Goal: Transaction & Acquisition: Purchase product/service

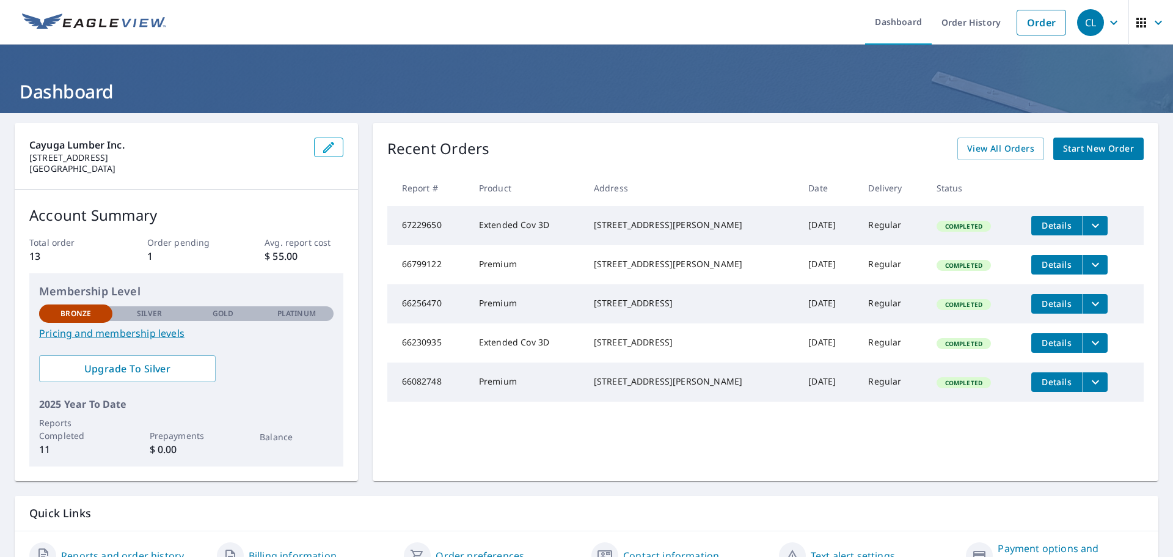
click at [1088, 154] on span "Start New Order" at bounding box center [1098, 148] width 71 height 15
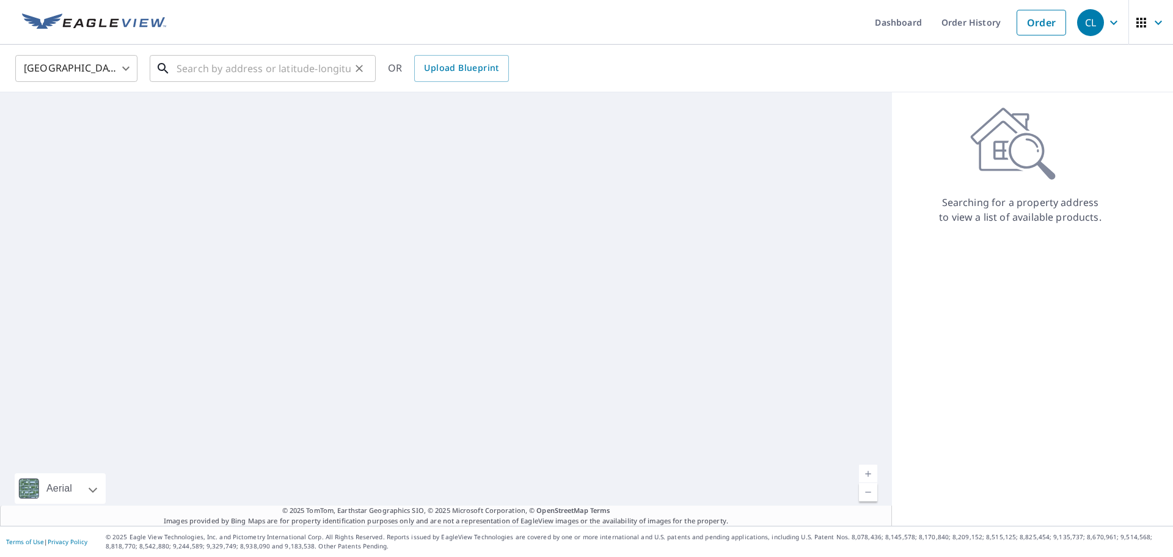
click at [232, 72] on input "text" at bounding box center [264, 68] width 174 height 34
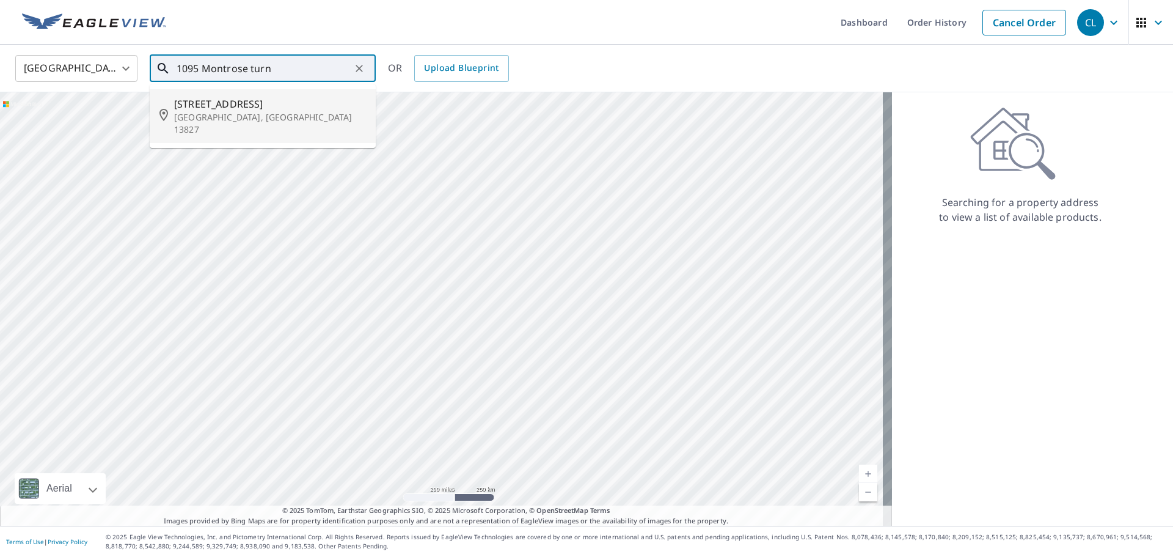
click at [244, 103] on span "[STREET_ADDRESS]" at bounding box center [270, 104] width 192 height 15
type input "[STREET_ADDRESS]"
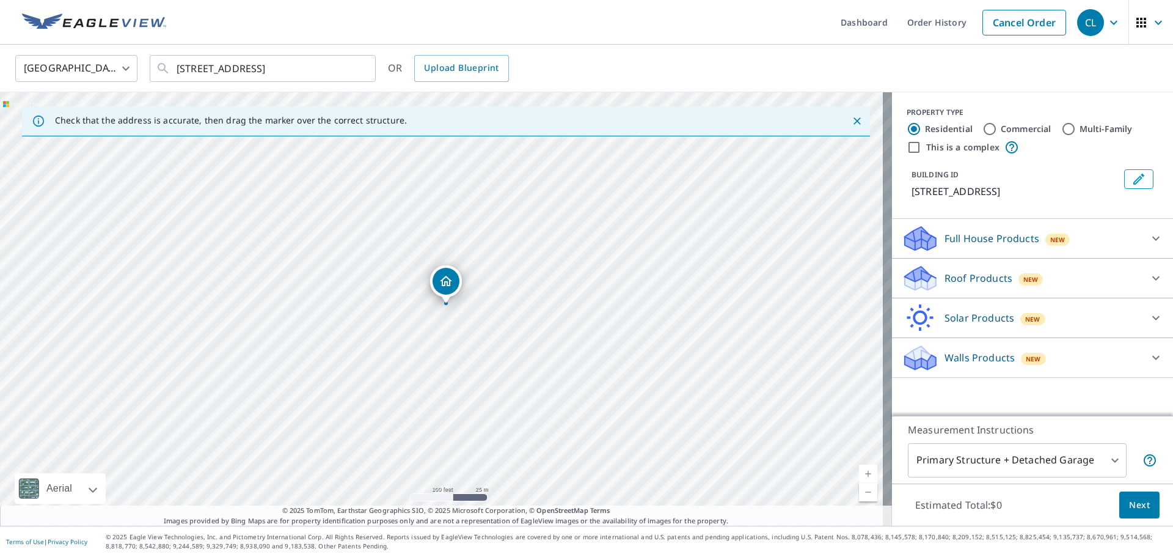
click at [977, 275] on p "Roof Products" at bounding box center [979, 278] width 68 height 15
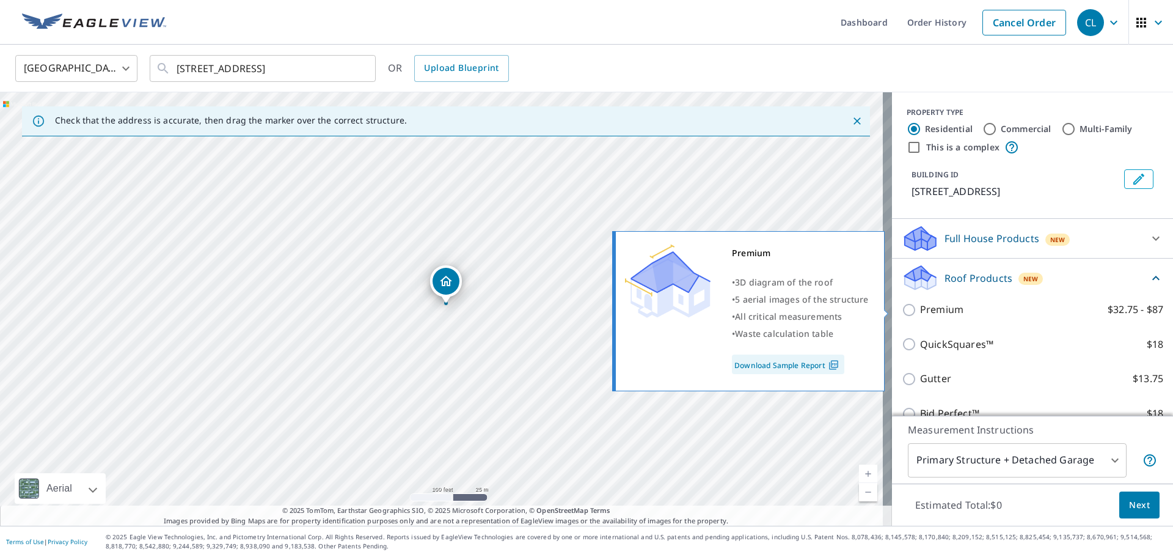
click at [902, 309] on input "Premium $32.75 - $87" at bounding box center [911, 310] width 18 height 15
checkbox input "true"
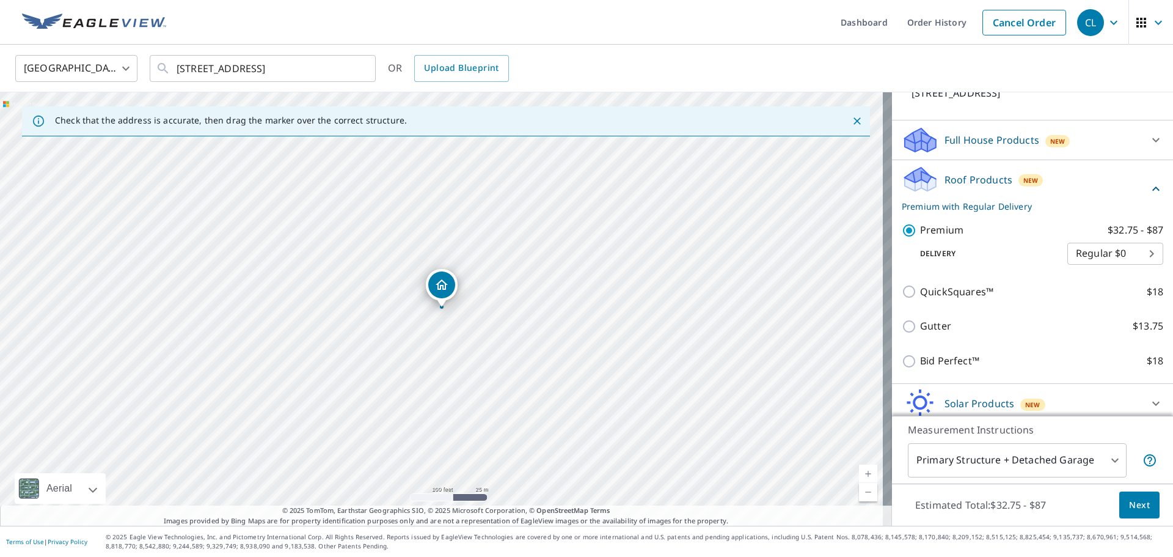
scroll to position [146, 0]
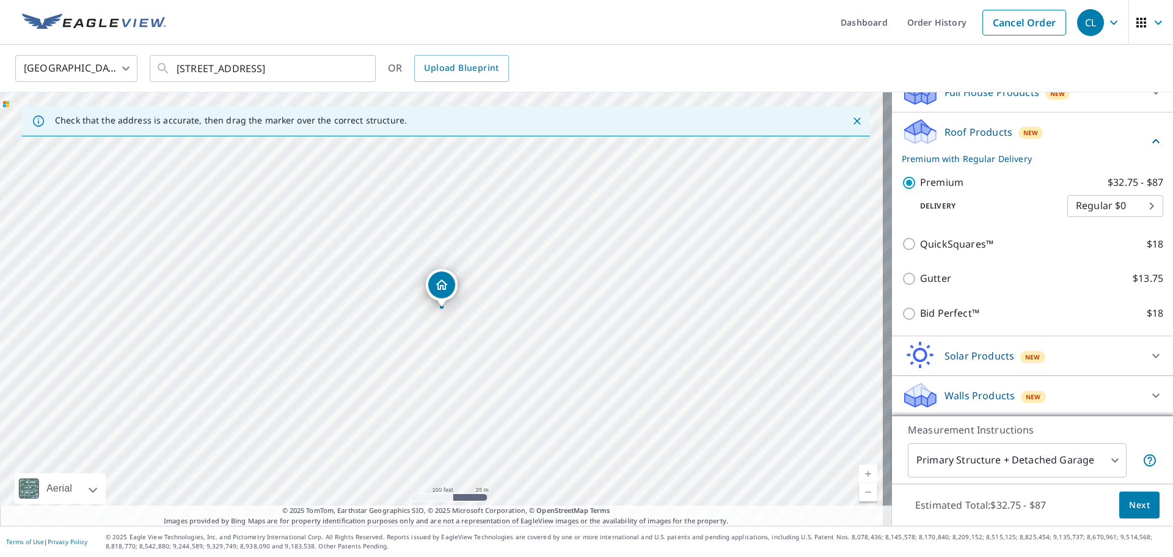
click at [1037, 457] on body "CL CL Dashboard Order History Cancel Order CL United States US ​ 1095 Montrose …" at bounding box center [586, 278] width 1173 height 557
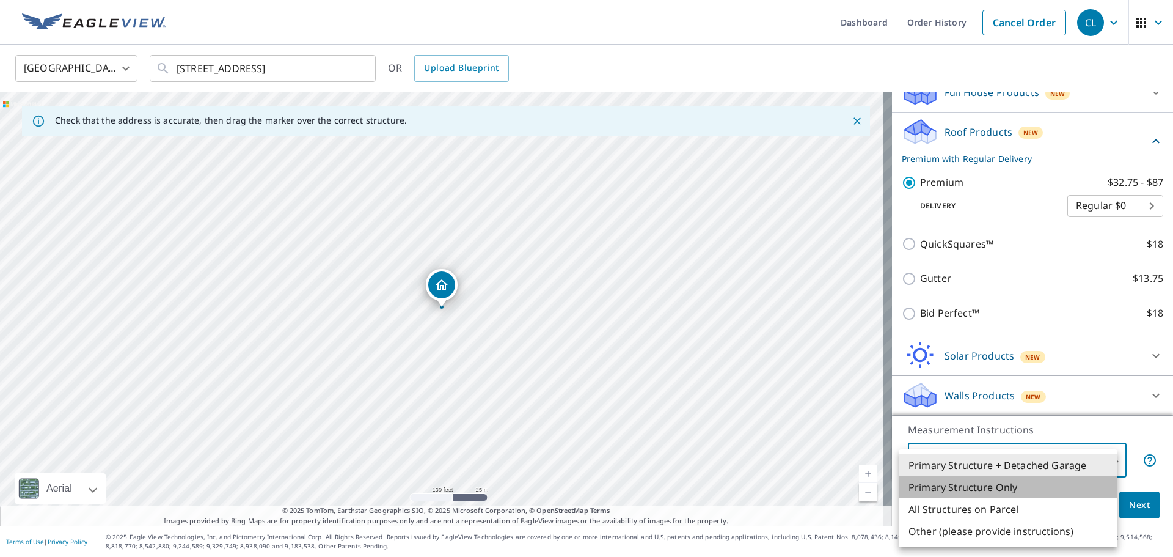
click at [1017, 490] on li "Primary Structure Only" at bounding box center [1008, 487] width 219 height 22
type input "2"
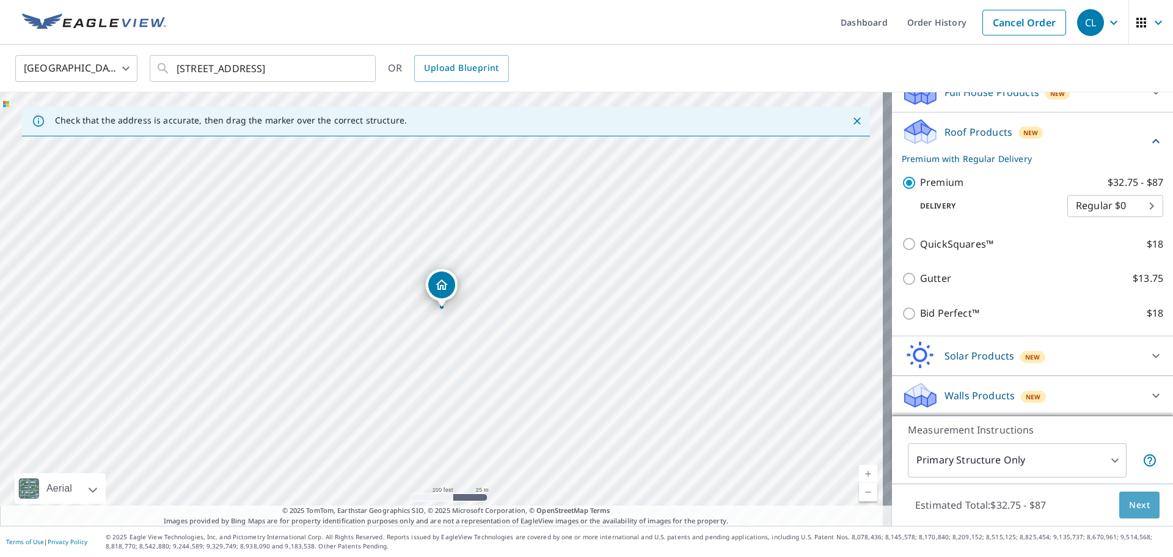
click at [1129, 504] on span "Next" at bounding box center [1139, 504] width 21 height 15
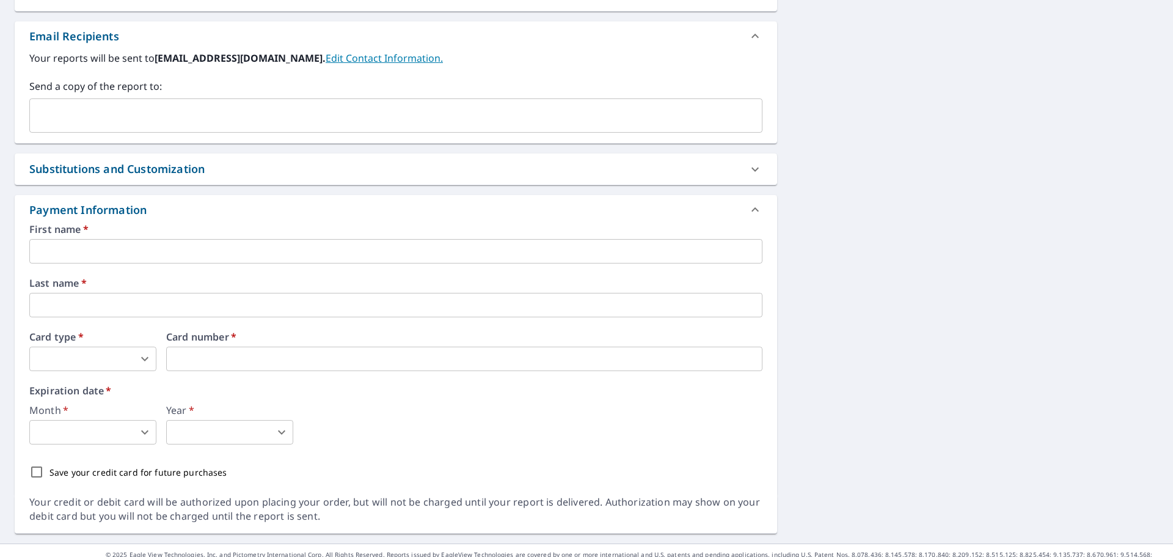
scroll to position [482, 0]
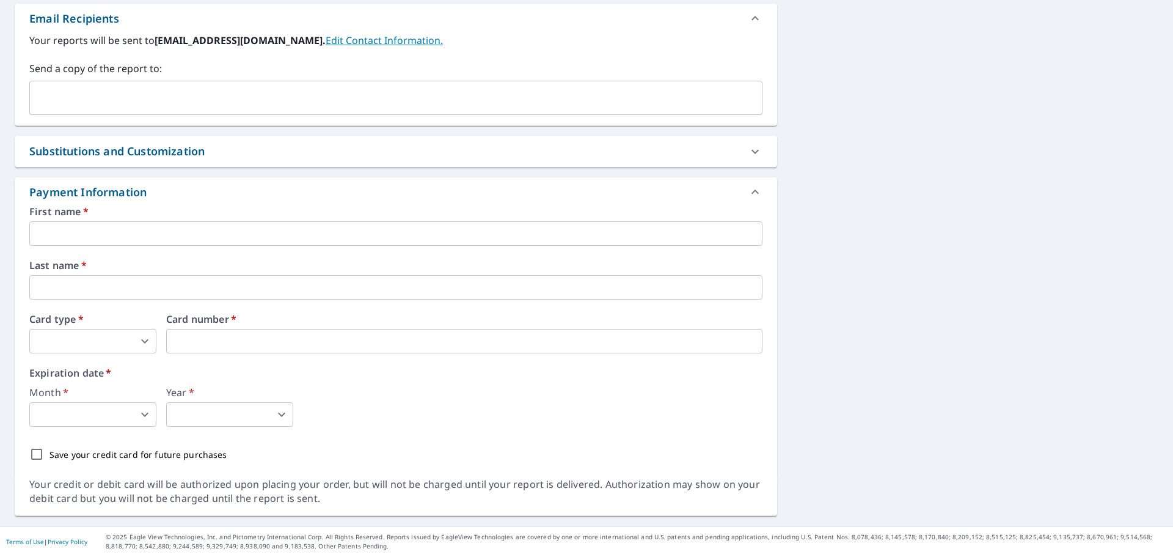
click at [170, 231] on input "text" at bounding box center [395, 233] width 733 height 24
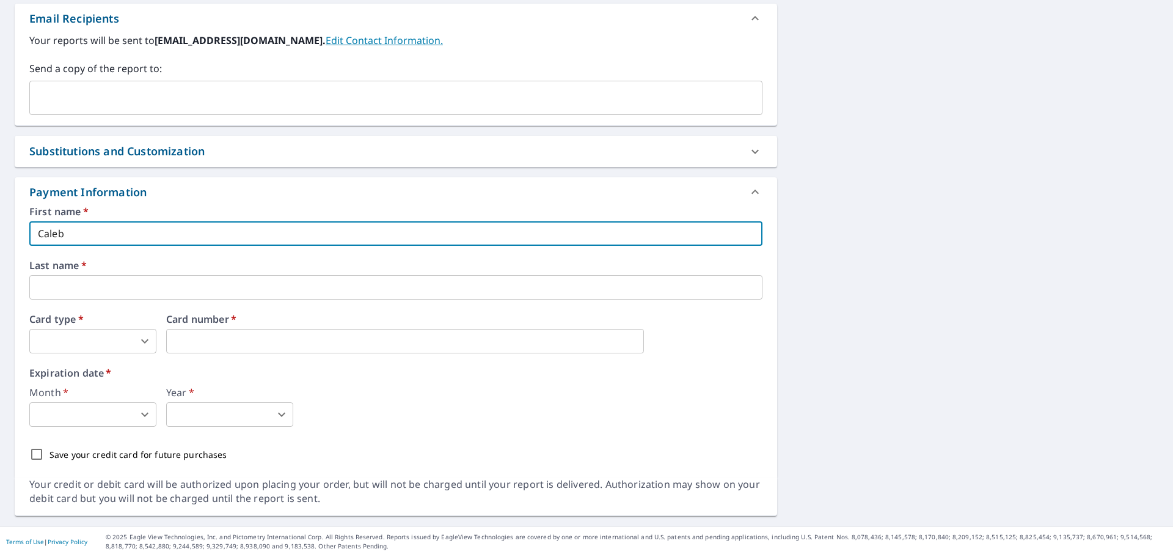
type input "Caleb"
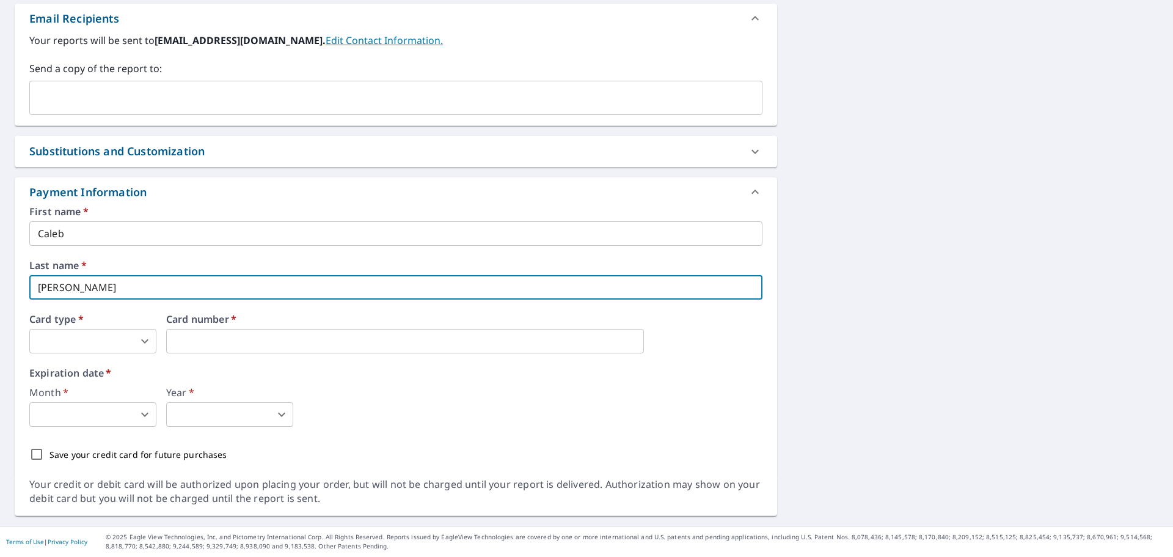
type input "Nichols"
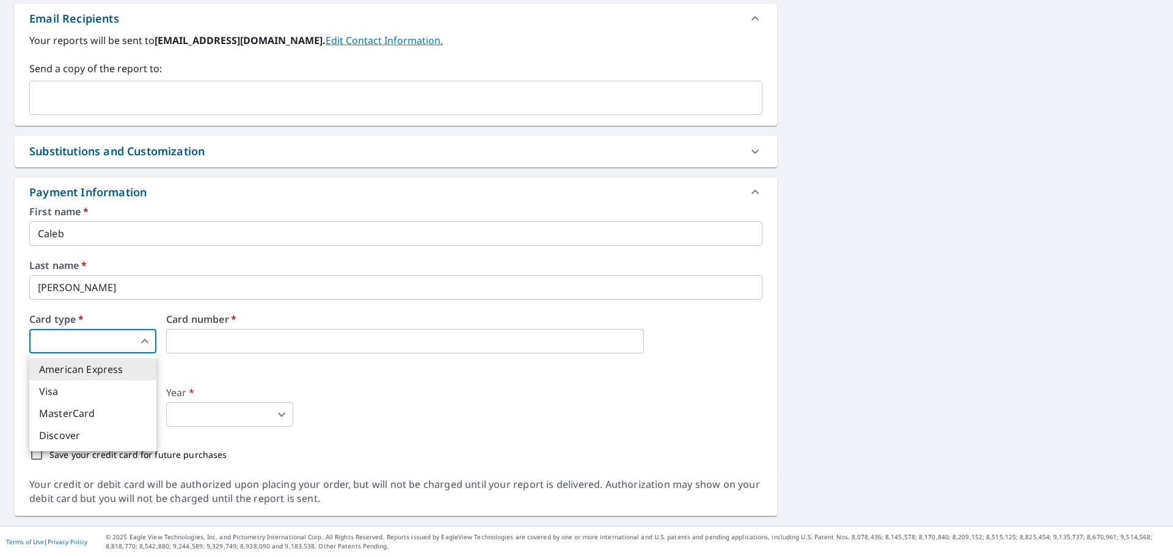
click at [146, 342] on body "CL CL Dashboard Order History Cancel Order CL Dashboard / Finalize Order Finali…" at bounding box center [586, 278] width 1173 height 557
click at [119, 388] on li "Visa" at bounding box center [92, 391] width 127 height 22
type input "2"
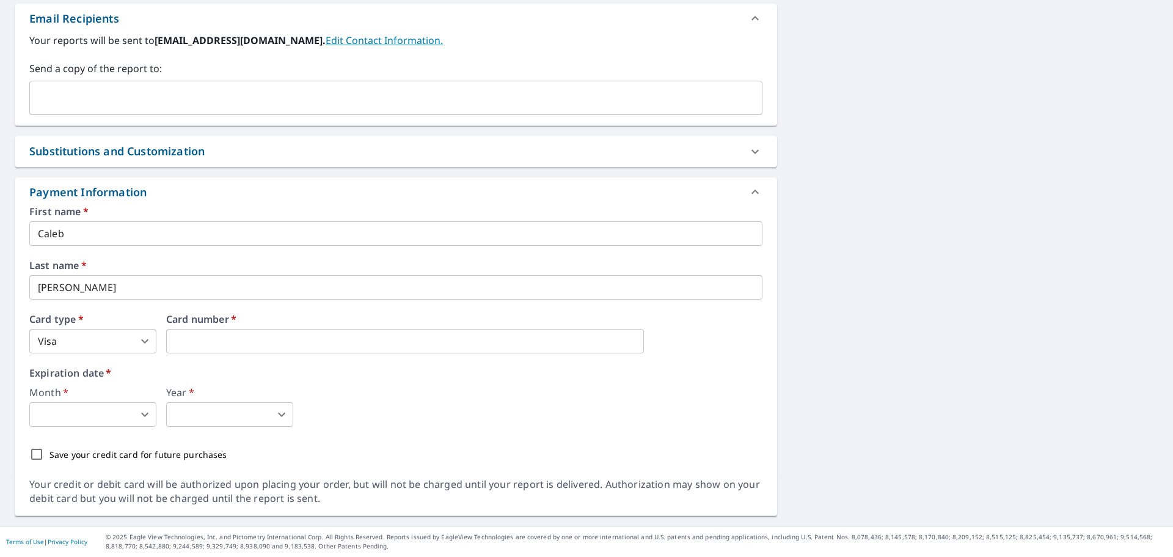
click at [563, 414] on div "Month   * ​ 0 ​ Year   * ​ 0 ​" at bounding box center [395, 406] width 733 height 39
click at [116, 412] on body "CL CL Dashboard Order History Cancel Order CL Dashboard / Finalize Order Finali…" at bounding box center [586, 278] width 1173 height 557
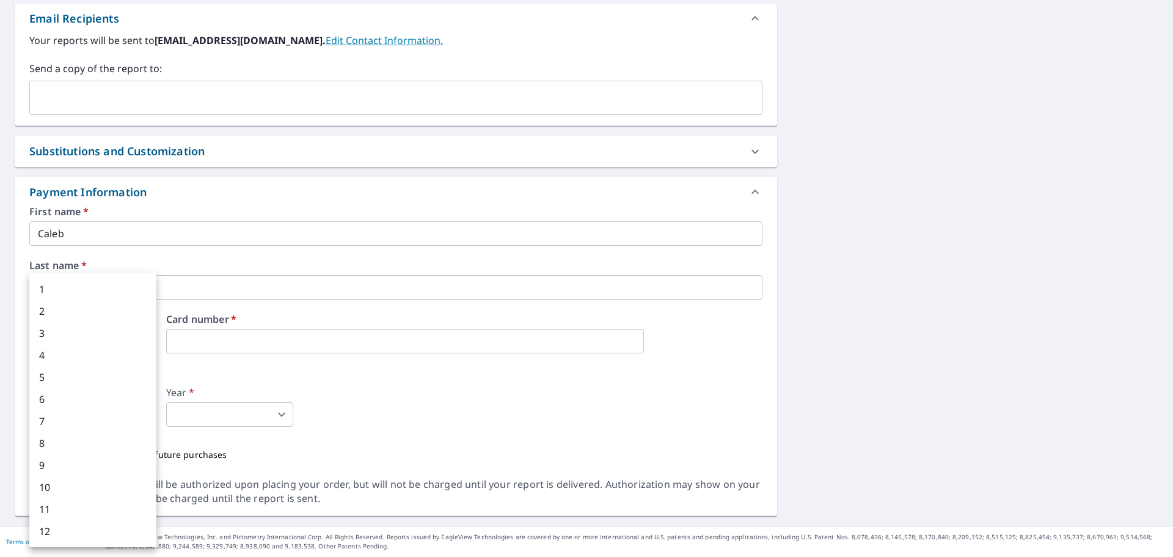
click at [105, 356] on li "4" at bounding box center [92, 355] width 127 height 22
type input "4"
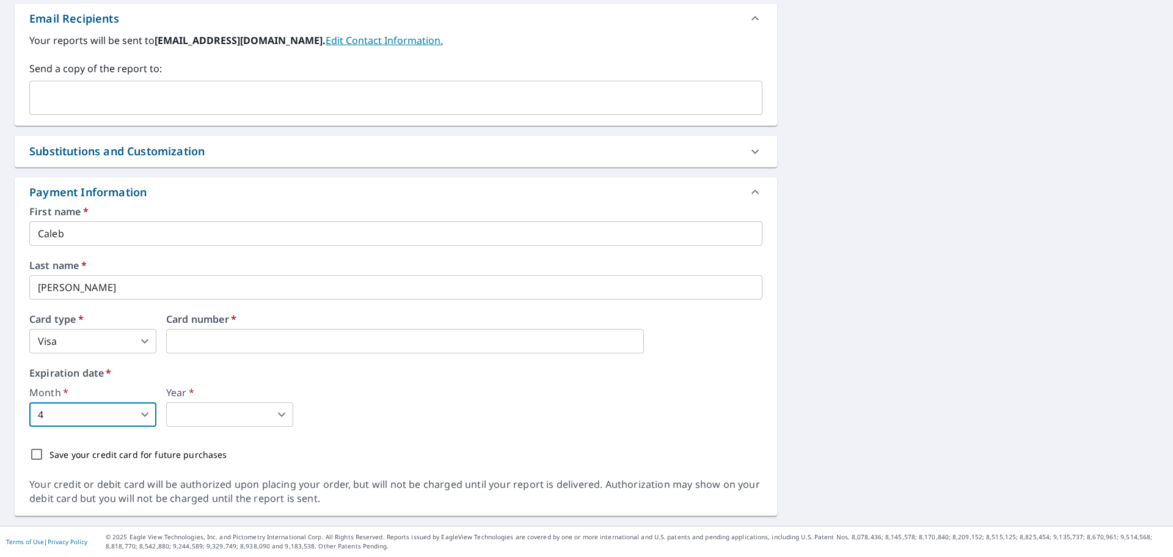
click at [221, 419] on body "CL CL Dashboard Order History Cancel Order CL Dashboard / Finalize Order Finali…" at bounding box center [586, 278] width 1173 height 557
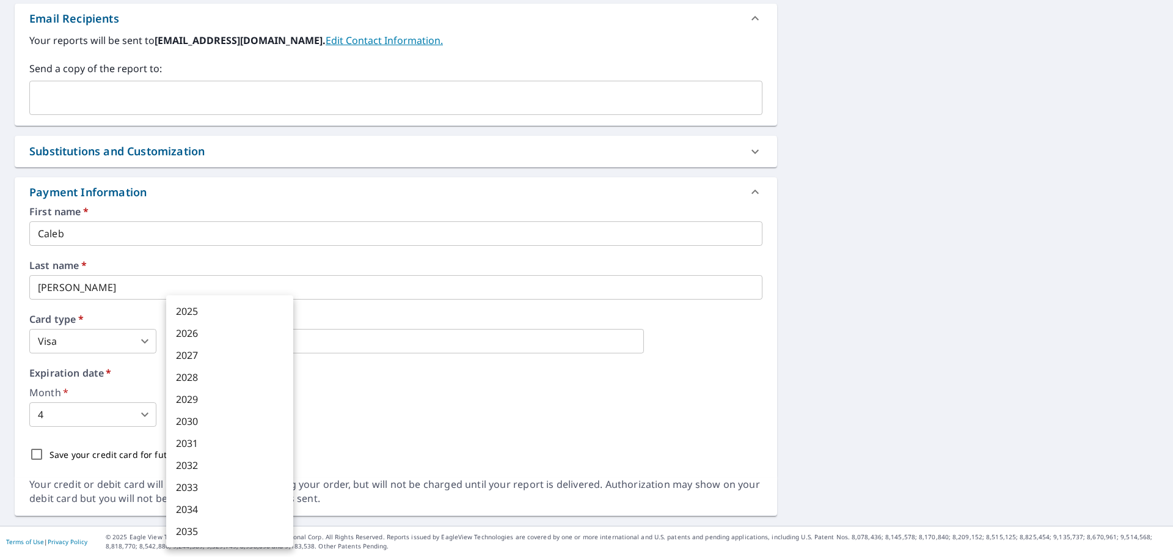
click at [232, 375] on li "2028" at bounding box center [229, 377] width 127 height 22
type input "2028"
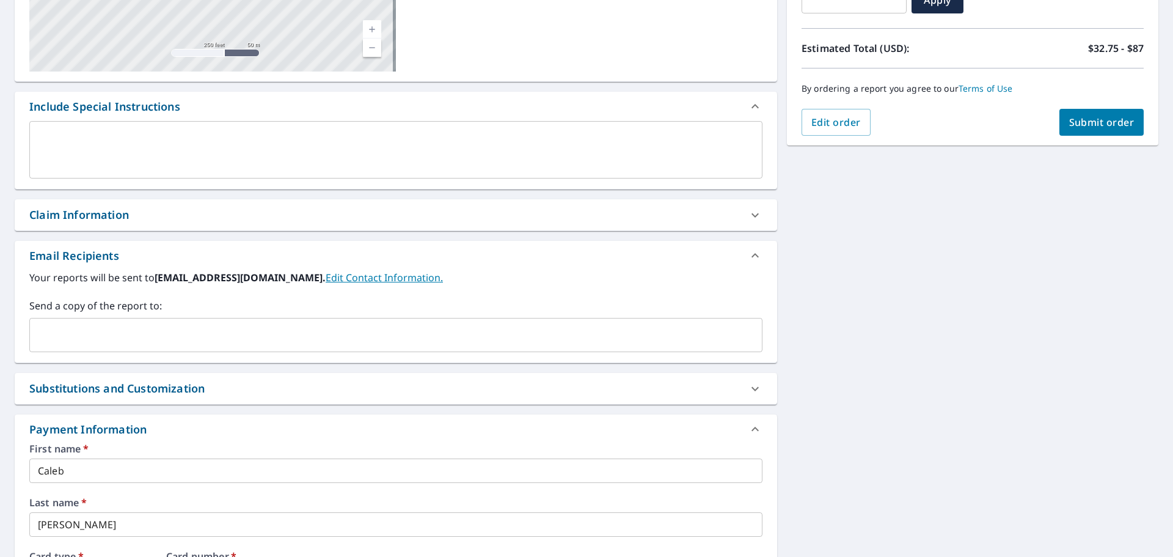
scroll to position [0, 0]
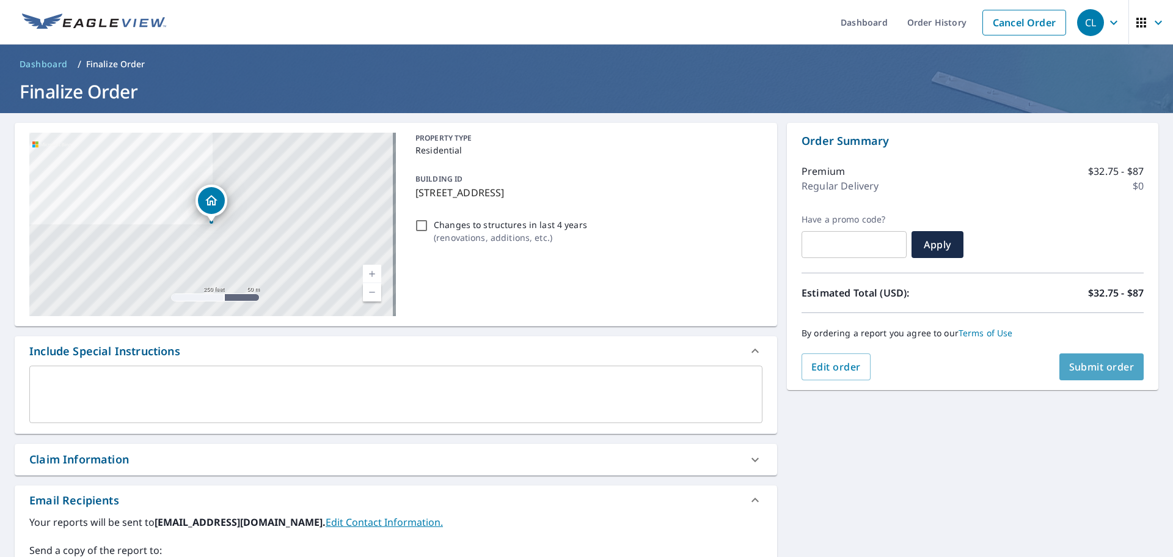
click at [1080, 367] on span "Submit order" at bounding box center [1102, 366] width 65 height 13
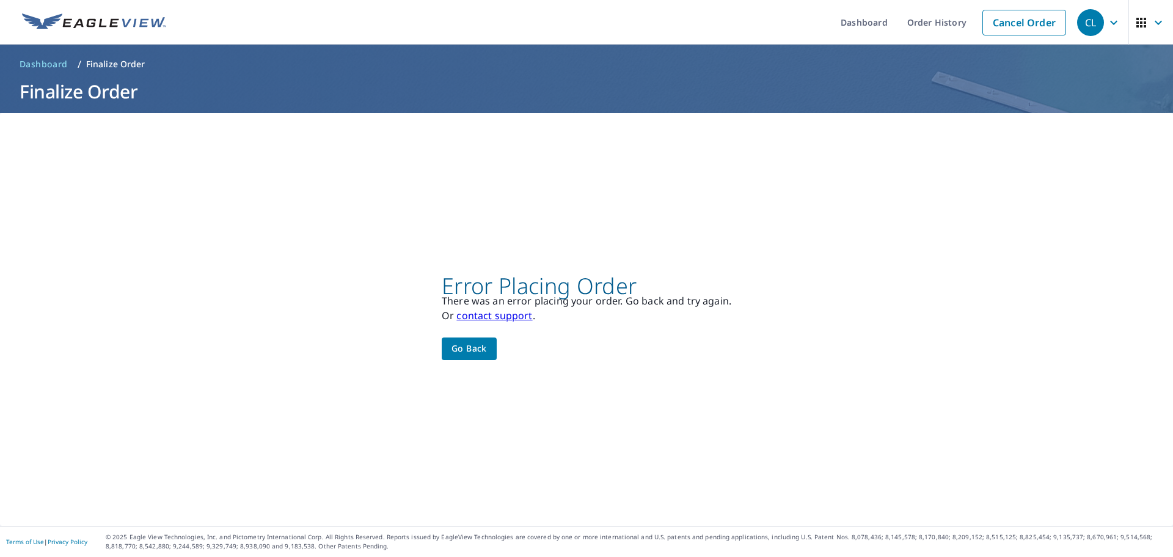
click at [467, 348] on span "Go back" at bounding box center [469, 348] width 35 height 15
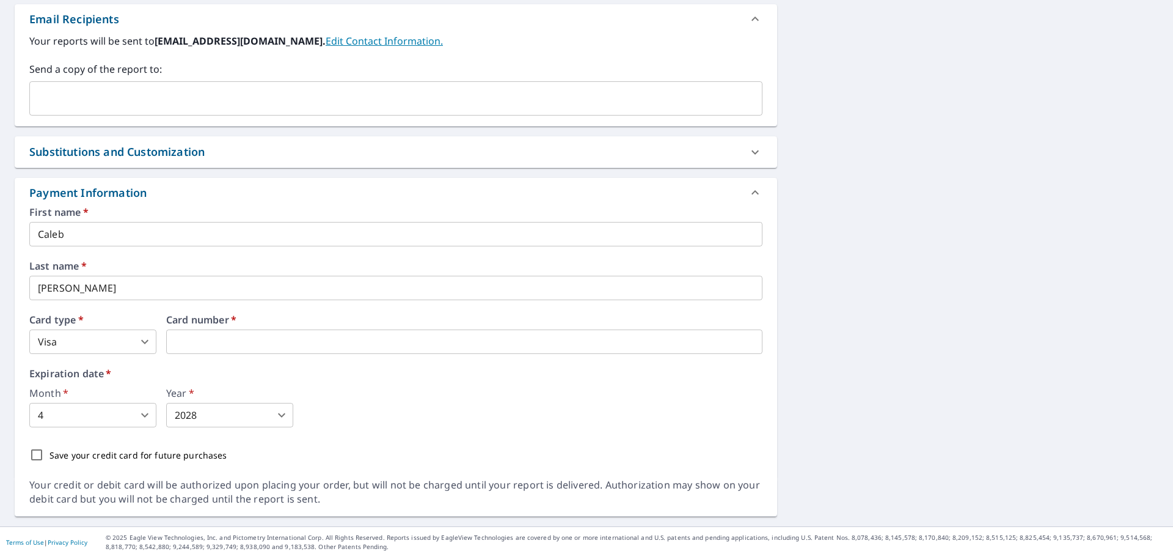
scroll to position [482, 0]
click at [640, 417] on div "Month   * 4 4 ​ Year   * 2028 2028 ​" at bounding box center [395, 406] width 733 height 39
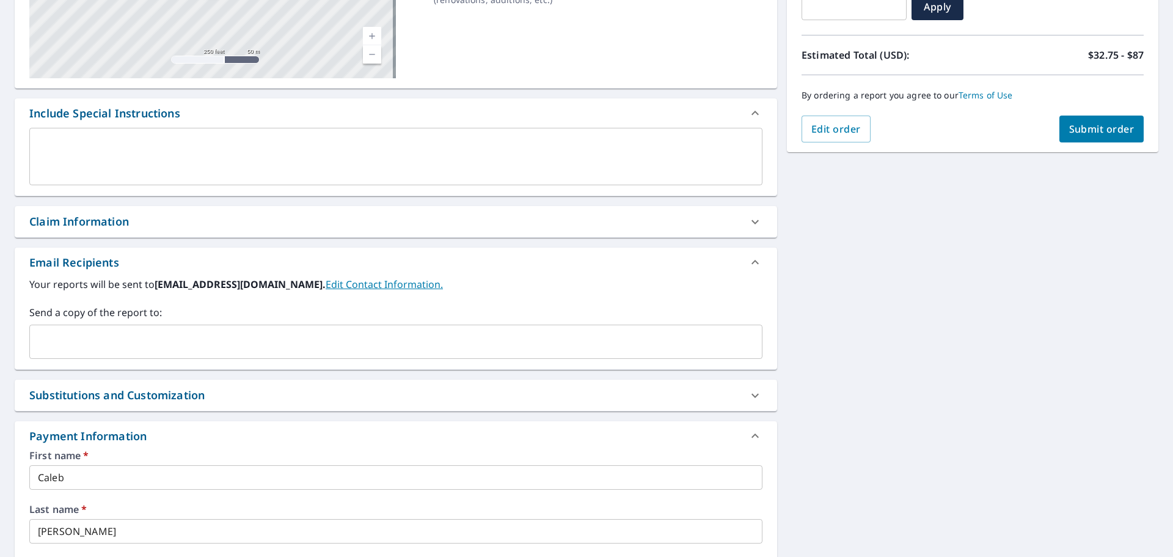
scroll to position [0, 0]
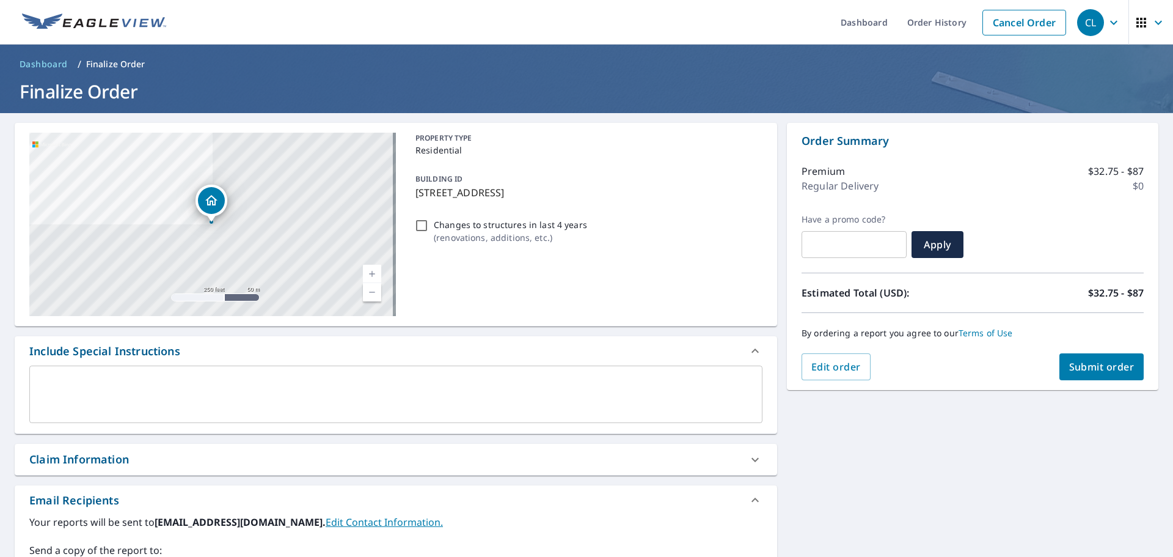
click at [1091, 367] on span "Submit order" at bounding box center [1102, 366] width 65 height 13
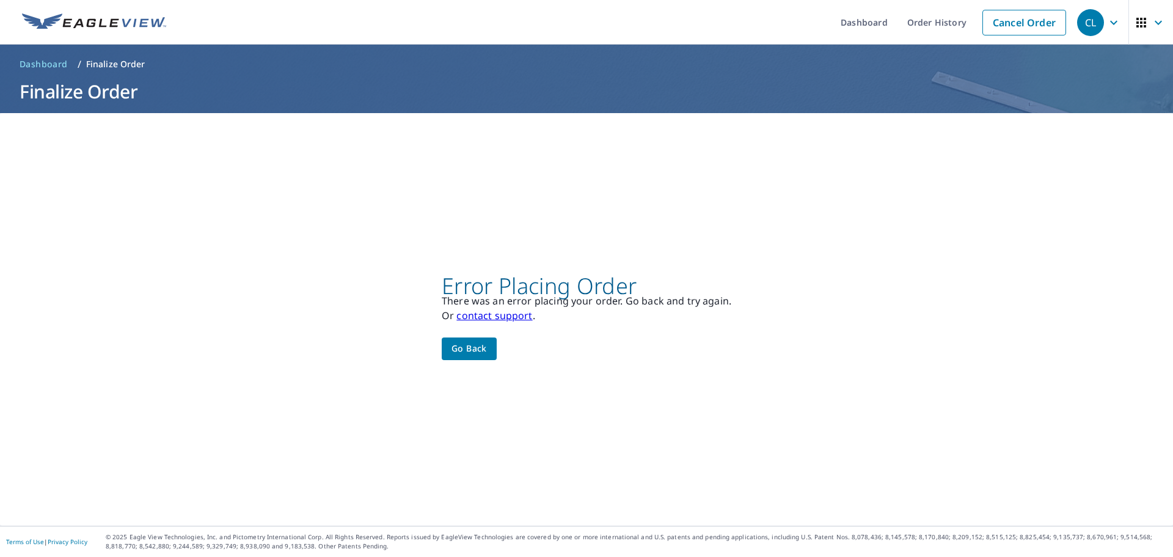
click at [29, 66] on span "Dashboard" at bounding box center [44, 64] width 48 height 12
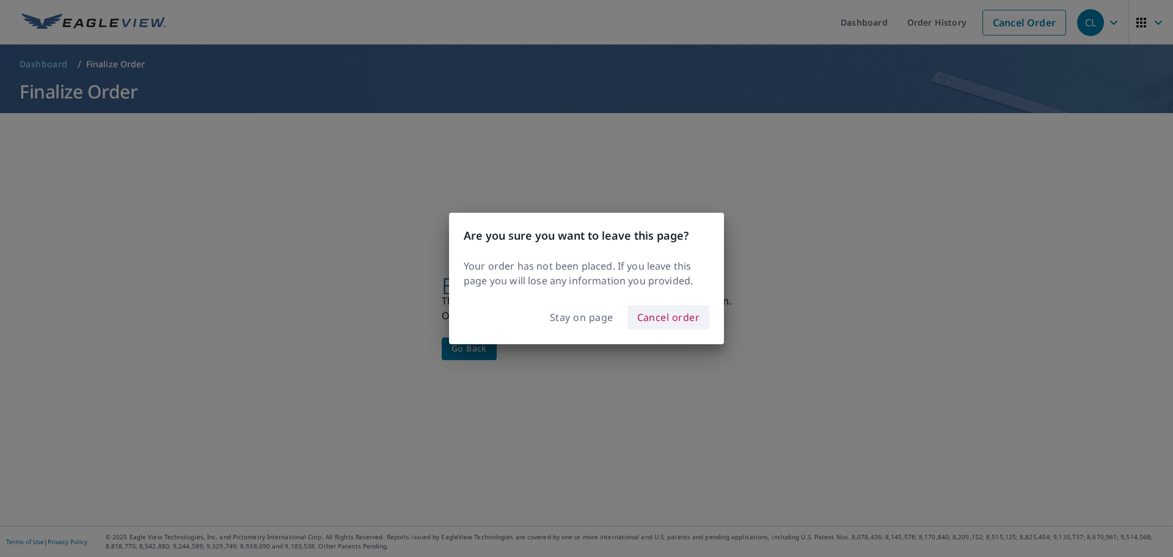
click at [677, 318] on span "Cancel order" at bounding box center [668, 317] width 63 height 17
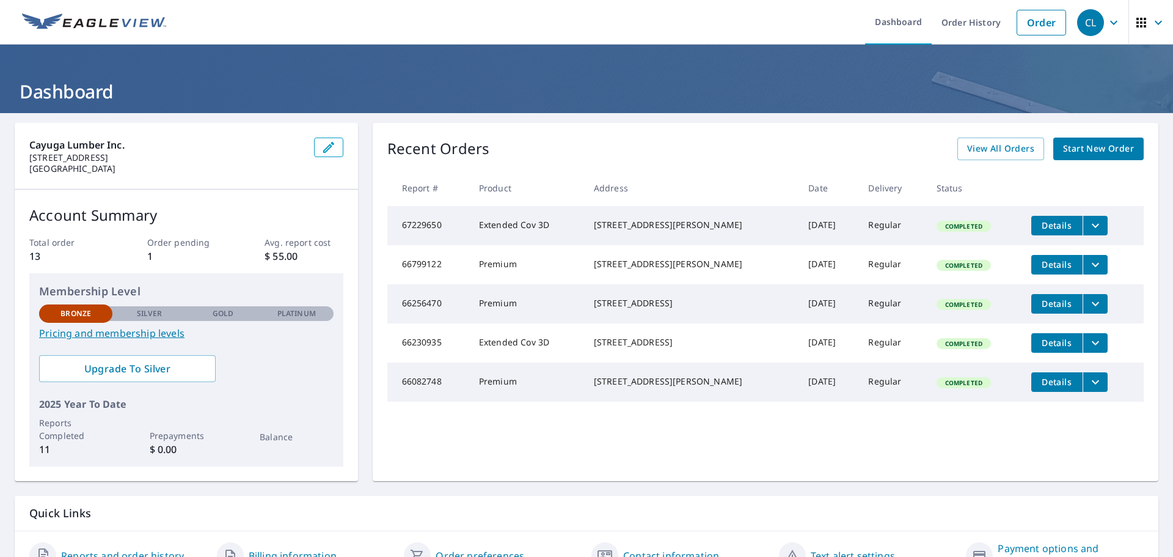
click at [1072, 150] on span "Start New Order" at bounding box center [1098, 148] width 71 height 15
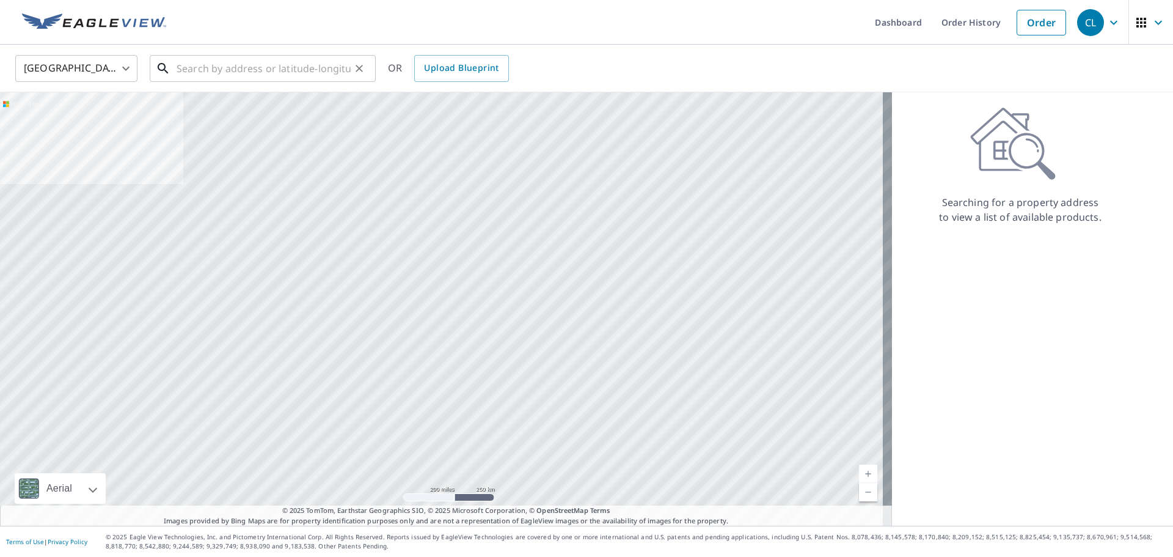
click at [222, 73] on input "text" at bounding box center [264, 68] width 174 height 34
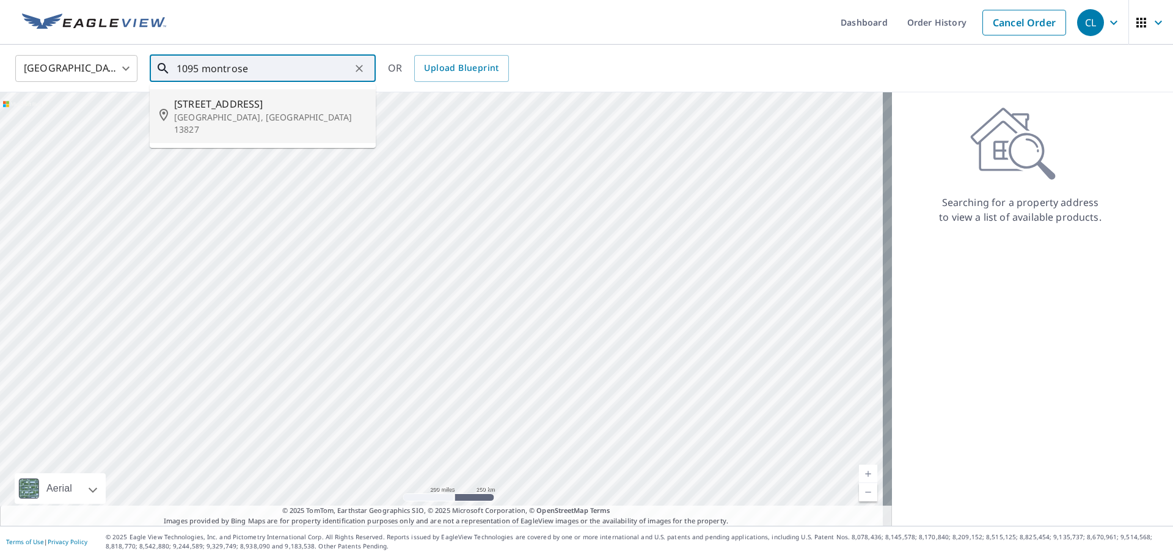
click at [217, 101] on span "1095 Montrose Tpke" at bounding box center [270, 104] width 192 height 15
type input "1095 Montrose Tpke Owego, NY 13827"
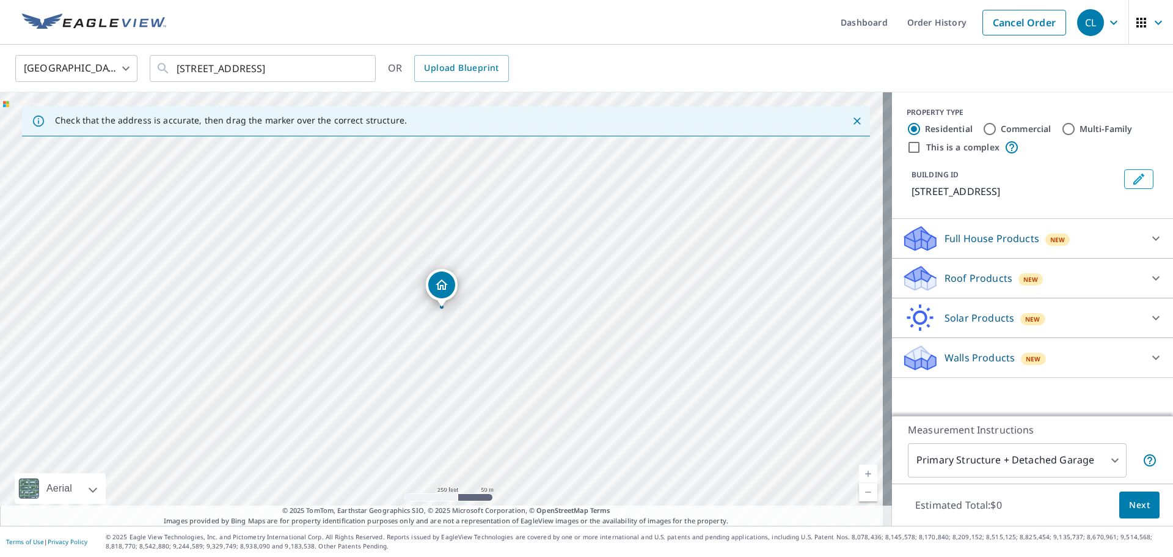
click at [983, 281] on p "Roof Products" at bounding box center [979, 278] width 68 height 15
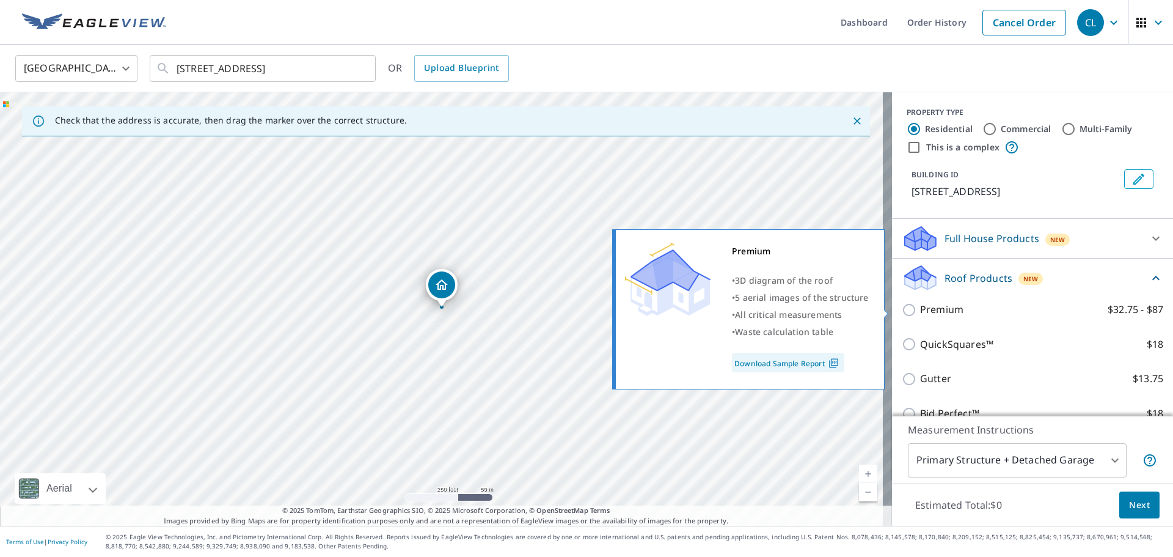
click at [911, 314] on input "Premium $32.75 - $87" at bounding box center [911, 310] width 18 height 15
checkbox input "true"
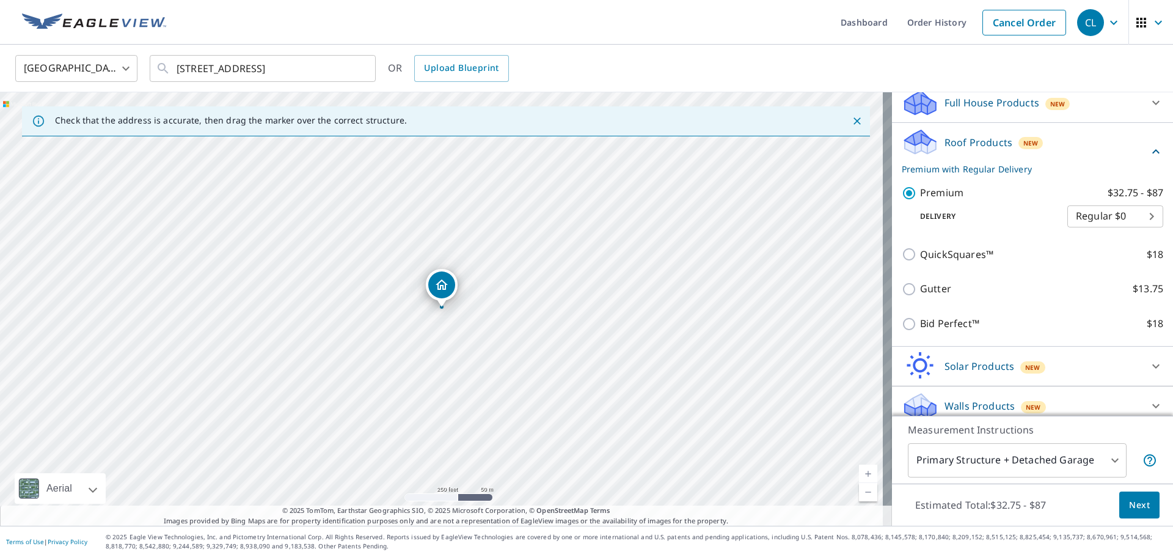
scroll to position [146, 0]
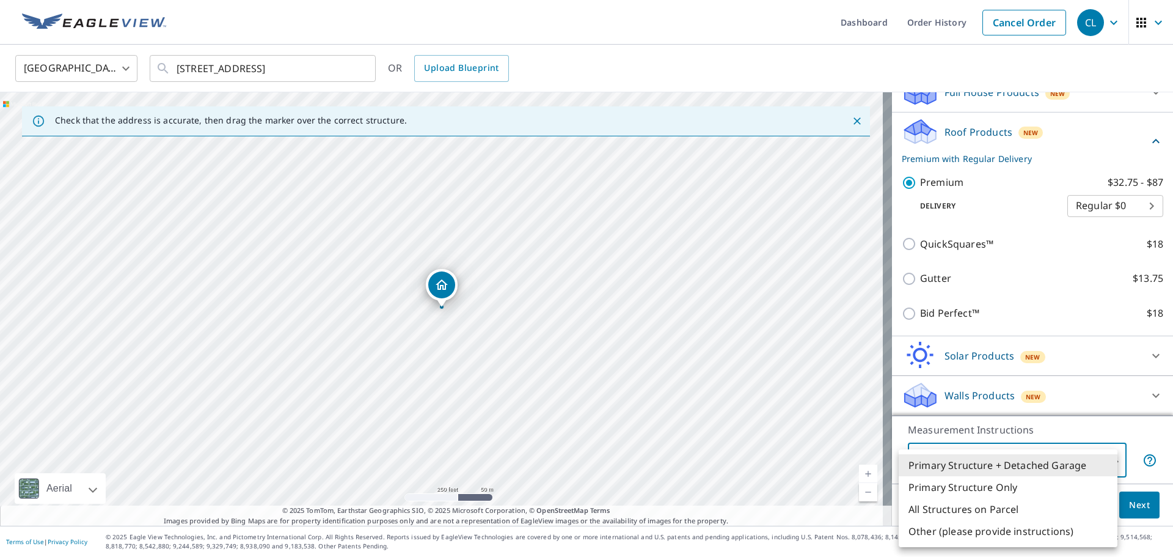
click at [964, 453] on body "CL CL Dashboard Order History Cancel Order CL United States US ​ 1095 Montrose …" at bounding box center [586, 278] width 1173 height 557
click at [956, 491] on li "Primary Structure Only" at bounding box center [1008, 487] width 219 height 22
type input "2"
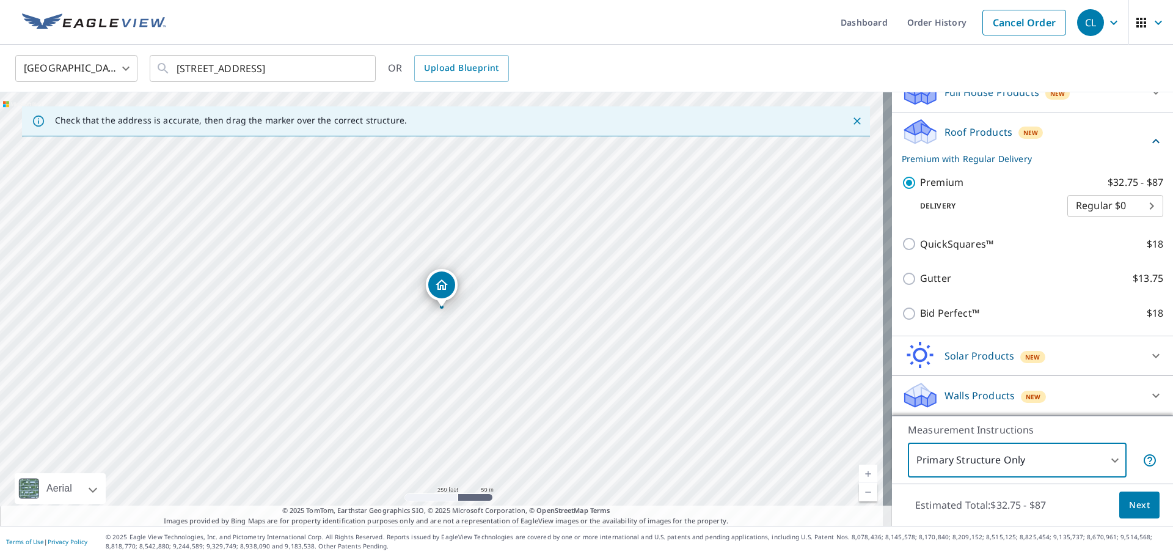
click at [1139, 513] on button "Next" at bounding box center [1140, 505] width 40 height 28
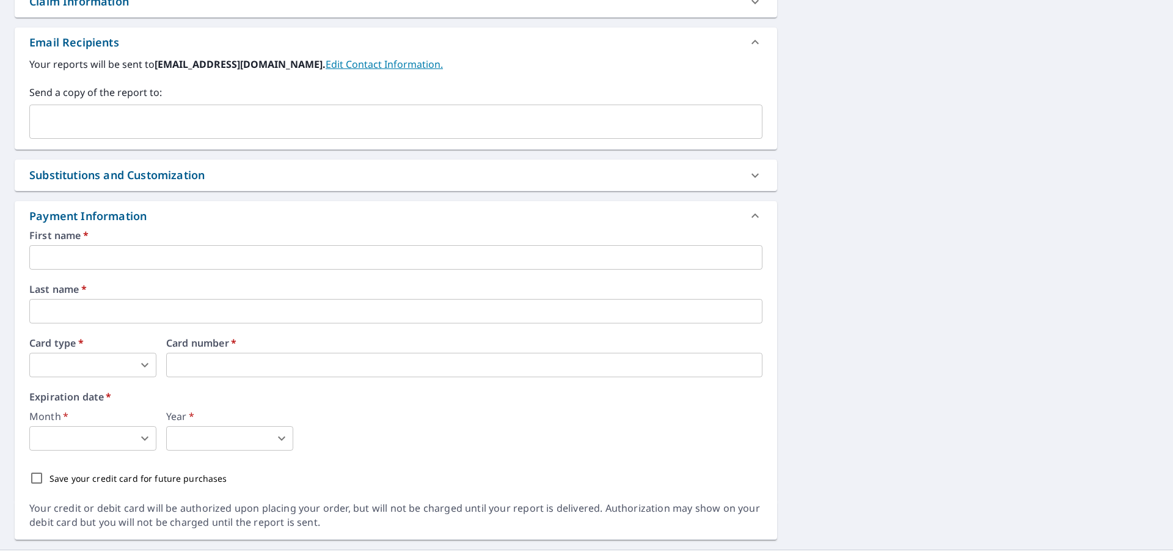
scroll to position [482, 0]
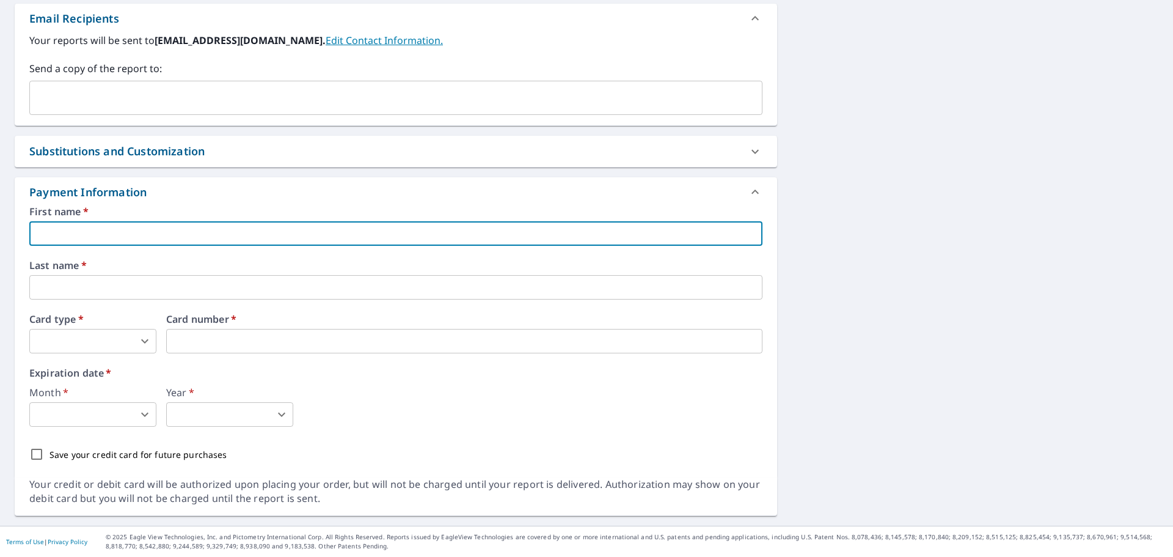
click at [121, 233] on input "text" at bounding box center [395, 233] width 733 height 24
type input "Caleb"
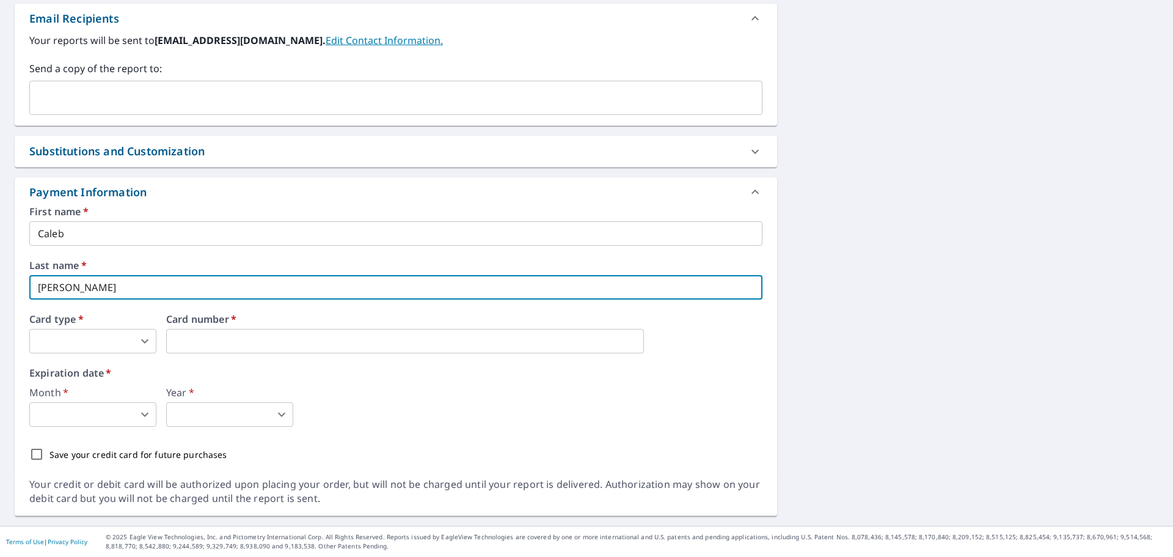
type input "[PERSON_NAME]"
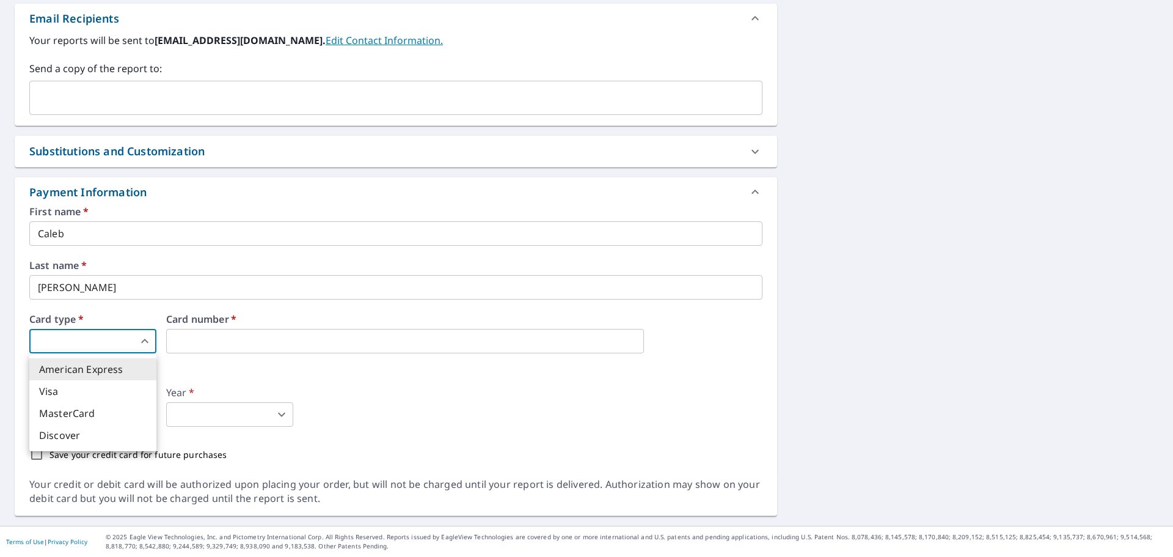
click at [81, 347] on body "CL CL Dashboard Order History Cancel Order CL Dashboard / Finalize Order Finali…" at bounding box center [586, 278] width 1173 height 557
click at [88, 397] on li "Visa" at bounding box center [92, 391] width 127 height 22
type input "2"
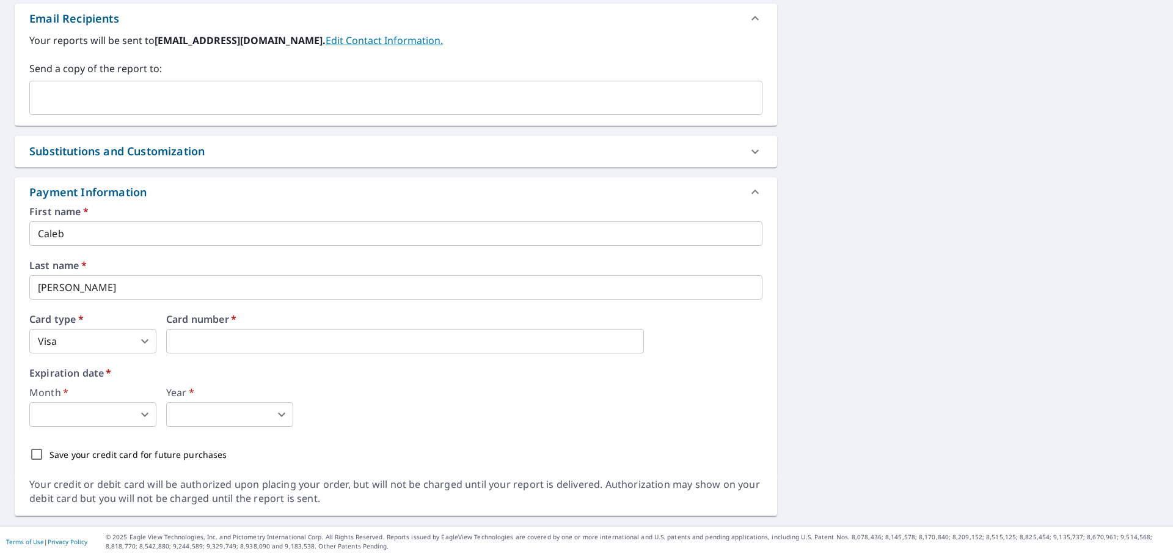
click at [533, 425] on div "Month   * ​ 0 ​ Year   * ​ 0 ​" at bounding box center [395, 406] width 733 height 39
click at [68, 424] on body "CL CL Dashboard Order History Cancel Order CL Dashboard / Finalize Order Finali…" at bounding box center [586, 278] width 1173 height 557
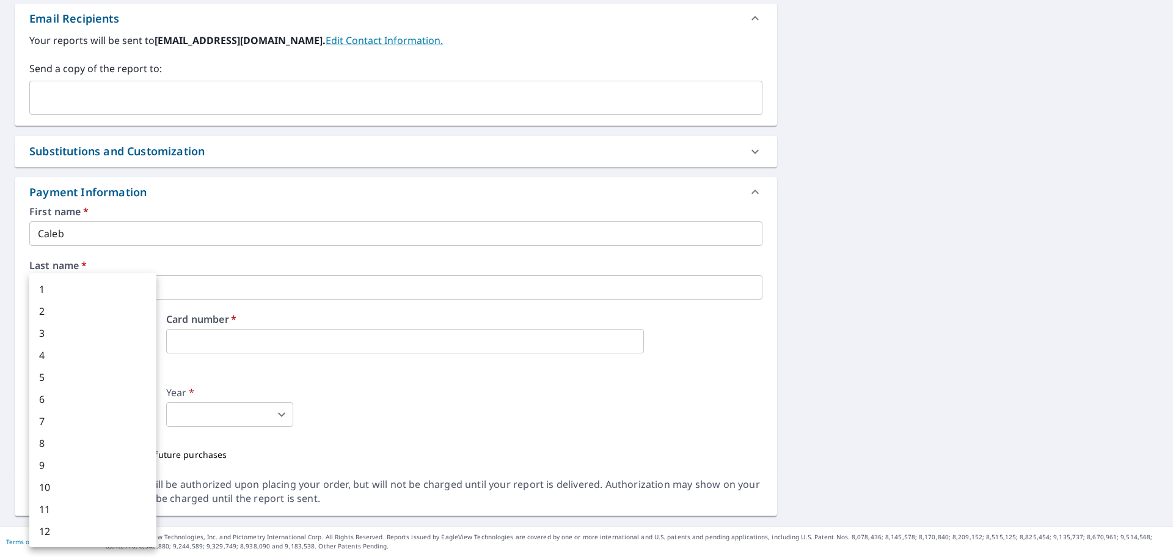
click at [83, 355] on li "4" at bounding box center [92, 355] width 127 height 22
type input "4"
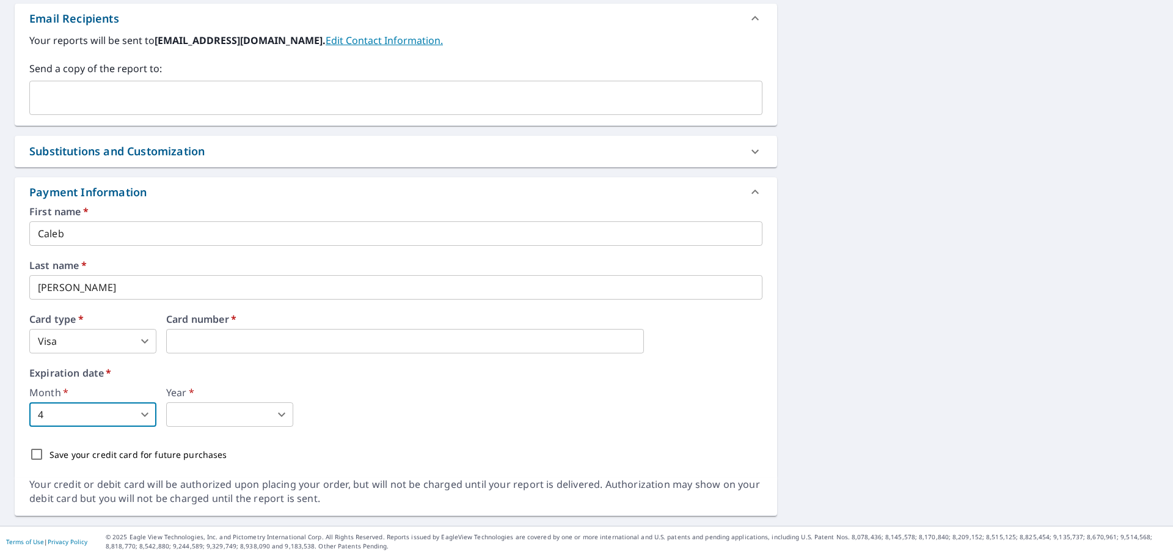
click at [253, 415] on body "CL CL Dashboard Order History Cancel Order CL Dashboard / Finalize Order Finali…" at bounding box center [586, 278] width 1173 height 557
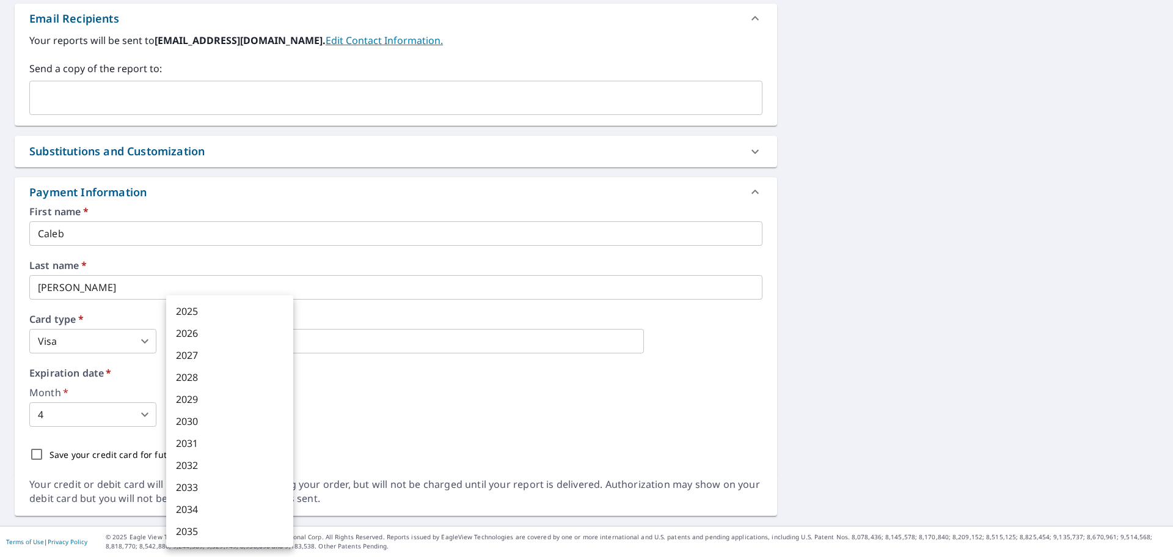
click at [253, 375] on li "2028" at bounding box center [229, 377] width 127 height 22
type input "2028"
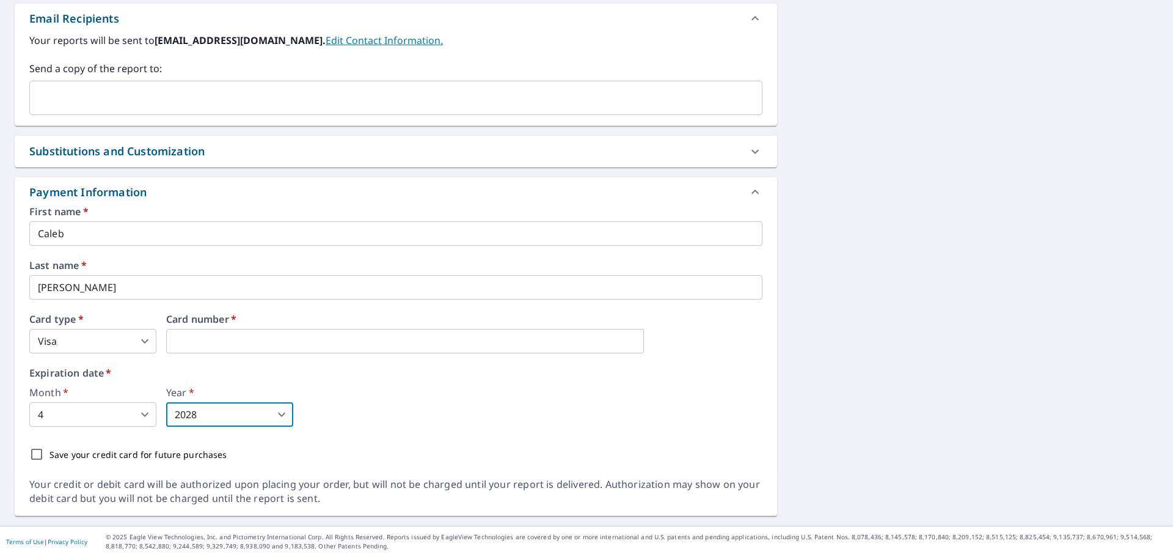
click at [489, 428] on div "First name   * Caleb ​ Last name   * Nichols ​ Card type   * Visa 2 ​ Card numb…" at bounding box center [395, 337] width 733 height 260
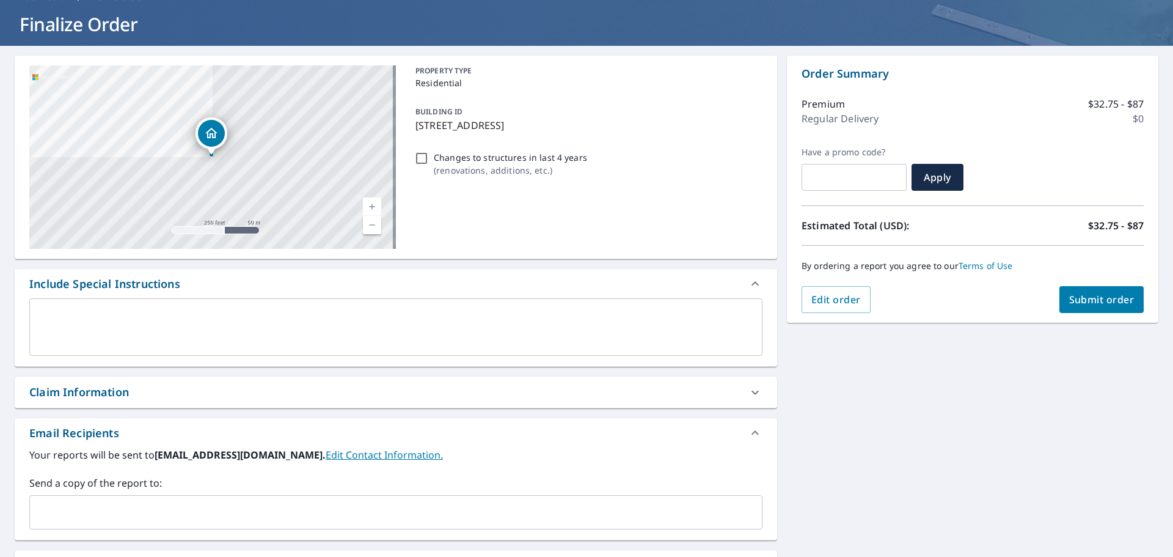
scroll to position [0, 0]
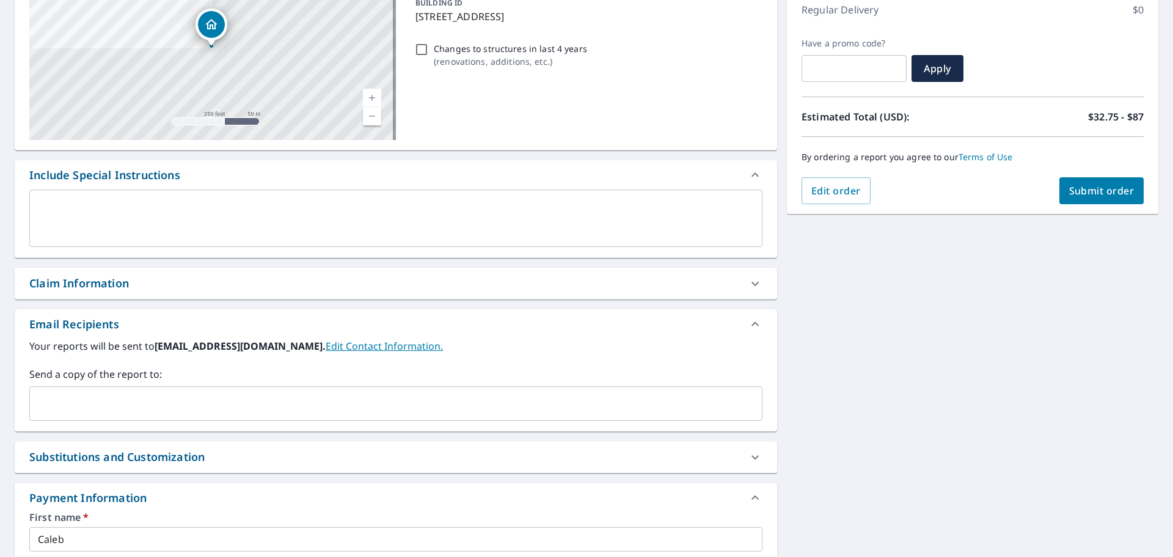
click at [1090, 184] on span "Submit order" at bounding box center [1102, 190] width 65 height 13
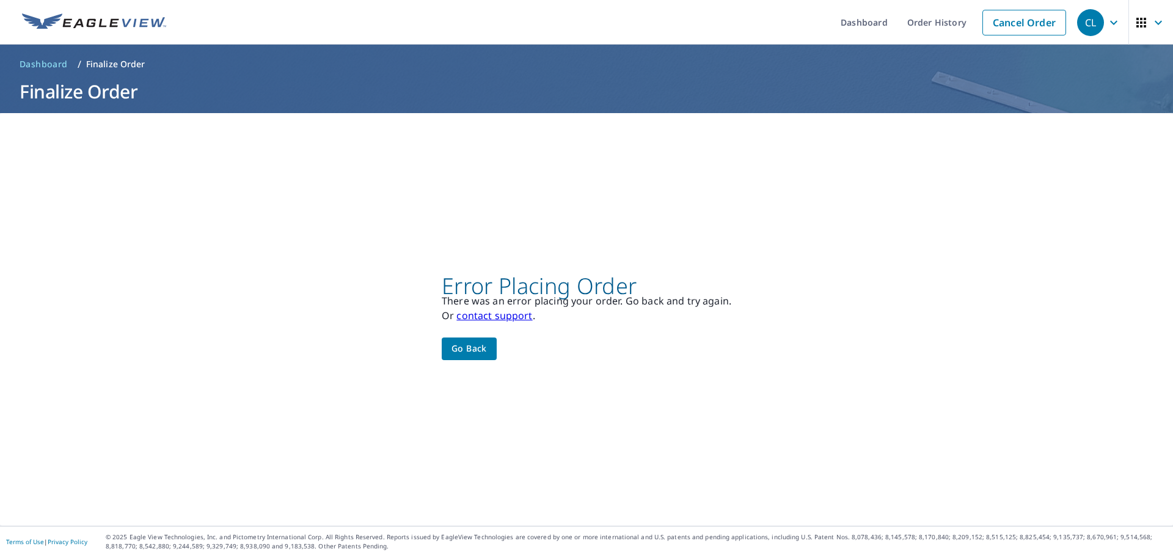
click at [458, 347] on span "Go back" at bounding box center [469, 348] width 35 height 15
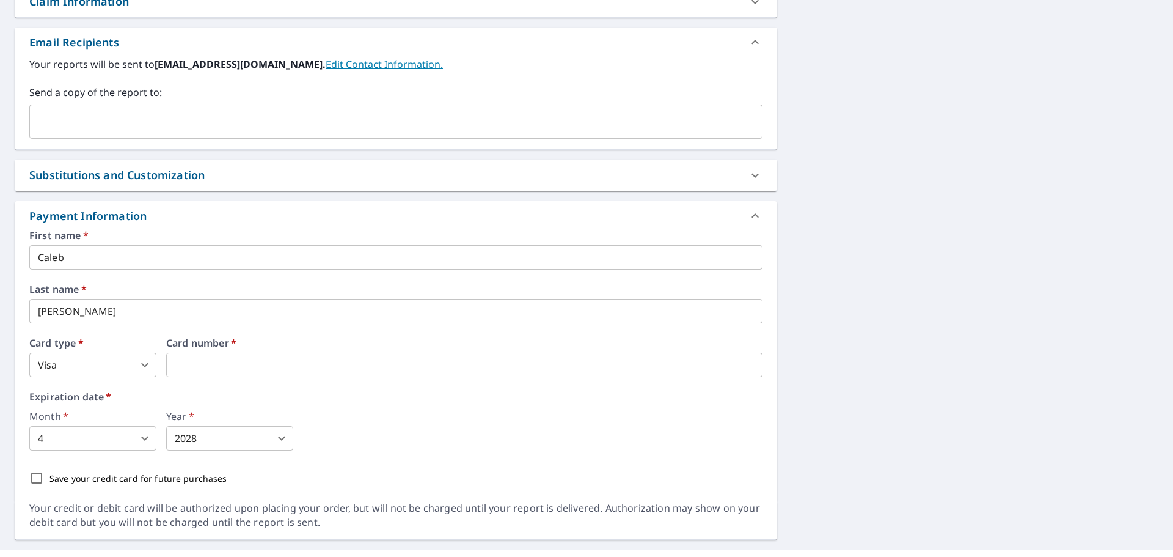
scroll to position [482, 0]
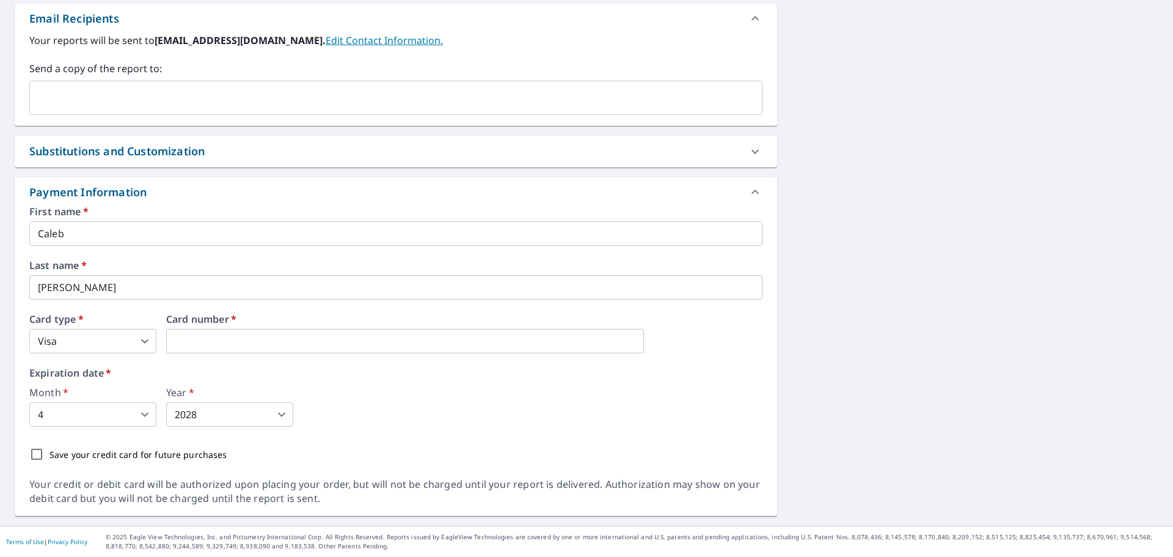
click at [458, 392] on div "Month   * 4 4 ​ Year   * 2028 2028 ​" at bounding box center [395, 406] width 733 height 39
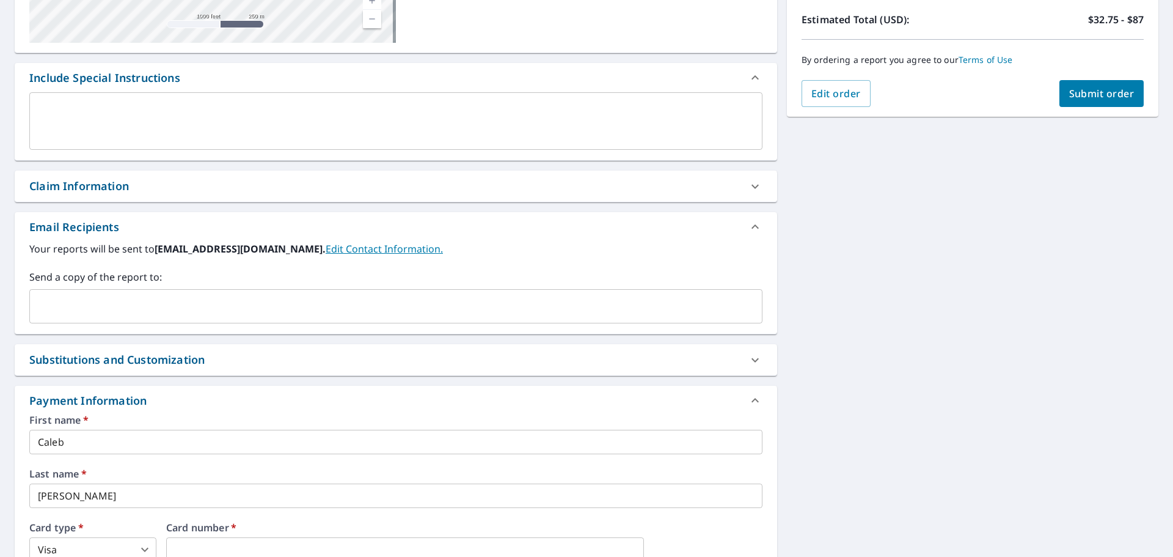
scroll to position [0, 0]
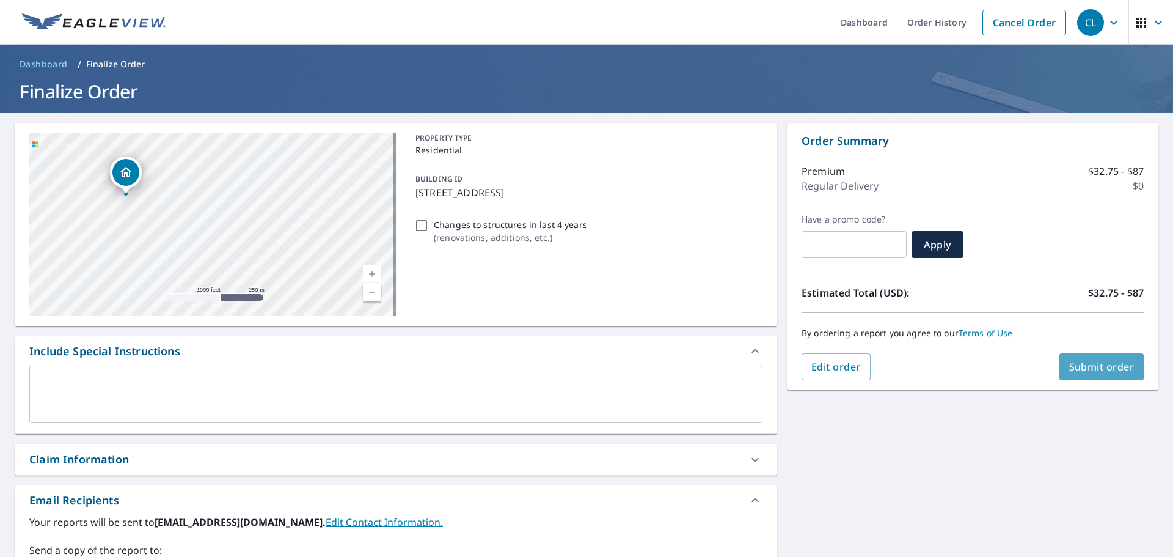
click at [1085, 365] on span "Submit order" at bounding box center [1102, 366] width 65 height 13
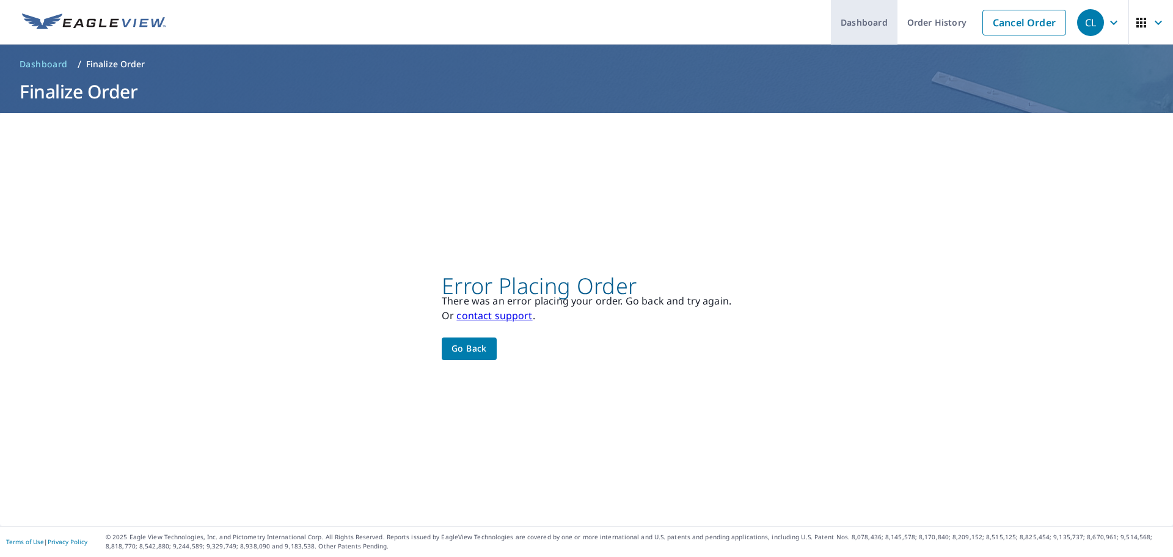
click at [842, 15] on link "Dashboard" at bounding box center [864, 22] width 67 height 45
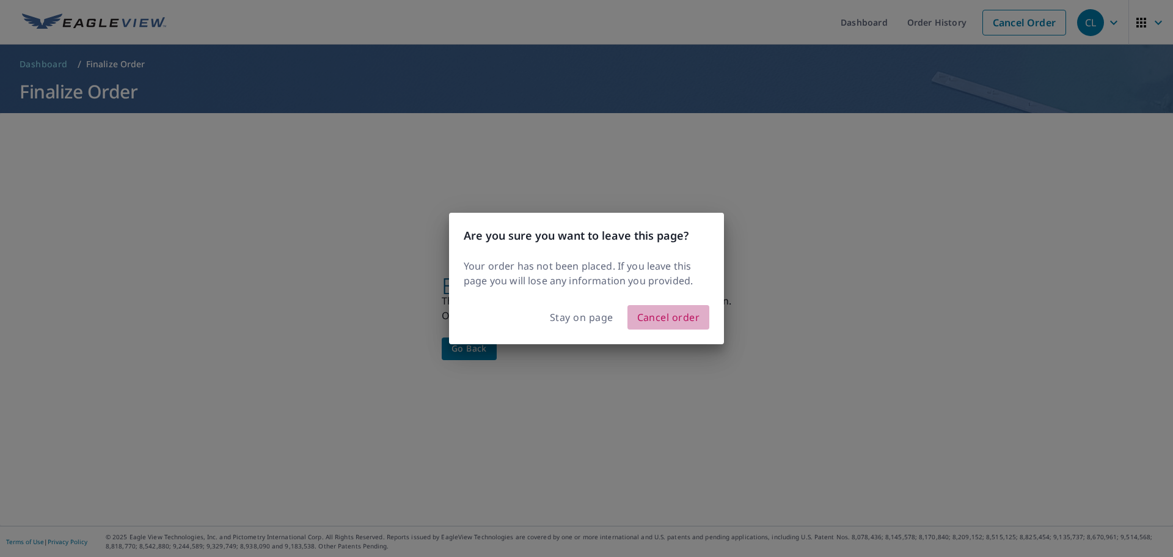
click at [675, 312] on span "Cancel order" at bounding box center [668, 317] width 63 height 17
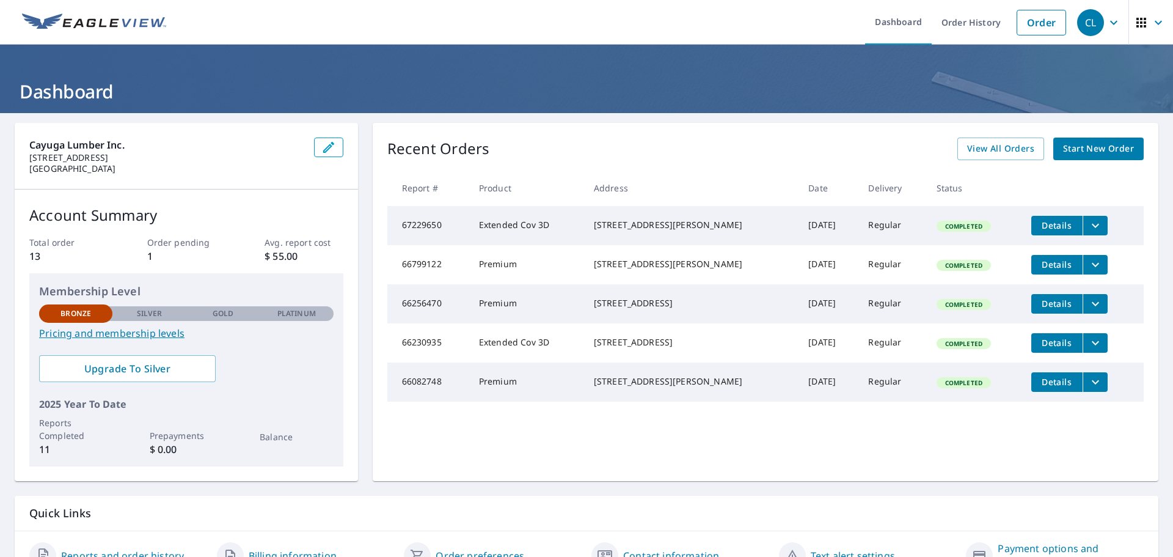
click at [1094, 154] on span "Start New Order" at bounding box center [1098, 148] width 71 height 15
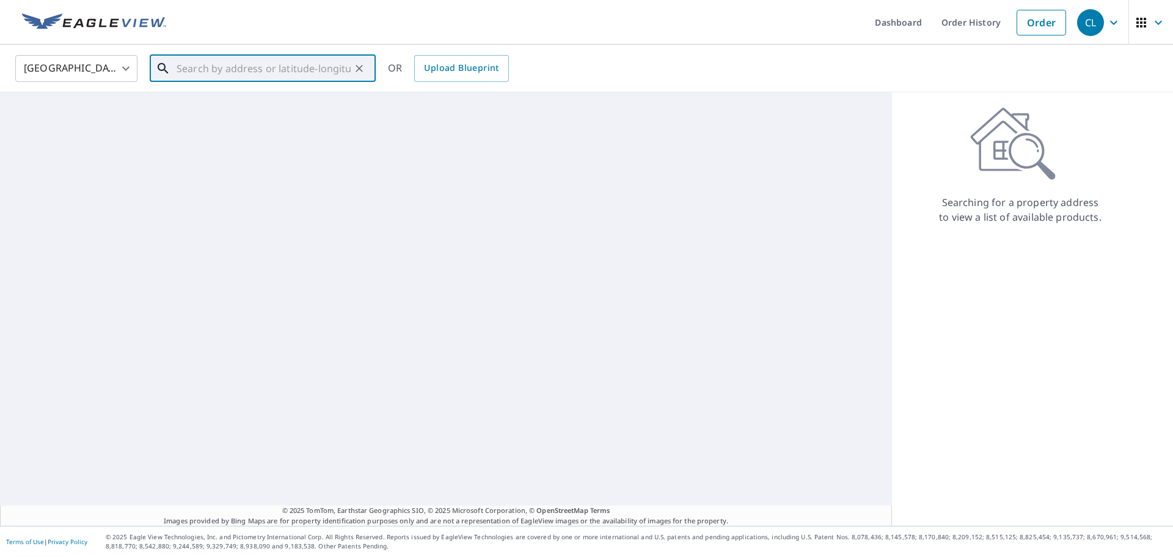
click at [211, 66] on input "text" at bounding box center [264, 68] width 174 height 34
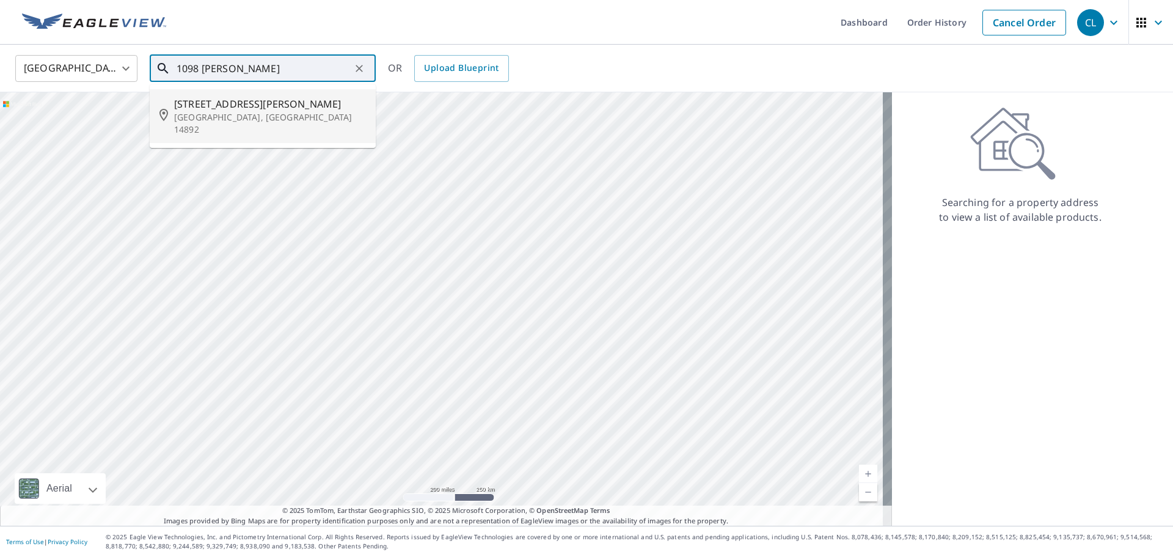
click at [202, 99] on span "1098 Walker Hill Rd" at bounding box center [270, 104] width 192 height 15
type input "1098 Walker Hill Rd Waverly, NY 14892"
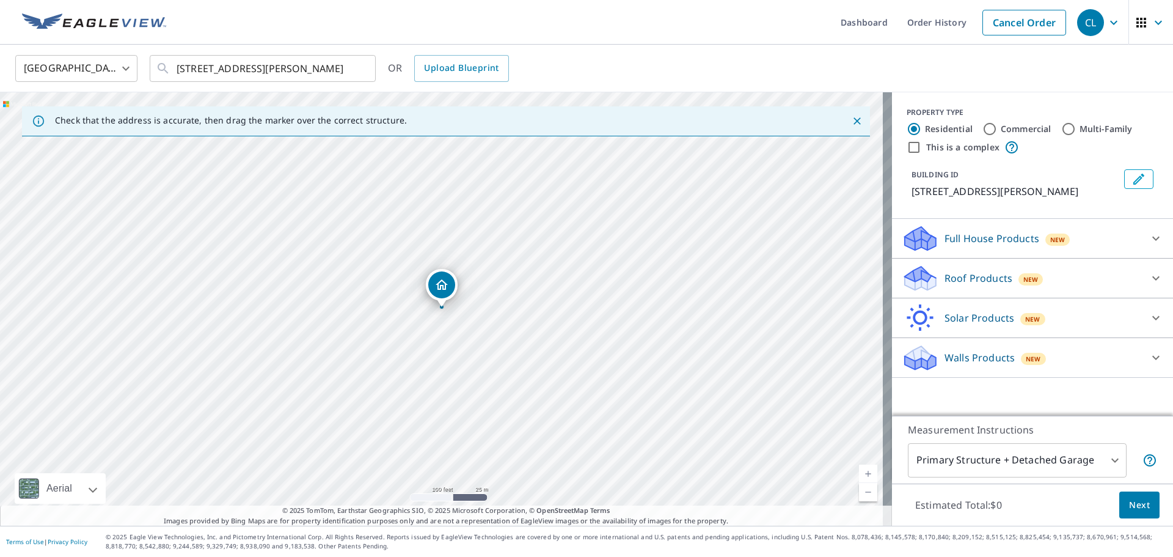
click at [982, 277] on p "Roof Products" at bounding box center [979, 278] width 68 height 15
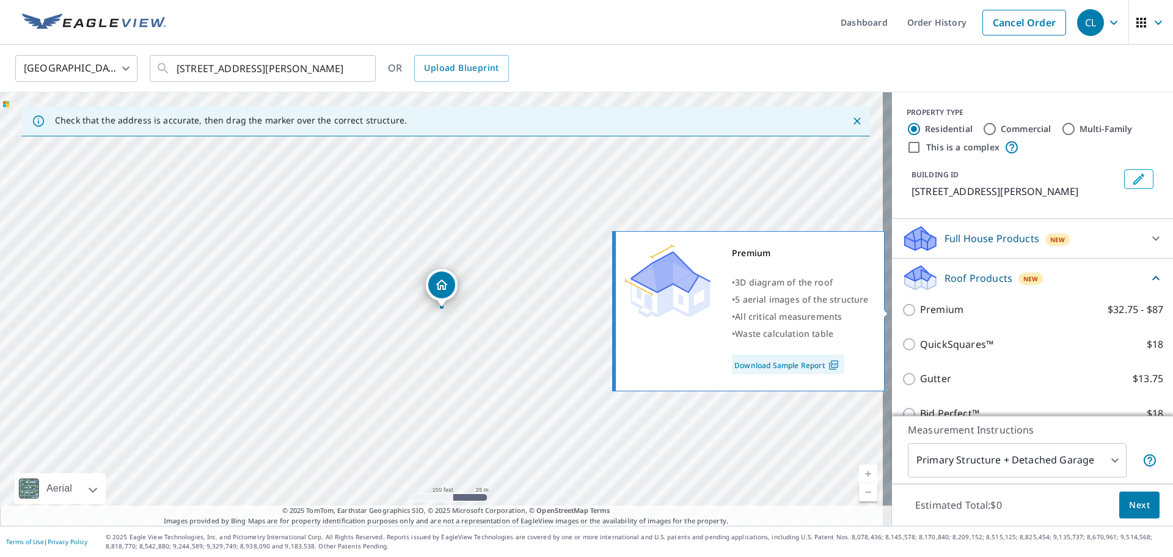
click at [920, 312] on p "Premium" at bounding box center [941, 309] width 43 height 15
click at [914, 312] on input "Premium $32.75 - $87" at bounding box center [911, 310] width 18 height 15
checkbox input "true"
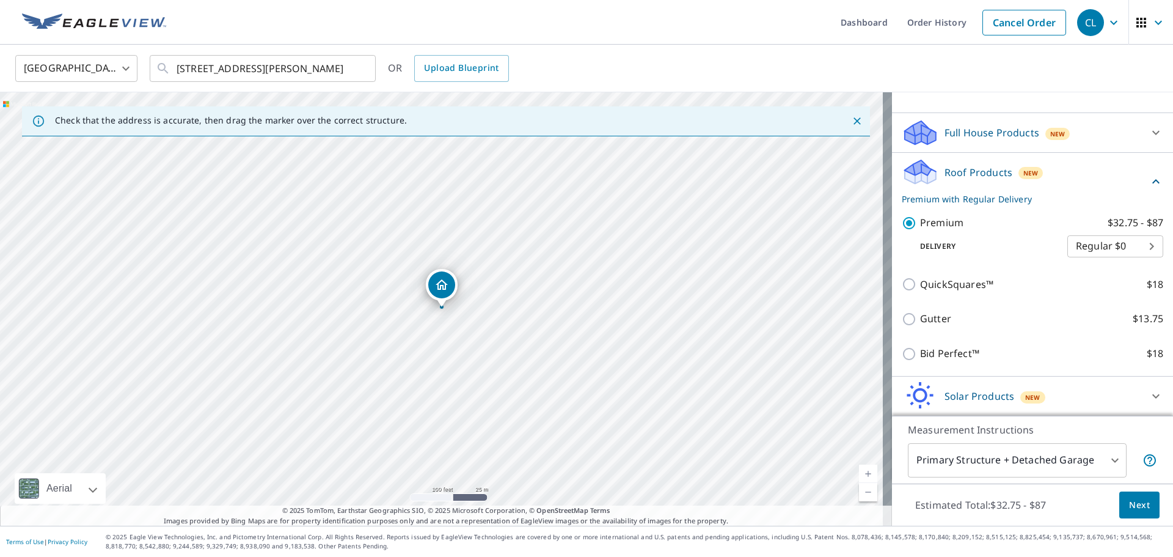
scroll to position [146, 0]
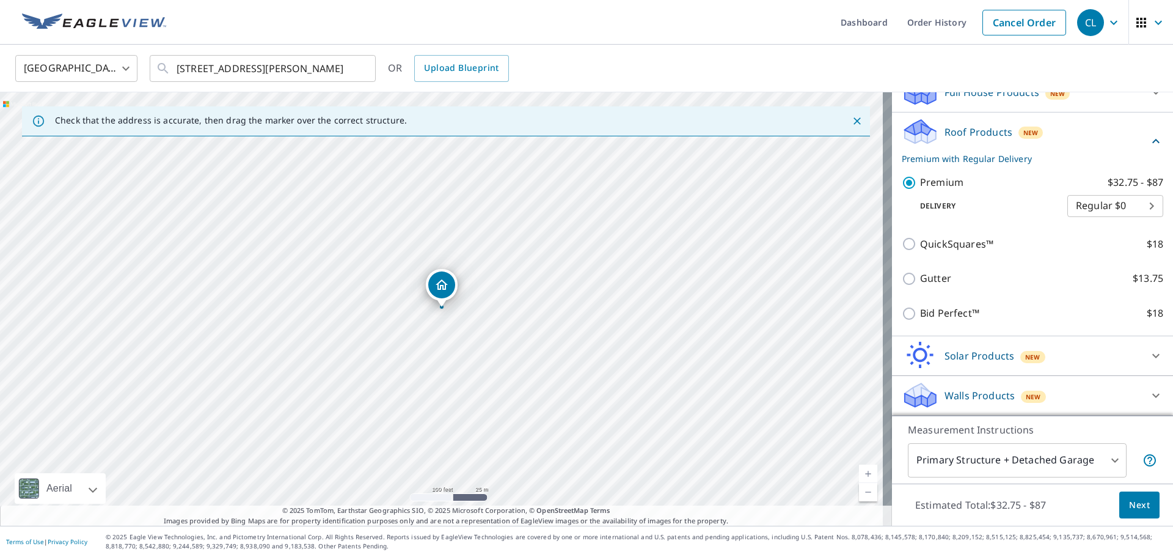
click at [1078, 458] on body "CL CL Dashboard Order History Cancel Order CL United States US ​ 1098 Walker Hi…" at bounding box center [586, 278] width 1173 height 557
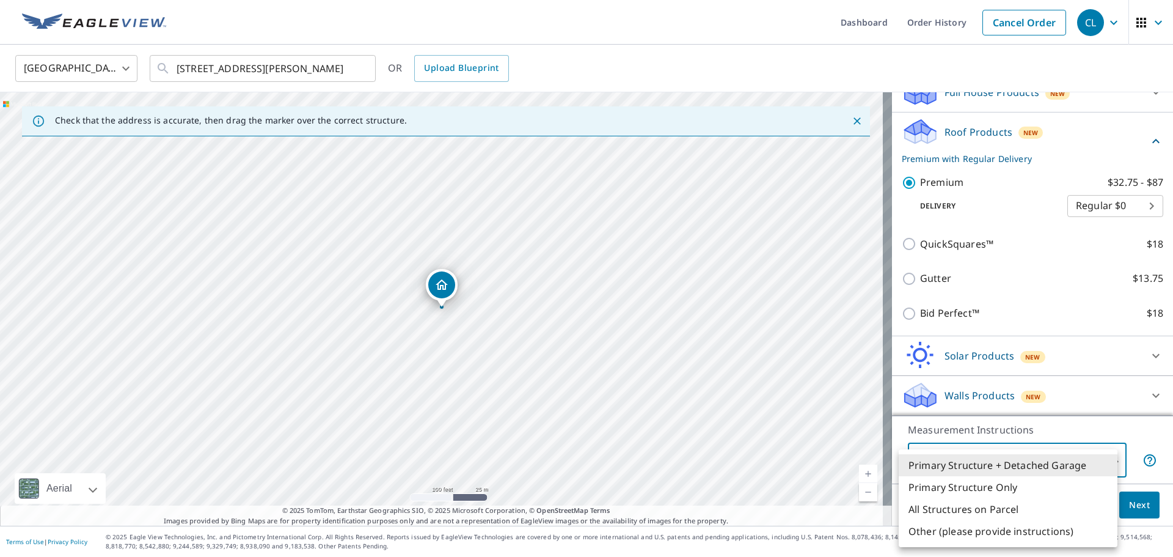
click at [1112, 424] on div at bounding box center [586, 278] width 1173 height 557
click at [1099, 461] on body "CL CL Dashboard Order History Cancel Order CL United States US ​ 1098 Walker Hi…" at bounding box center [586, 278] width 1173 height 557
click at [1037, 489] on li "Primary Structure Only" at bounding box center [1008, 487] width 219 height 22
type input "2"
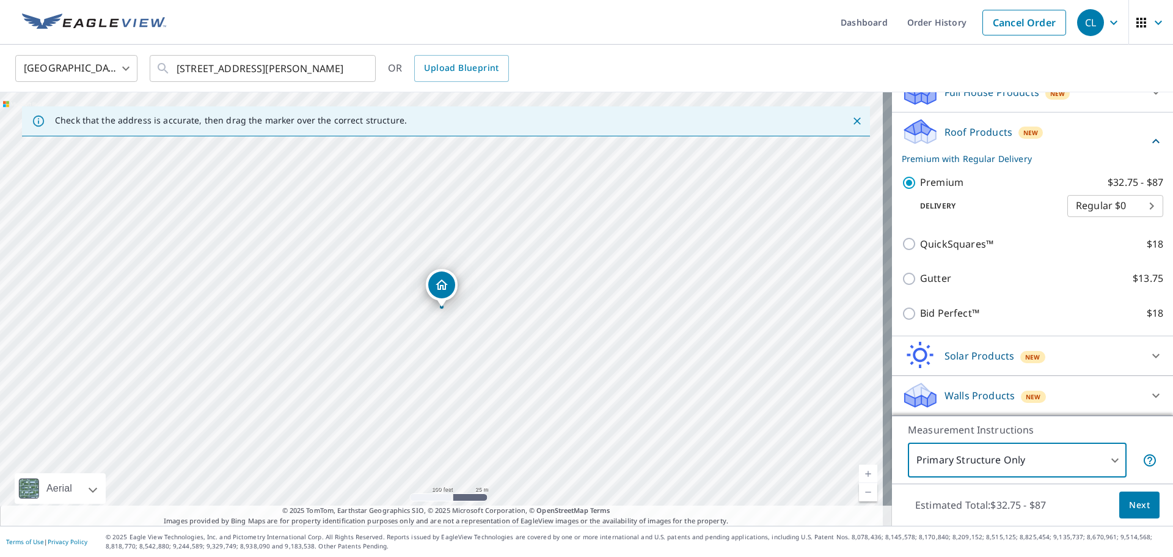
click at [1134, 508] on span "Next" at bounding box center [1139, 504] width 21 height 15
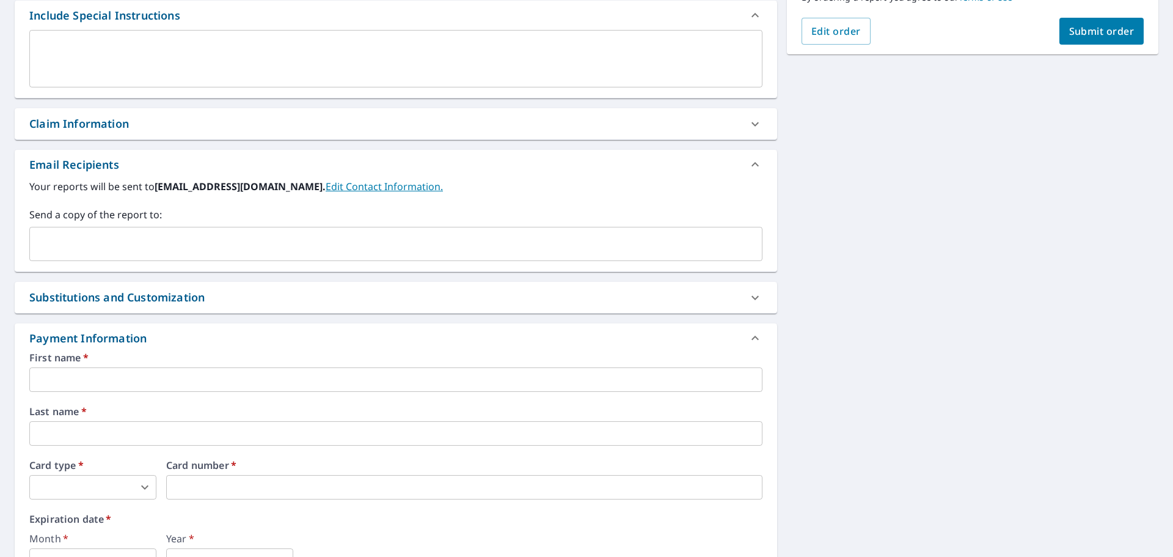
scroll to position [367, 0]
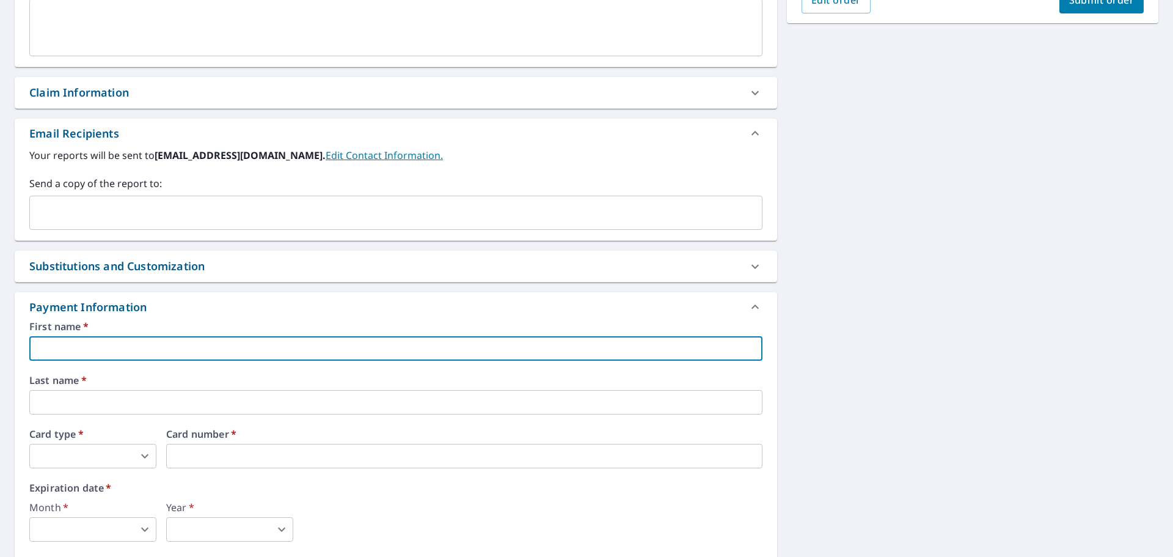
click at [222, 354] on input "text" at bounding box center [395, 348] width 733 height 24
type input "caleb"
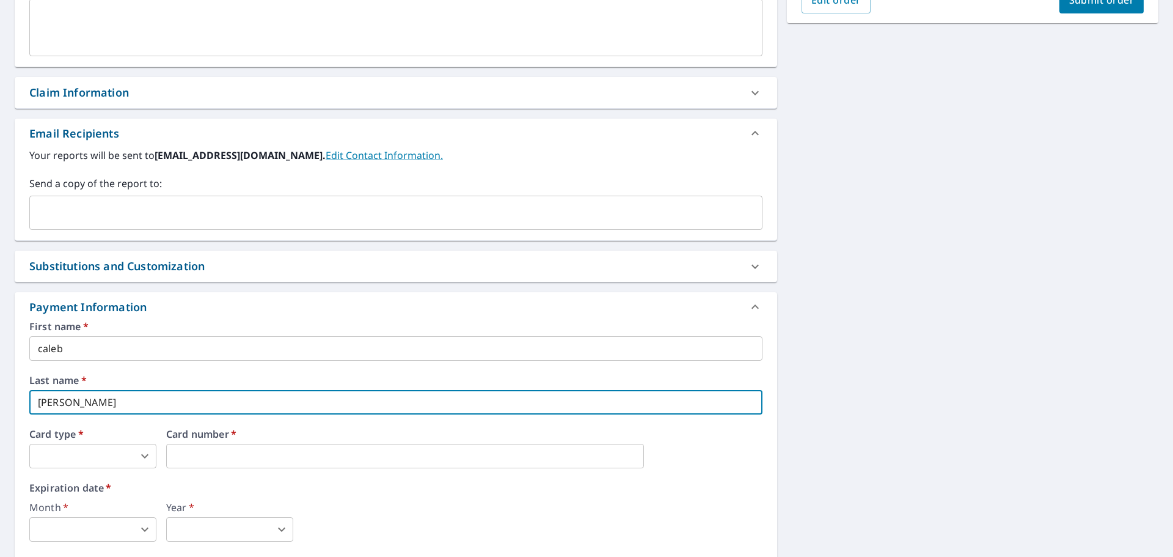
type input "nichols"
click at [55, 459] on body "CL CL Dashboard Order History Cancel Order CL Dashboard / Finalize Order Finali…" at bounding box center [586, 278] width 1173 height 557
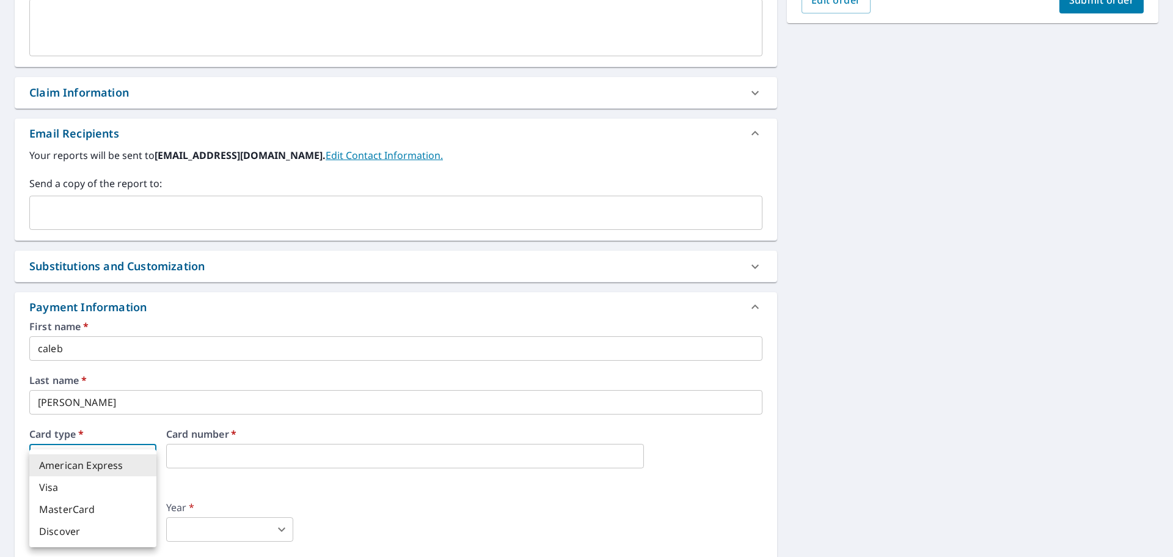
click at [61, 482] on li "Visa" at bounding box center [92, 487] width 127 height 22
type input "2"
click at [110, 518] on body "CL CL Dashboard Order History Cancel Order CL Dashboard / Finalize Order Finali…" at bounding box center [586, 278] width 1173 height 557
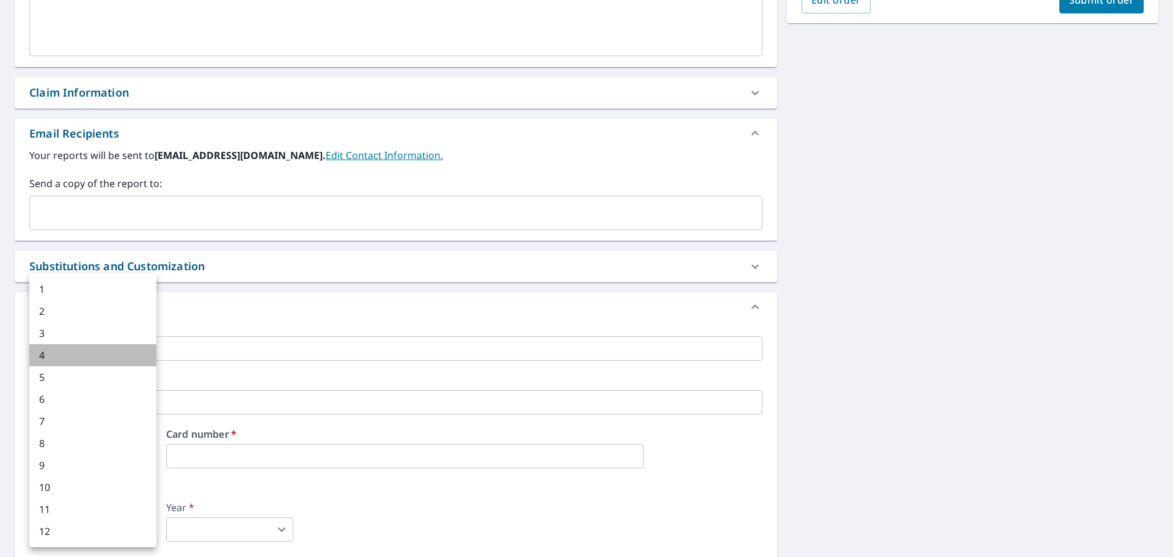
click at [84, 361] on li "4" at bounding box center [92, 355] width 127 height 22
type input "4"
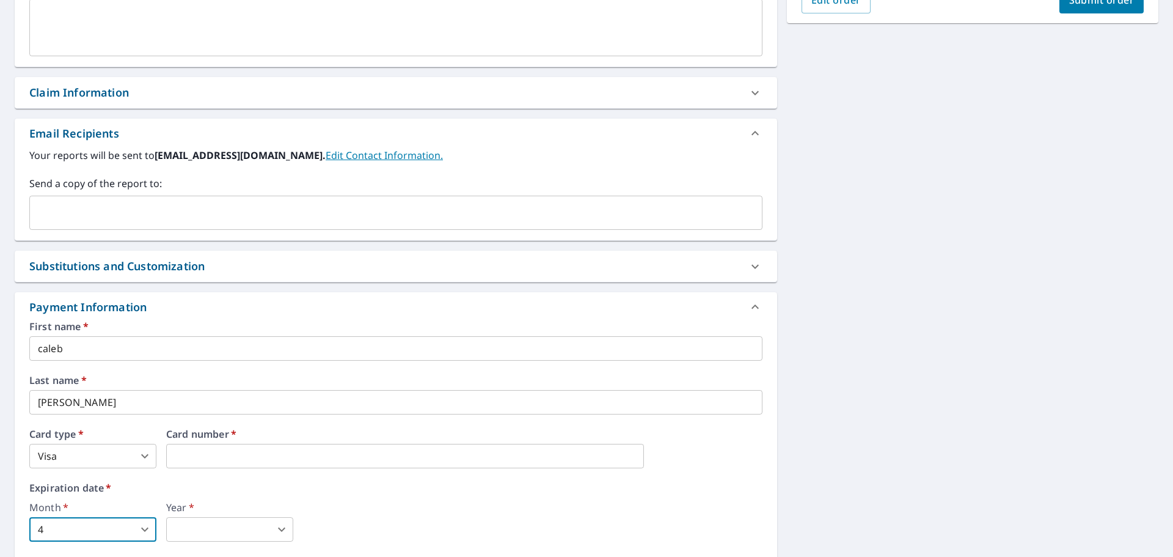
click at [208, 523] on body "CL CL Dashboard Order History Cancel Order CL Dashboard / Finalize Order Finali…" at bounding box center [586, 278] width 1173 height 557
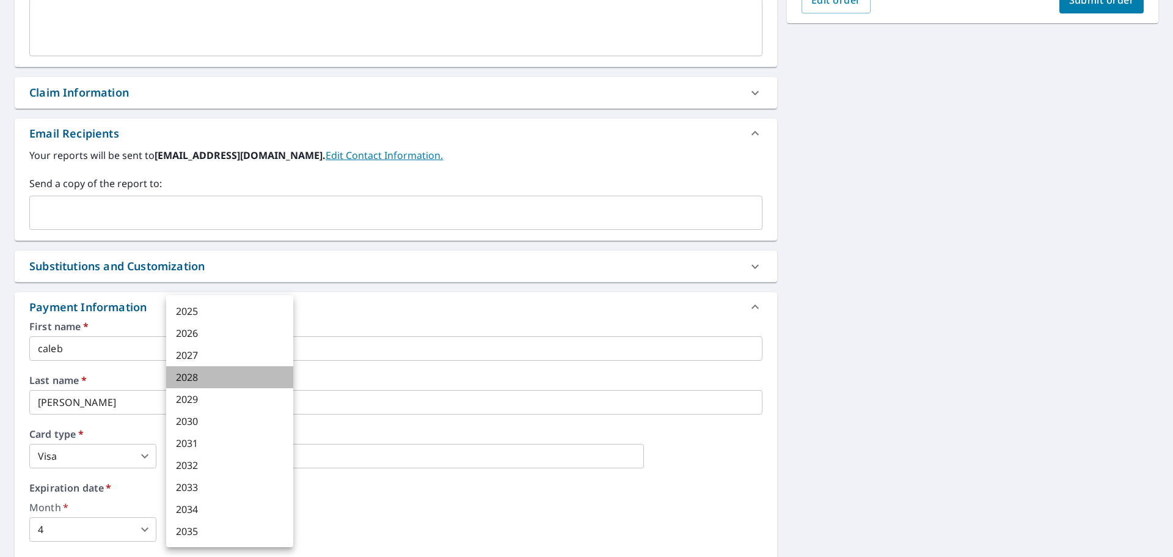
click at [209, 376] on li "2028" at bounding box center [229, 377] width 127 height 22
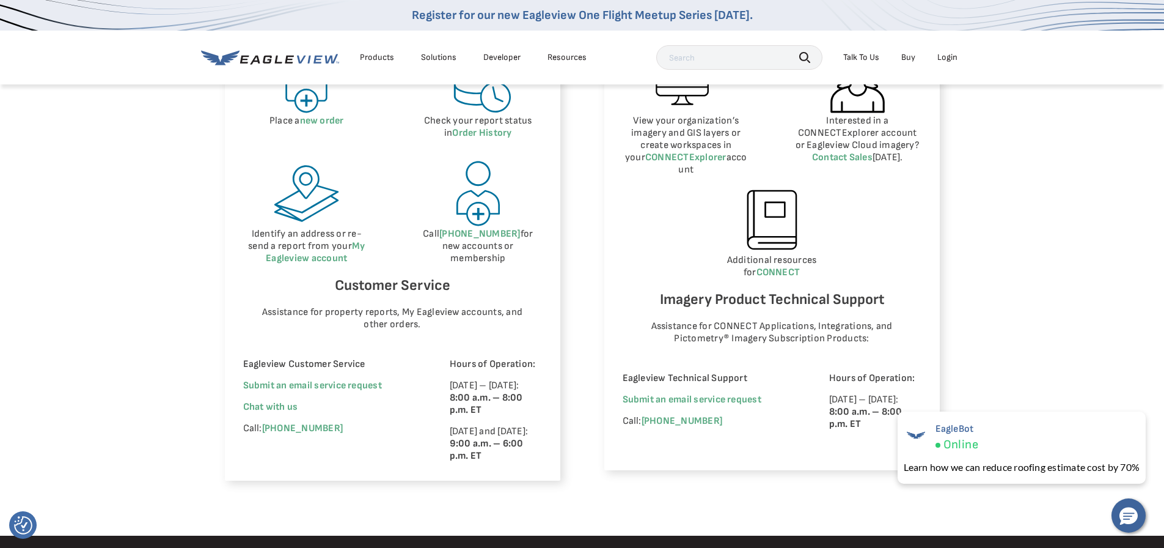
scroll to position [672, 0]
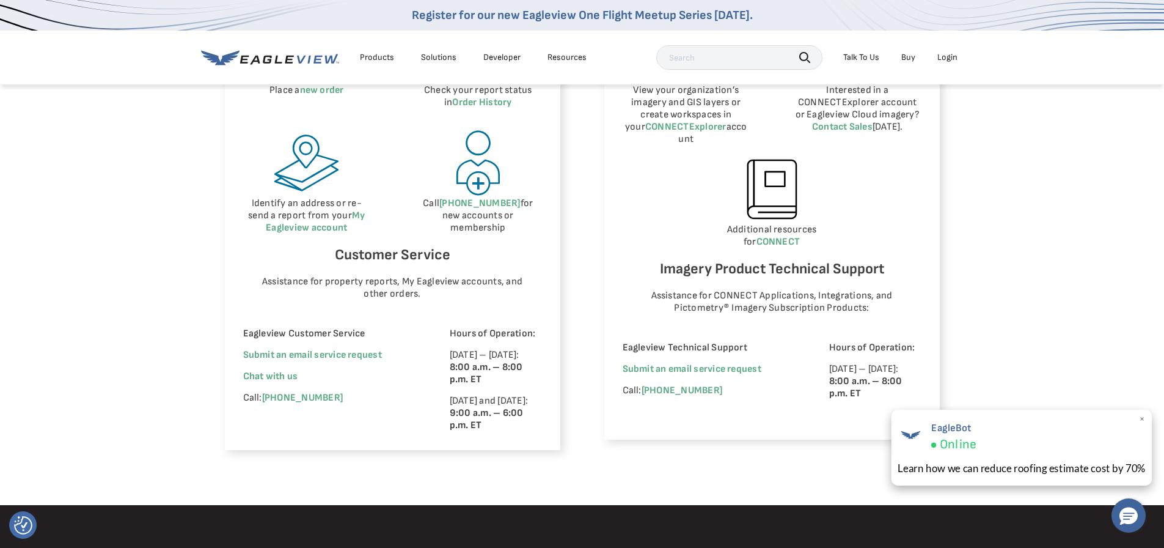
click at [1016, 436] on div "EagleBot Online" at bounding box center [1022, 436] width 248 height 34
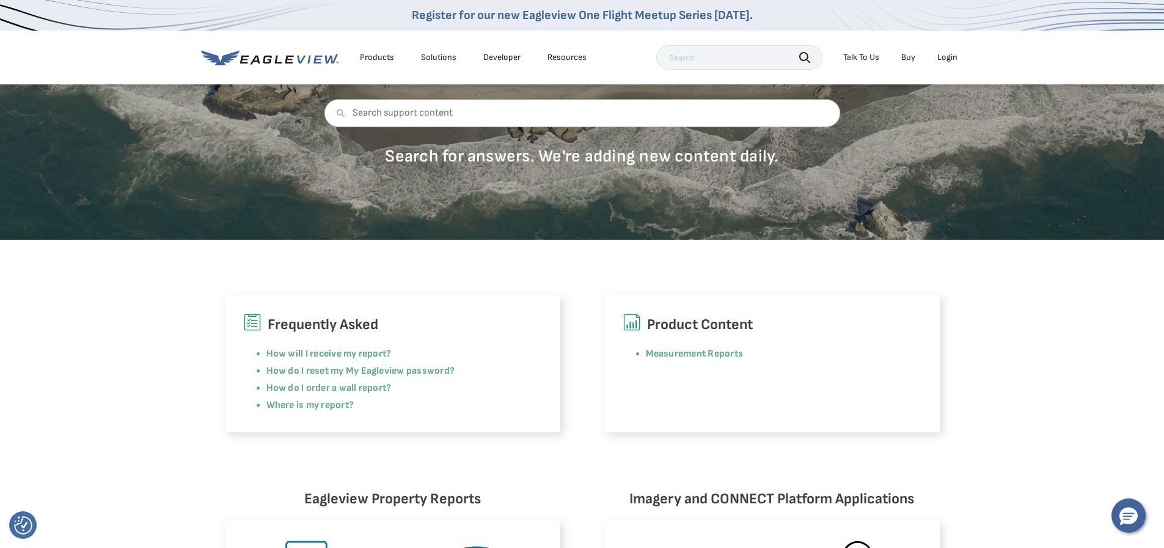
scroll to position [122, 0]
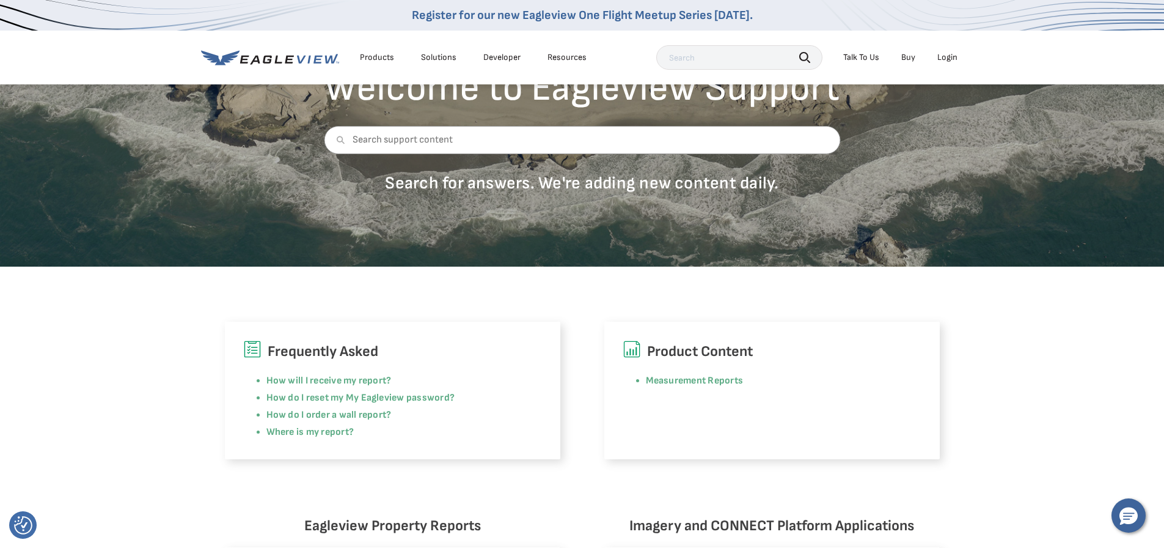
click at [945, 62] on div "Login" at bounding box center [948, 57] width 20 height 11
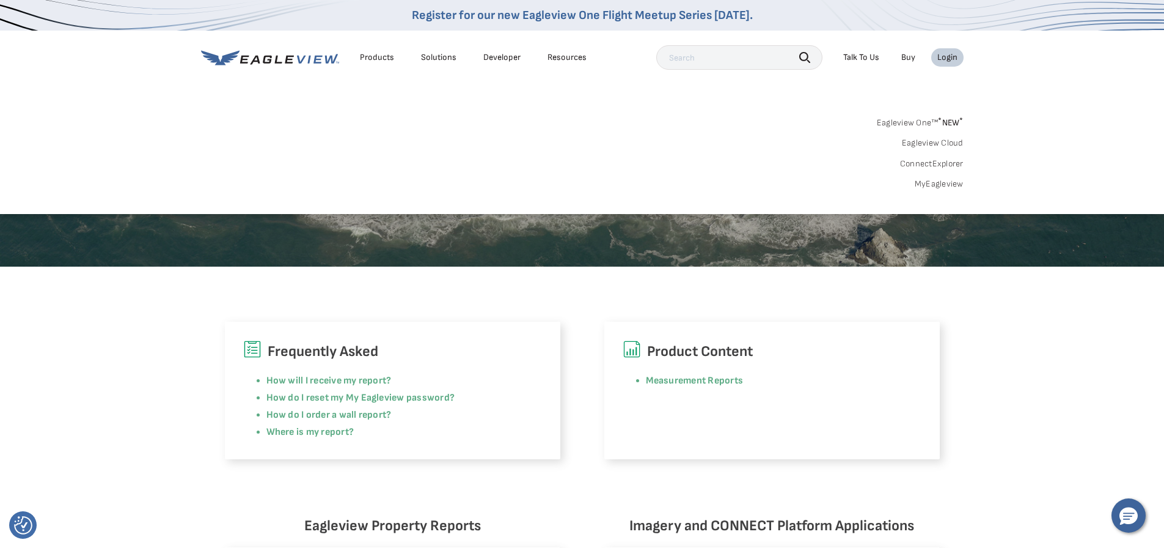
click at [934, 185] on link "MyEagleview" at bounding box center [939, 183] width 49 height 11
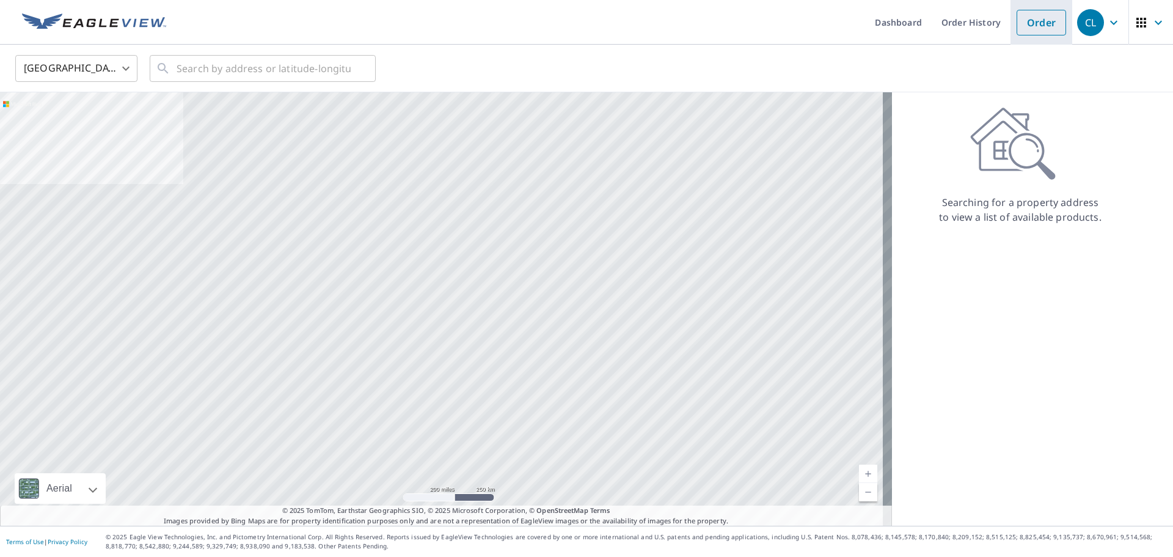
click at [1039, 26] on link "Order" at bounding box center [1042, 23] width 50 height 26
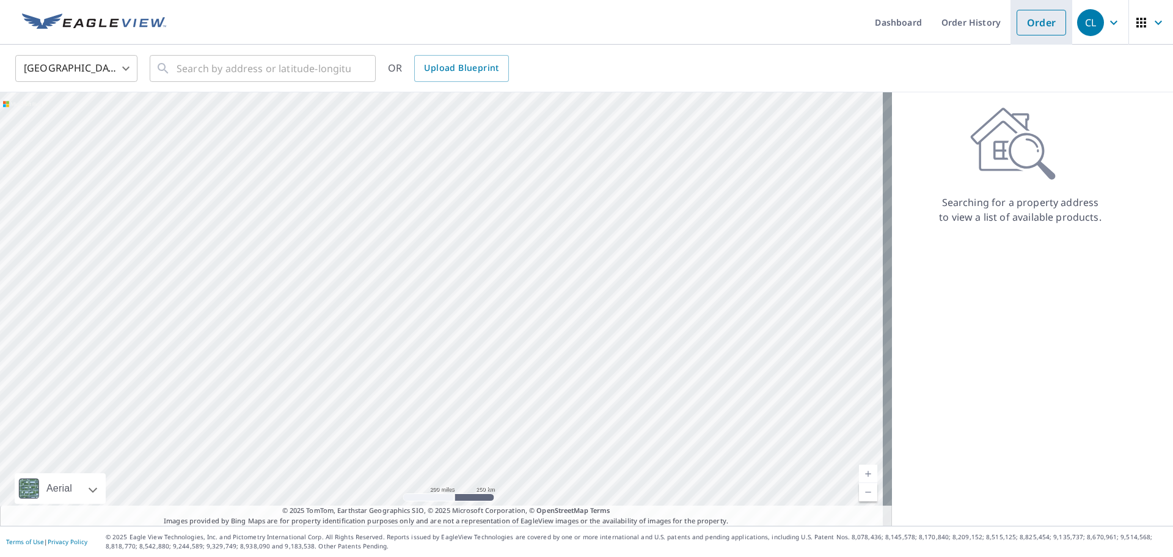
click at [1035, 29] on link "Order" at bounding box center [1042, 23] width 50 height 26
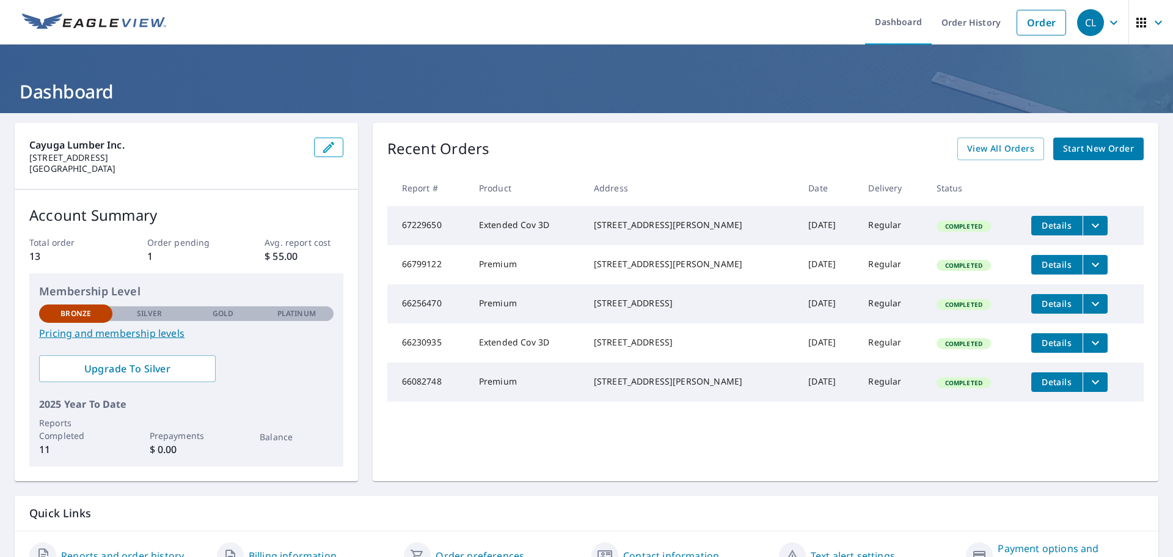
click at [278, 255] on p "$ 55.00" at bounding box center [304, 256] width 78 height 15
click at [1076, 152] on span "Start New Order" at bounding box center [1098, 148] width 71 height 15
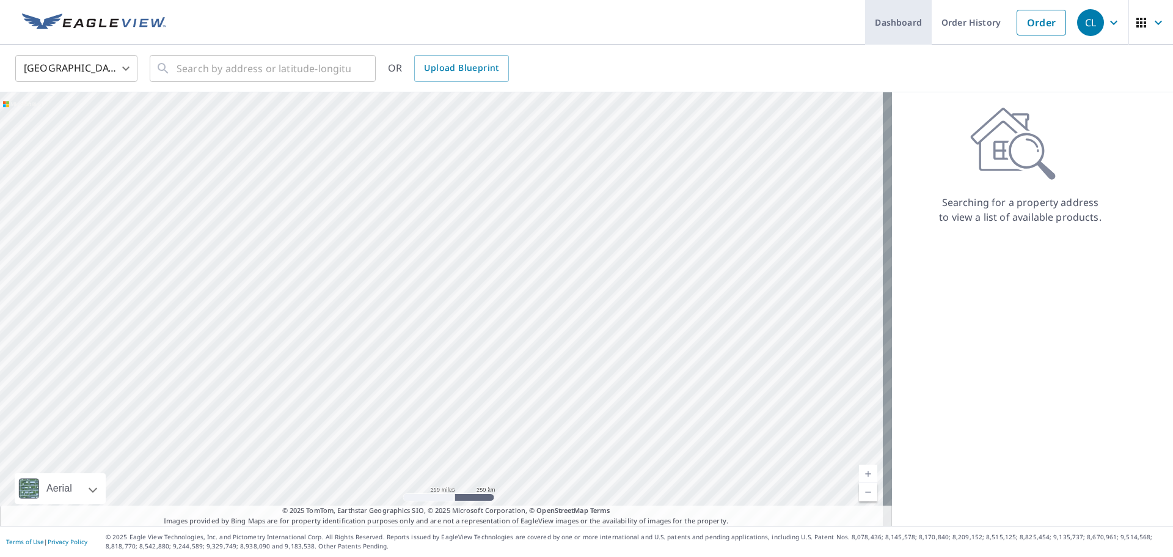
click at [901, 14] on link "Dashboard" at bounding box center [898, 22] width 67 height 45
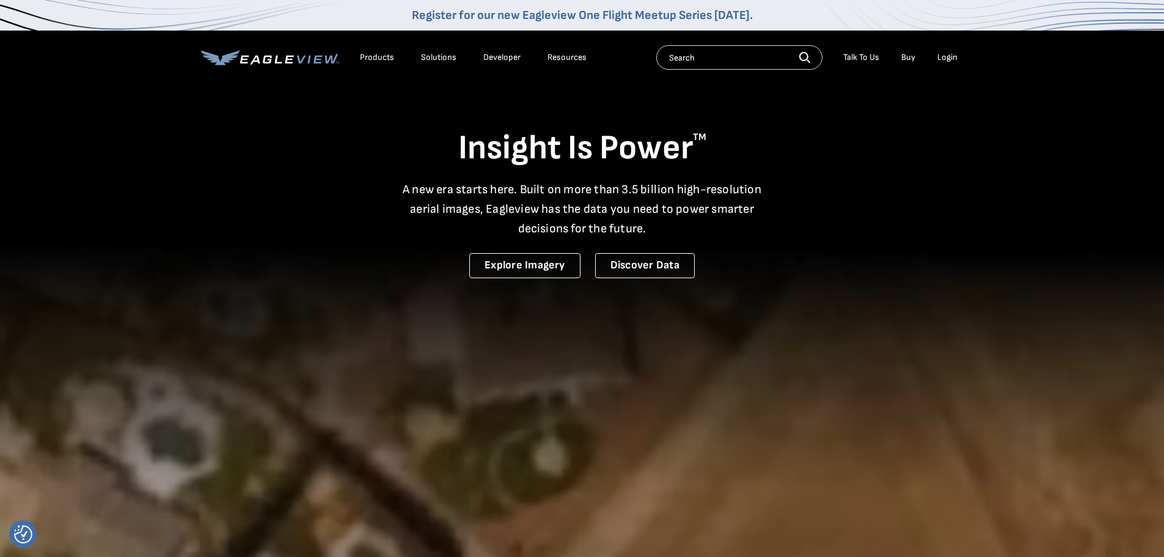
click at [942, 62] on div "Login" at bounding box center [948, 57] width 20 height 11
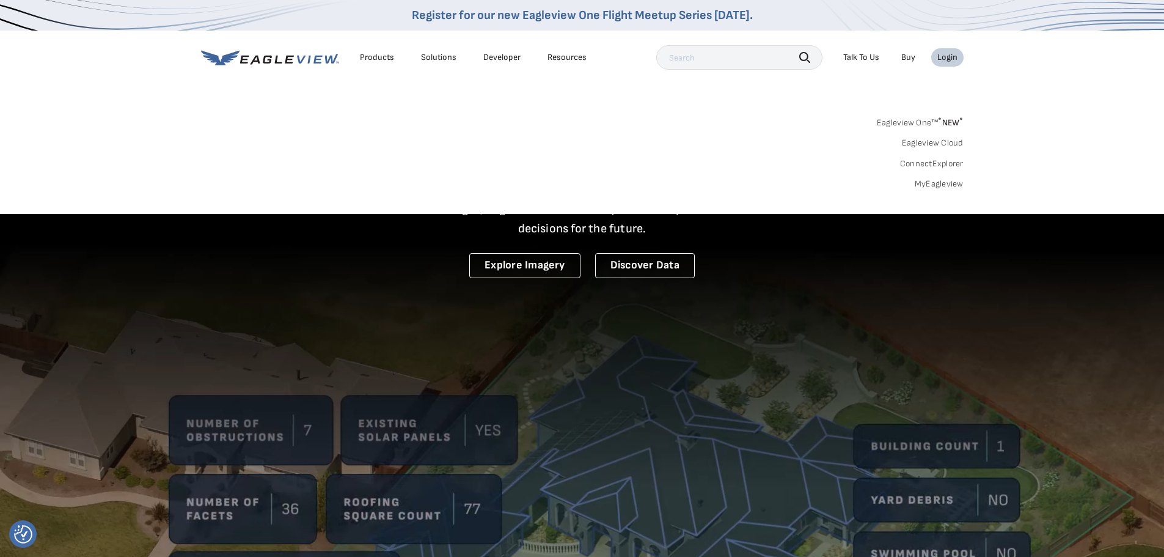
click at [945, 186] on link "MyEagleview" at bounding box center [939, 183] width 49 height 11
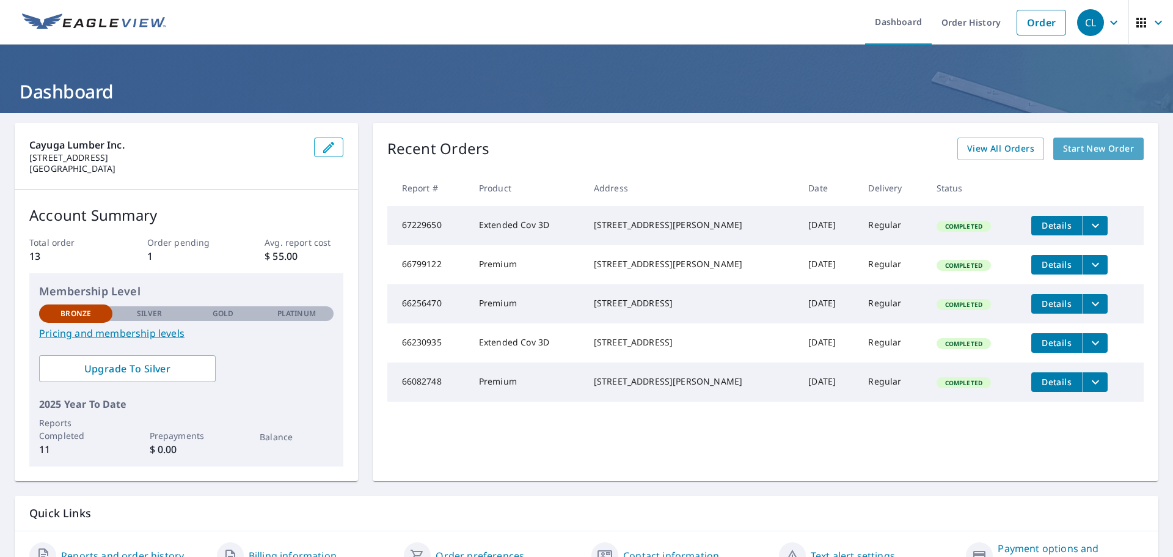
click at [1074, 154] on span "Start New Order" at bounding box center [1098, 148] width 71 height 15
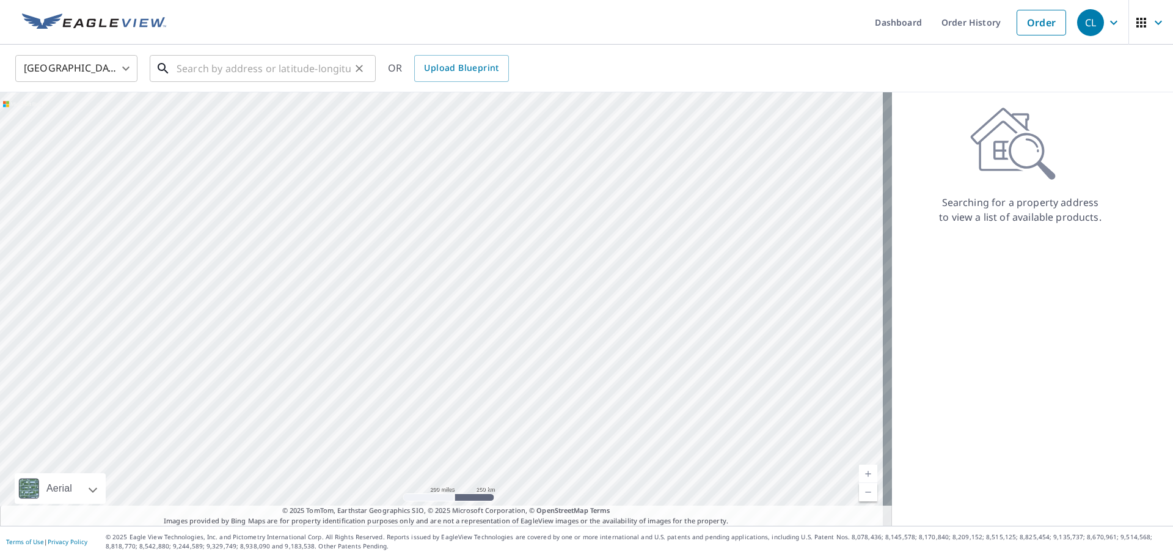
click at [303, 73] on input "text" at bounding box center [264, 68] width 174 height 34
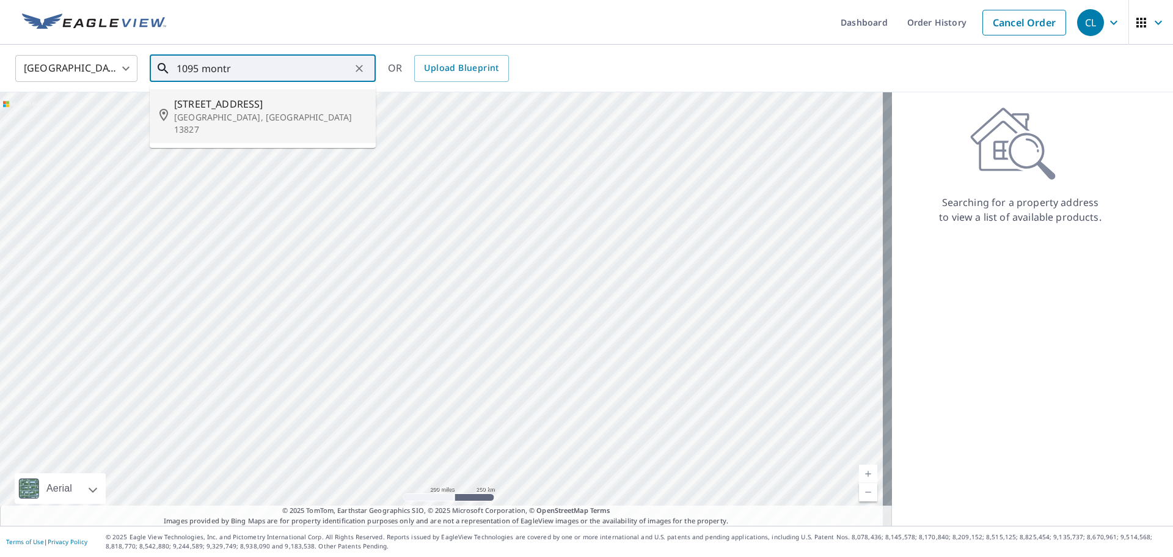
click at [276, 108] on span "[STREET_ADDRESS]" at bounding box center [270, 104] width 192 height 15
type input "[STREET_ADDRESS]"
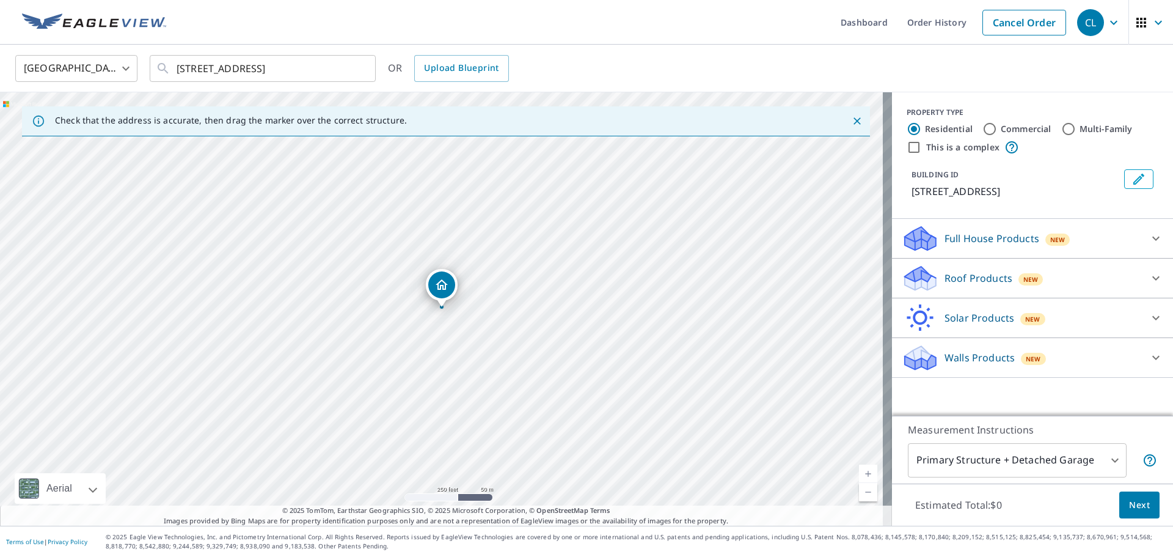
click at [1020, 269] on div "Roof Products New" at bounding box center [1022, 278] width 240 height 29
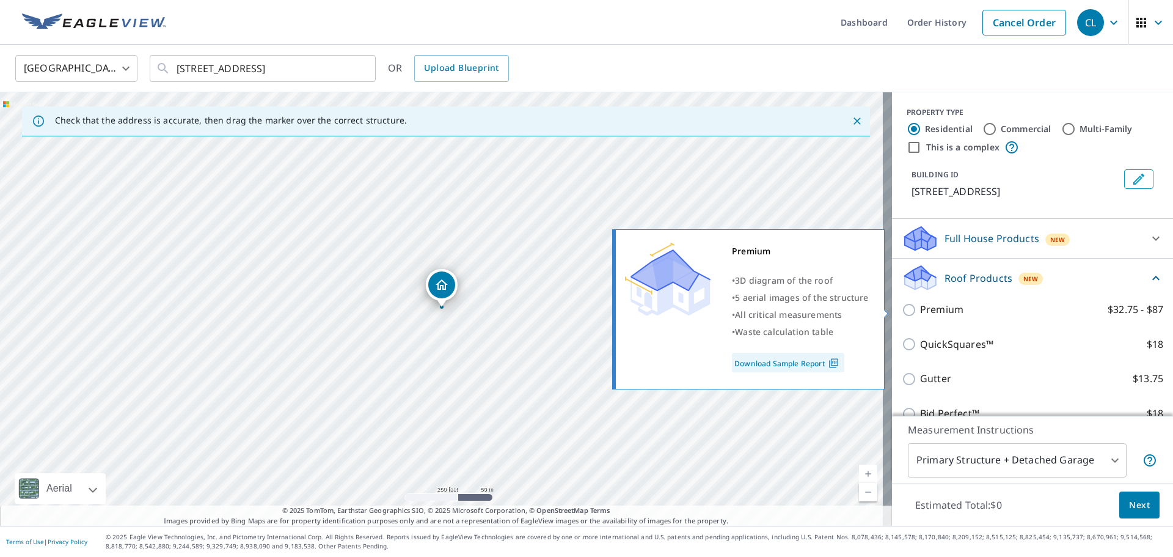
click at [920, 309] on p "Premium" at bounding box center [941, 309] width 43 height 15
click at [914, 309] on input "Premium $32.75 - $87" at bounding box center [911, 310] width 18 height 15
checkbox input "true"
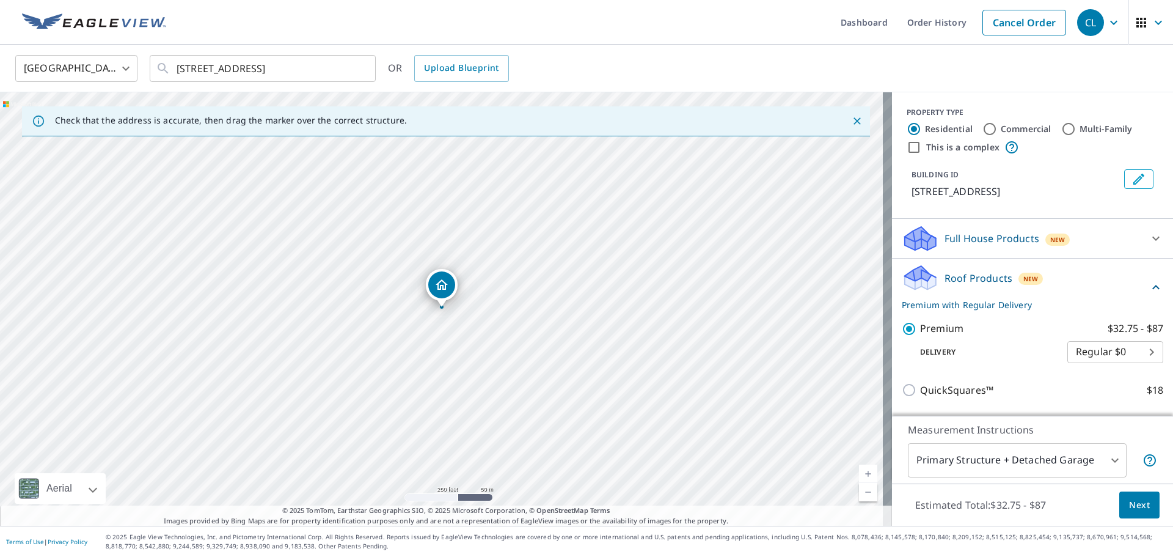
click at [1089, 464] on body "CL CL Dashboard Order History Cancel Order CL [GEOGRAPHIC_DATA] [GEOGRAPHIC_DAT…" at bounding box center [586, 278] width 1173 height 557
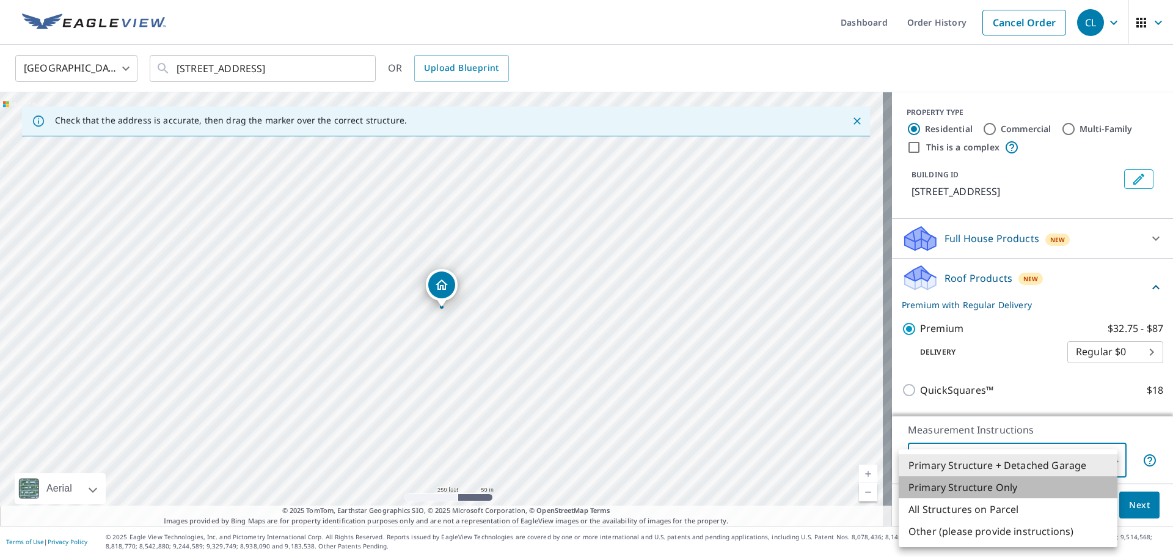
click at [1004, 489] on li "Primary Structure Only" at bounding box center [1008, 487] width 219 height 22
type input "2"
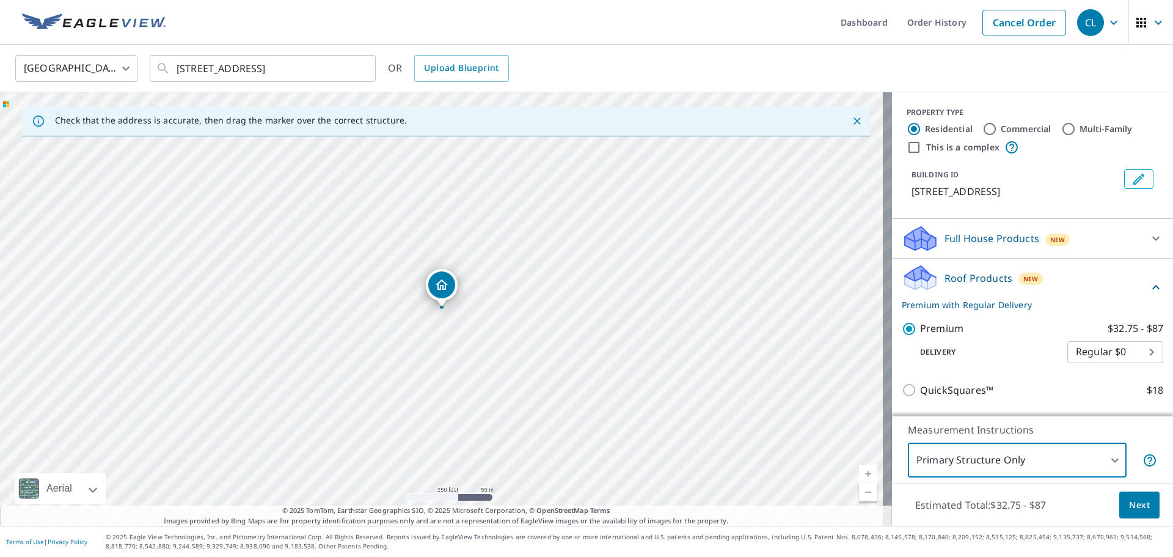
click at [1161, 510] on div "Estimated Total: $32.75 - $87 Next" at bounding box center [1032, 504] width 281 height 43
click at [1140, 512] on span "Next" at bounding box center [1139, 504] width 21 height 15
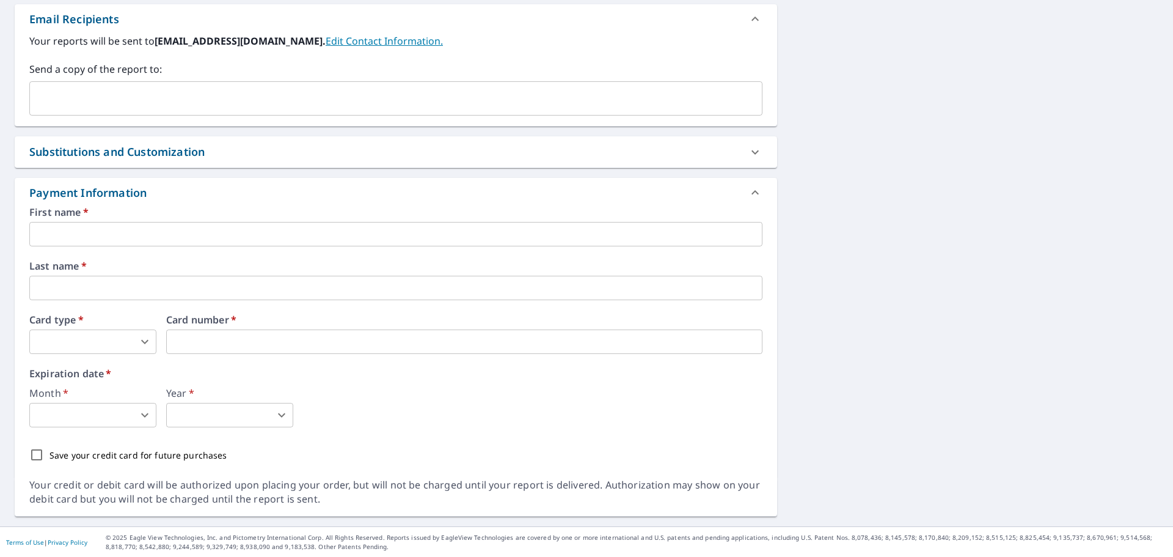
scroll to position [482, 0]
click at [188, 230] on input "text" at bounding box center [395, 233] width 733 height 24
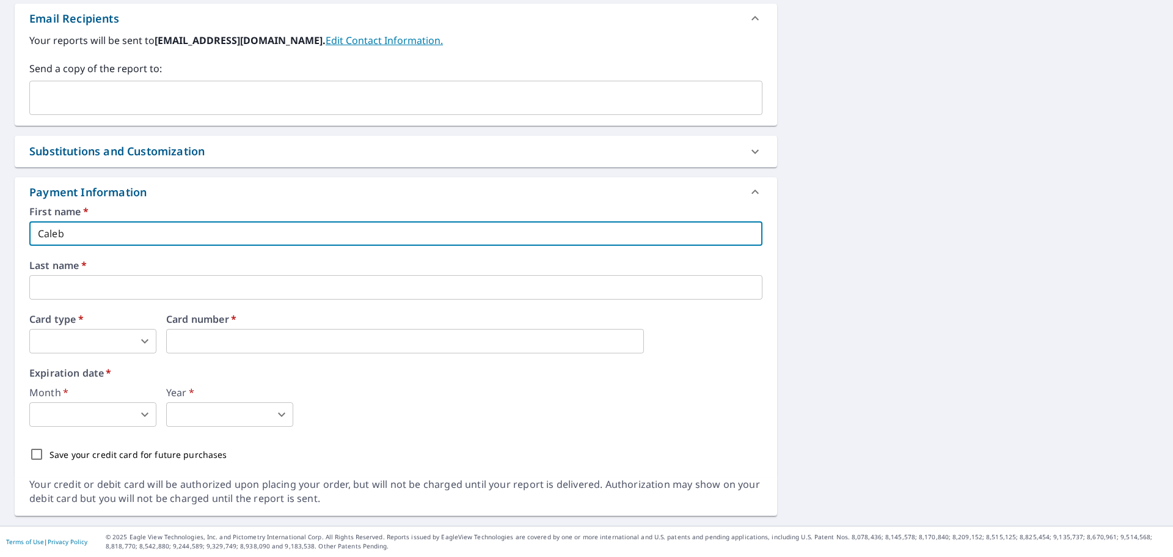
type input "Caleb"
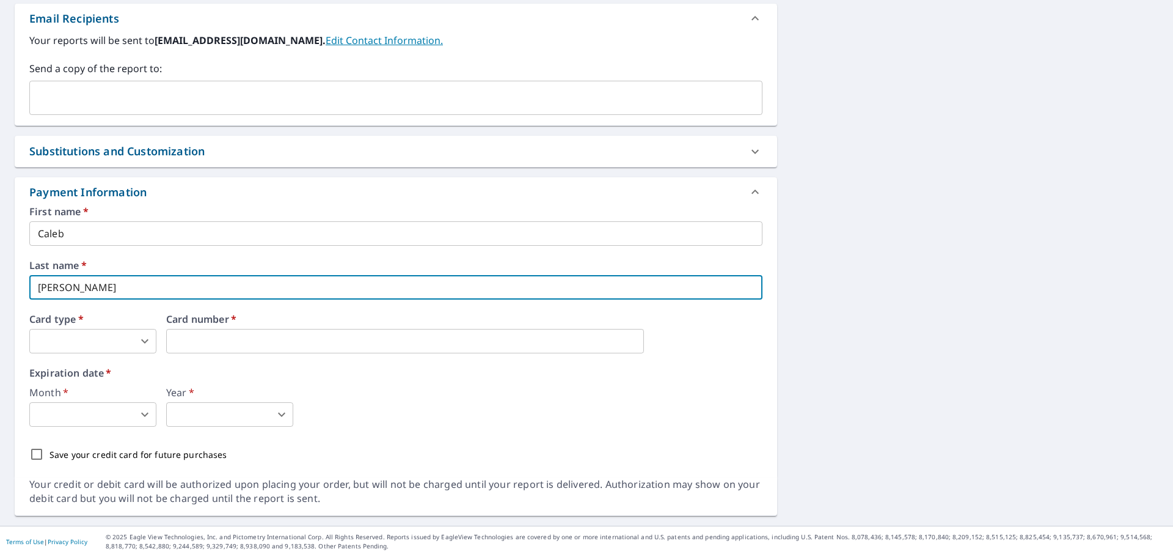
type input "[PERSON_NAME]"
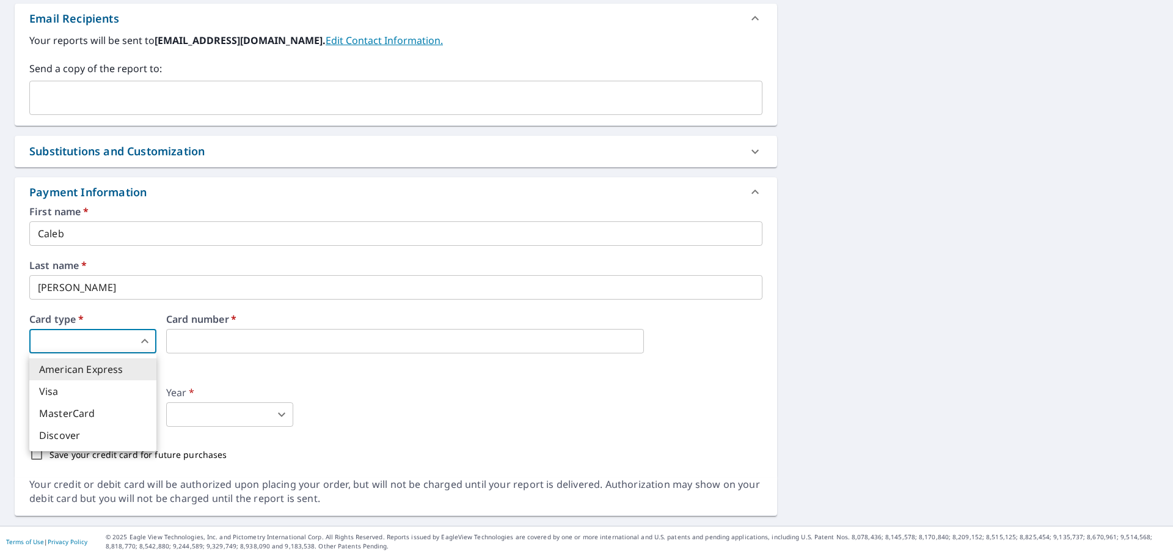
click at [150, 334] on body "CL CL Dashboard Order History Cancel Order CL Dashboard / Finalize Order Finali…" at bounding box center [586, 278] width 1173 height 557
click at [125, 386] on li "Visa" at bounding box center [92, 391] width 127 height 22
type input "2"
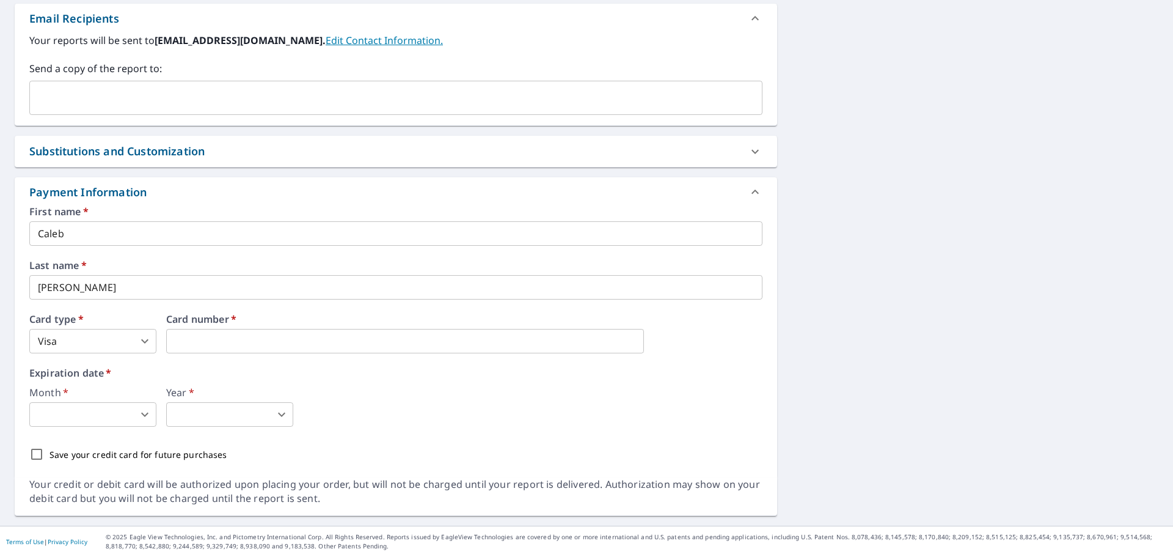
click at [76, 428] on div "First name   * [PERSON_NAME] ​ Last name   * [PERSON_NAME] ​ Card type   * Visa…" at bounding box center [395, 337] width 733 height 260
click at [81, 424] on body "CL CL Dashboard Order History Cancel Order CL Dashboard / Finalize Order Finali…" at bounding box center [586, 278] width 1173 height 557
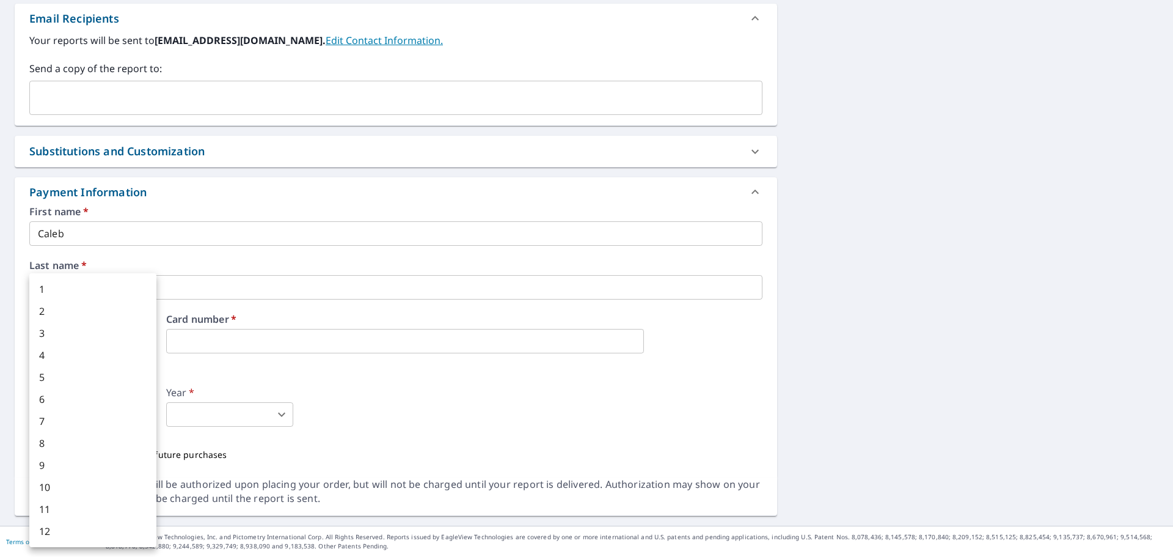
click at [88, 350] on li "4" at bounding box center [92, 355] width 127 height 22
type input "4"
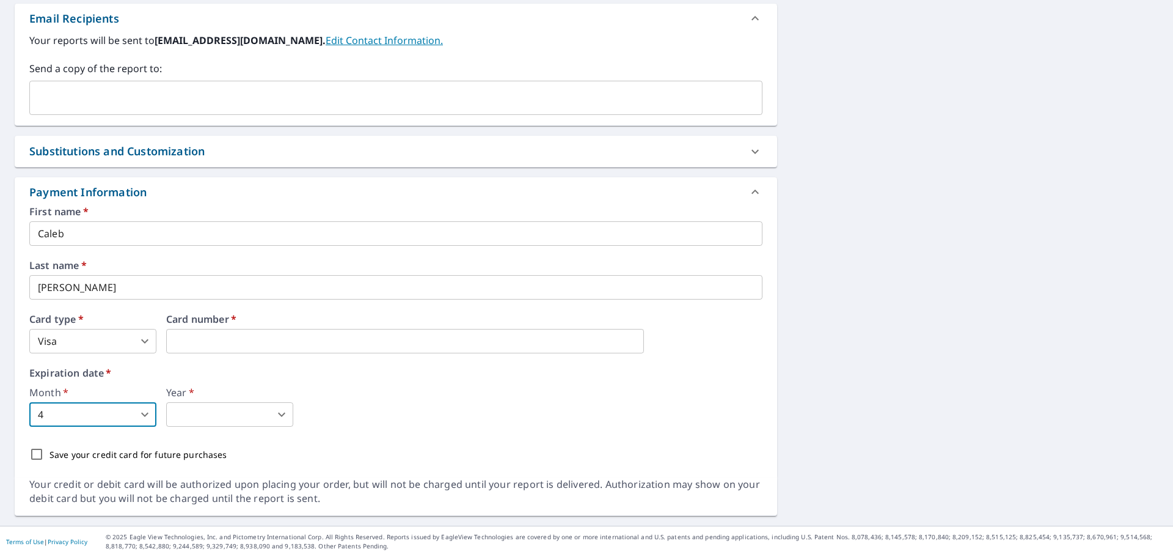
click at [246, 415] on body "CL CL Dashboard Order History Cancel Order CL Dashboard / Finalize Order Finali…" at bounding box center [586, 278] width 1173 height 557
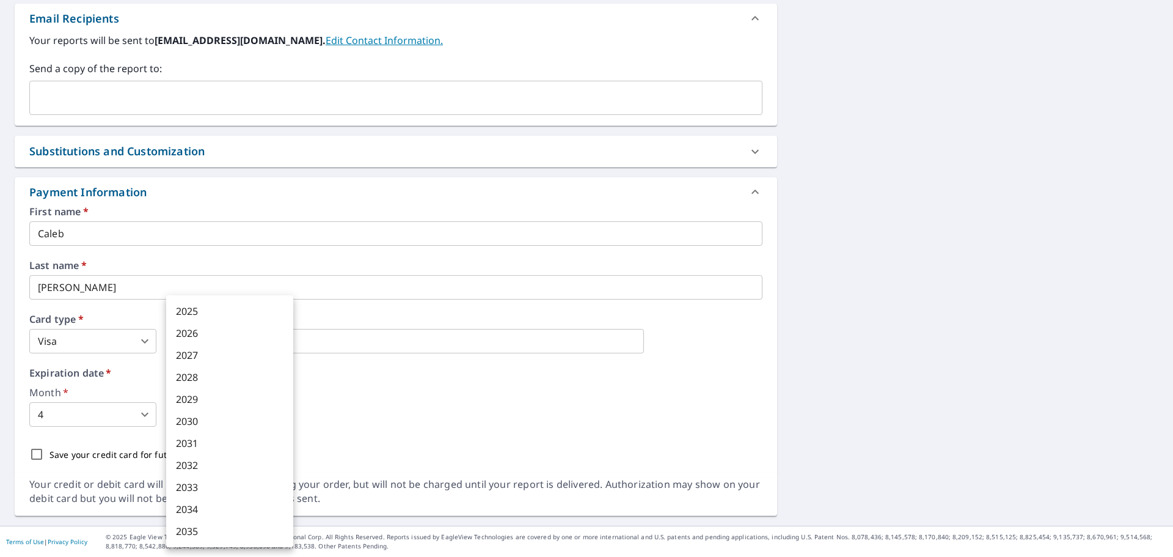
click at [224, 374] on li "2028" at bounding box center [229, 377] width 127 height 22
type input "2028"
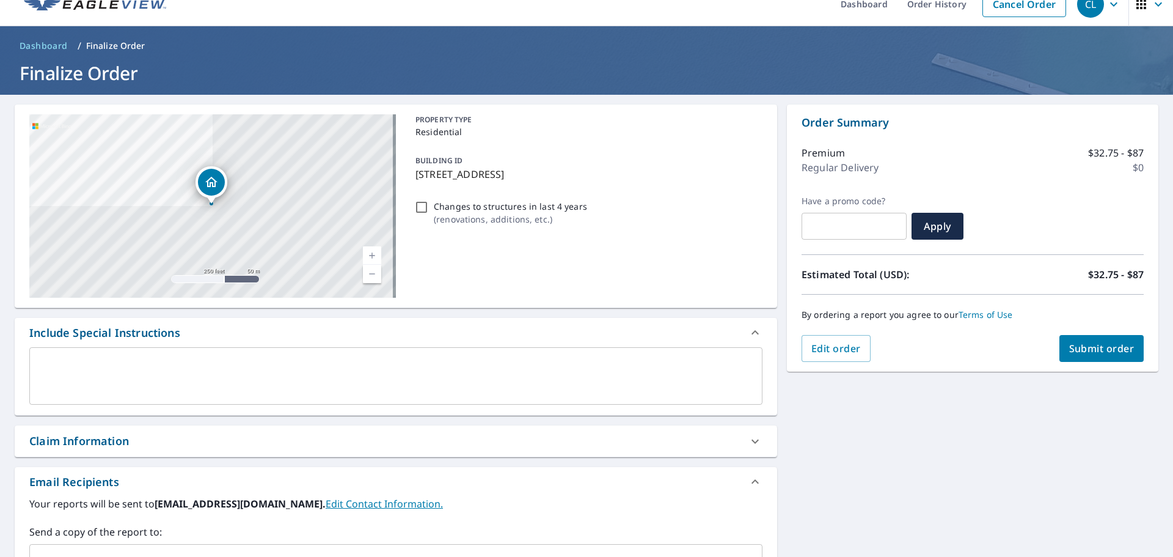
scroll to position [0, 0]
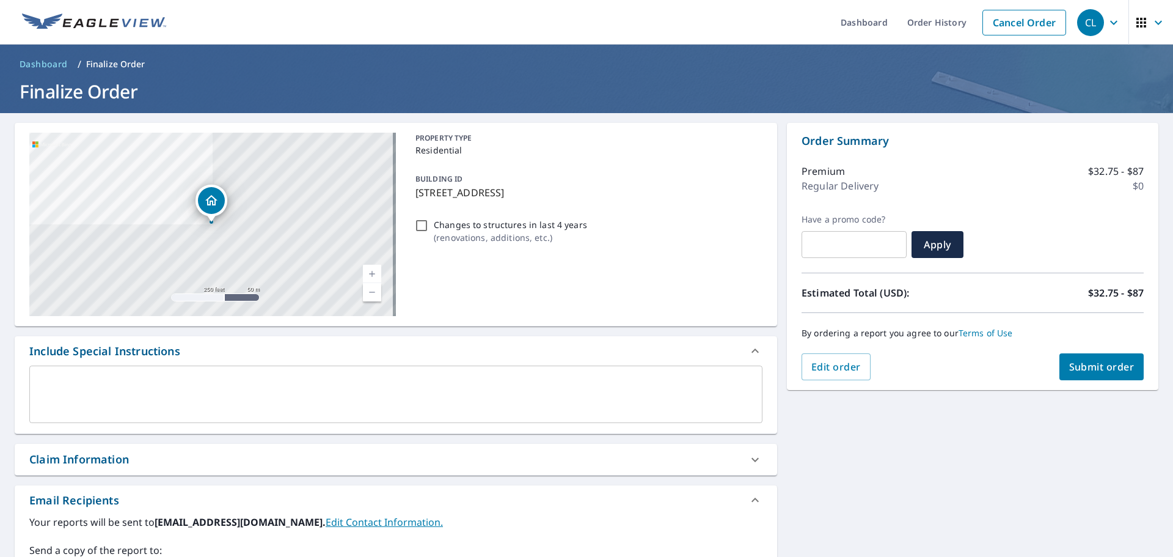
click at [1086, 362] on span "Submit order" at bounding box center [1102, 366] width 65 height 13
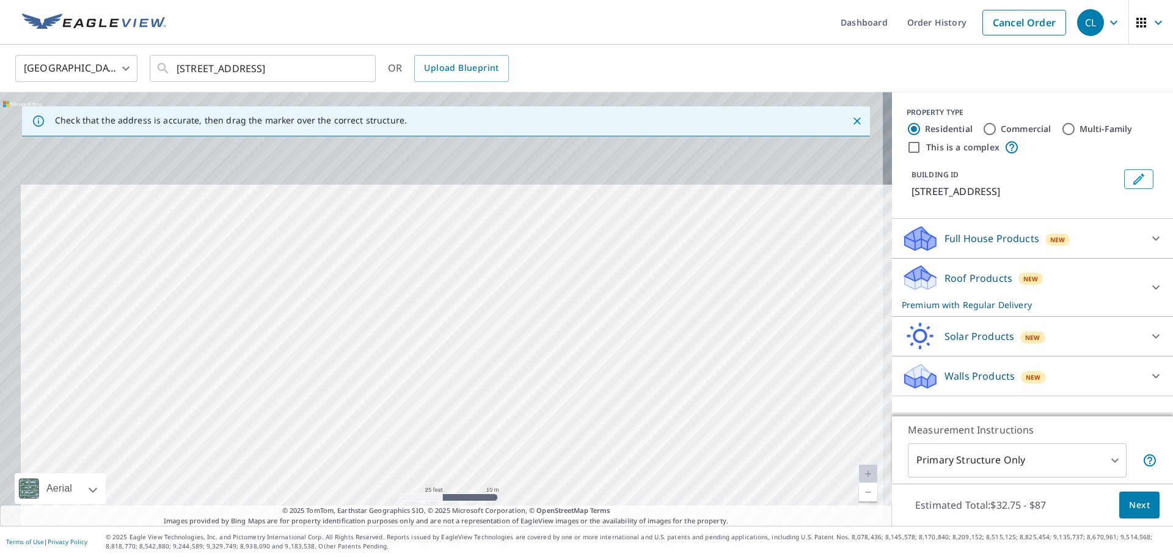
drag, startPoint x: 340, startPoint y: 212, endPoint x: 362, endPoint y: 422, distance: 210.7
click at [362, 422] on div "[STREET_ADDRESS]" at bounding box center [446, 308] width 892 height 433
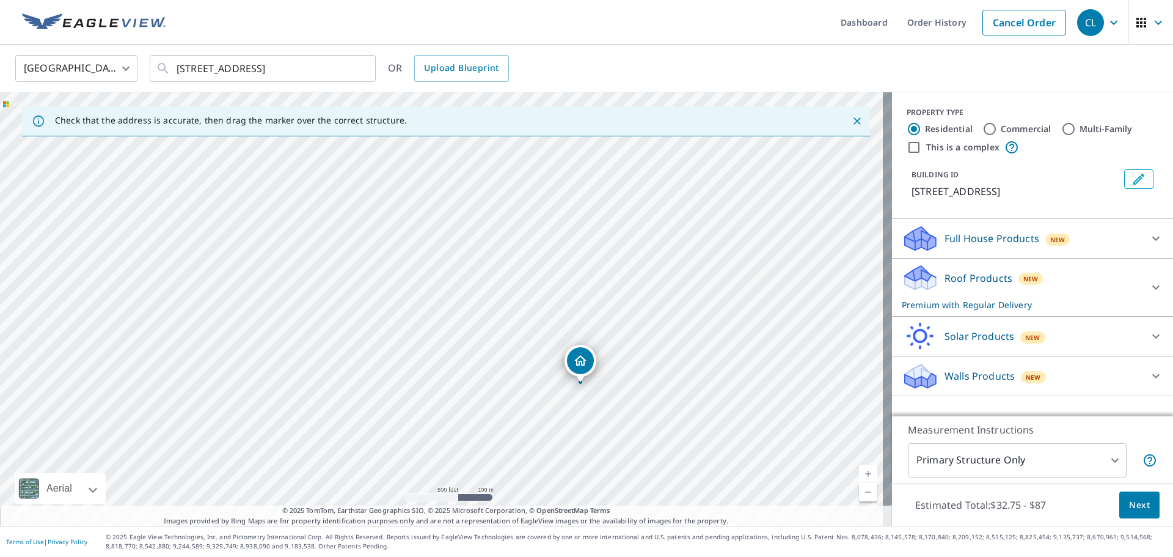
drag, startPoint x: 469, startPoint y: 381, endPoint x: 416, endPoint y: 139, distance: 248.4
click at [416, 139] on div "[STREET_ADDRESS]" at bounding box center [446, 308] width 892 height 433
drag, startPoint x: 559, startPoint y: 434, endPoint x: 538, endPoint y: 249, distance: 185.7
click at [538, 249] on div "[STREET_ADDRESS]" at bounding box center [446, 308] width 892 height 433
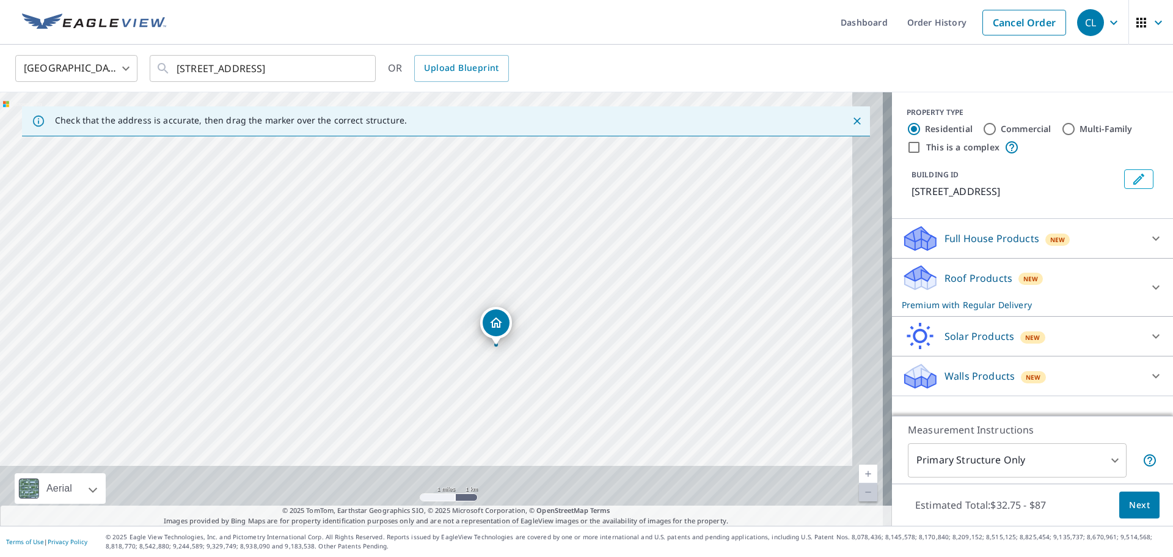
drag, startPoint x: 573, startPoint y: 470, endPoint x: 513, endPoint y: 358, distance: 127.7
click at [513, 358] on div "[STREET_ADDRESS]" at bounding box center [446, 308] width 892 height 433
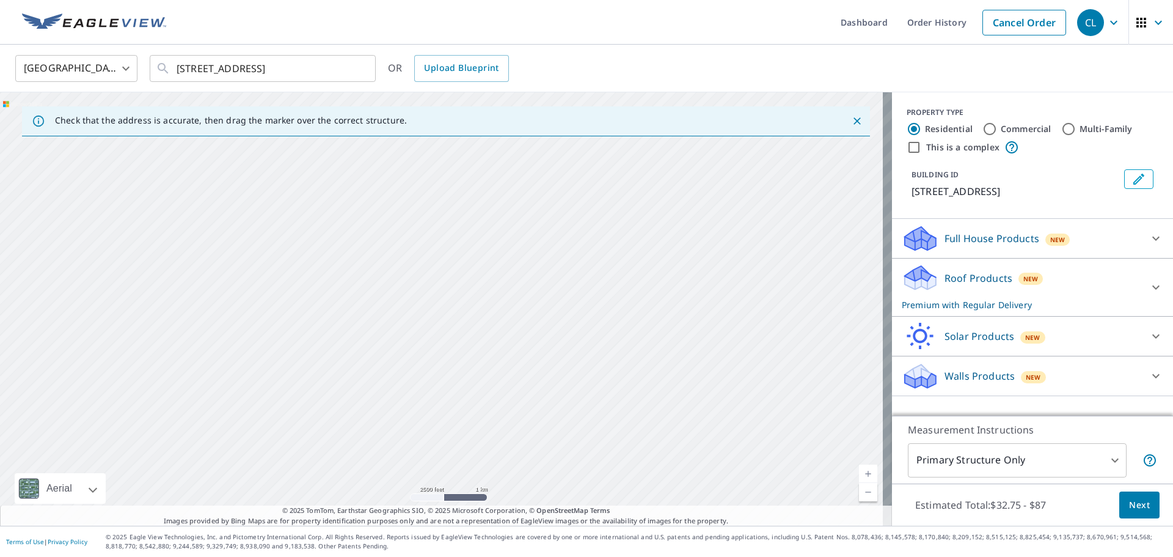
drag, startPoint x: 636, startPoint y: 466, endPoint x: 489, endPoint y: 256, distance: 256.2
click at [490, 257] on div "[STREET_ADDRESS]" at bounding box center [446, 308] width 892 height 433
drag, startPoint x: 531, startPoint y: 425, endPoint x: 397, endPoint y: 229, distance: 238.3
click at [396, 229] on div "[STREET_ADDRESS]" at bounding box center [446, 308] width 892 height 433
drag, startPoint x: 560, startPoint y: 428, endPoint x: 538, endPoint y: 322, distance: 108.0
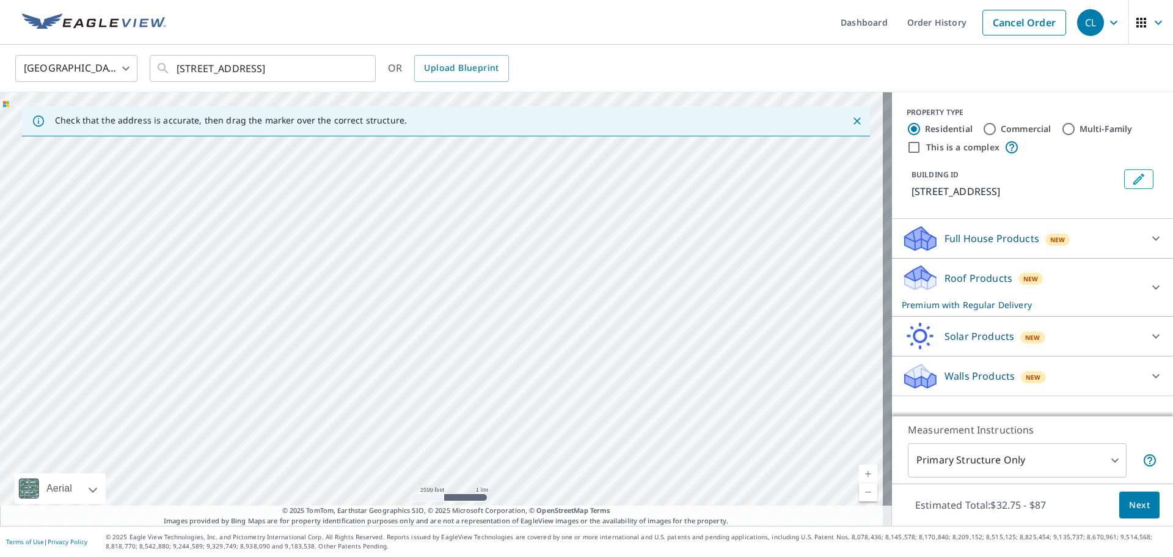
click at [540, 323] on div "[STREET_ADDRESS]" at bounding box center [446, 308] width 892 height 433
drag, startPoint x: 644, startPoint y: 461, endPoint x: 580, endPoint y: 381, distance: 102.1
click at [583, 383] on div "[STREET_ADDRESS]" at bounding box center [446, 308] width 892 height 433
drag, startPoint x: 518, startPoint y: 367, endPoint x: 559, endPoint y: 409, distance: 58.8
click at [559, 409] on div "[STREET_ADDRESS]" at bounding box center [446, 308] width 892 height 433
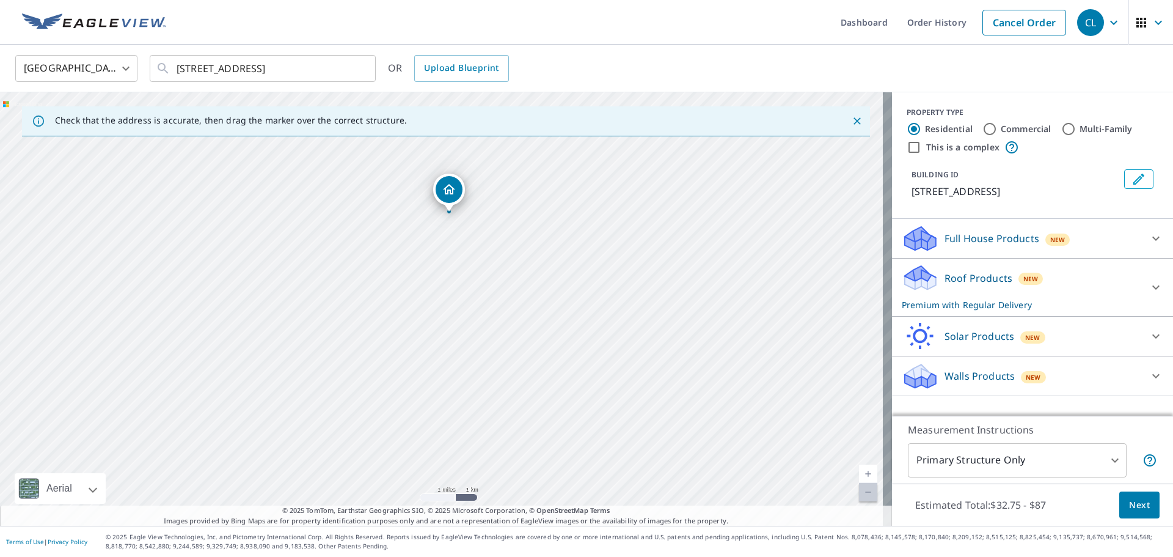
drag, startPoint x: 379, startPoint y: 313, endPoint x: 451, endPoint y: 385, distance: 102.0
click at [450, 385] on div "[STREET_ADDRESS]" at bounding box center [446, 308] width 892 height 433
drag, startPoint x: 412, startPoint y: 339, endPoint x: 457, endPoint y: 441, distance: 110.8
click at [457, 441] on div "[STREET_ADDRESS]" at bounding box center [446, 308] width 892 height 433
drag, startPoint x: 418, startPoint y: 359, endPoint x: 412, endPoint y: 397, distance: 37.8
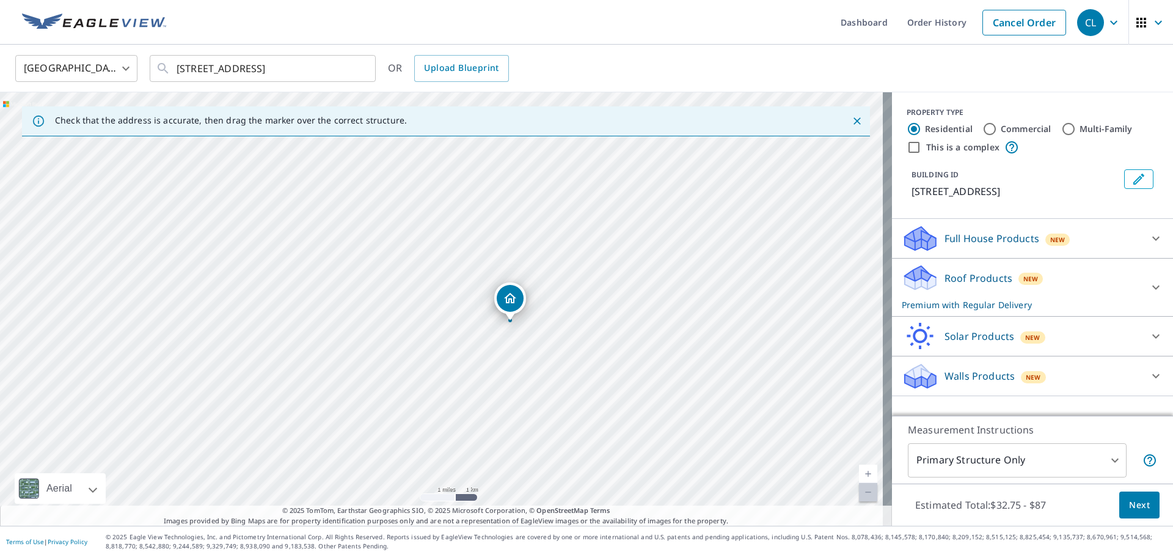
click at [411, 375] on div "[STREET_ADDRESS]" at bounding box center [446, 308] width 892 height 433
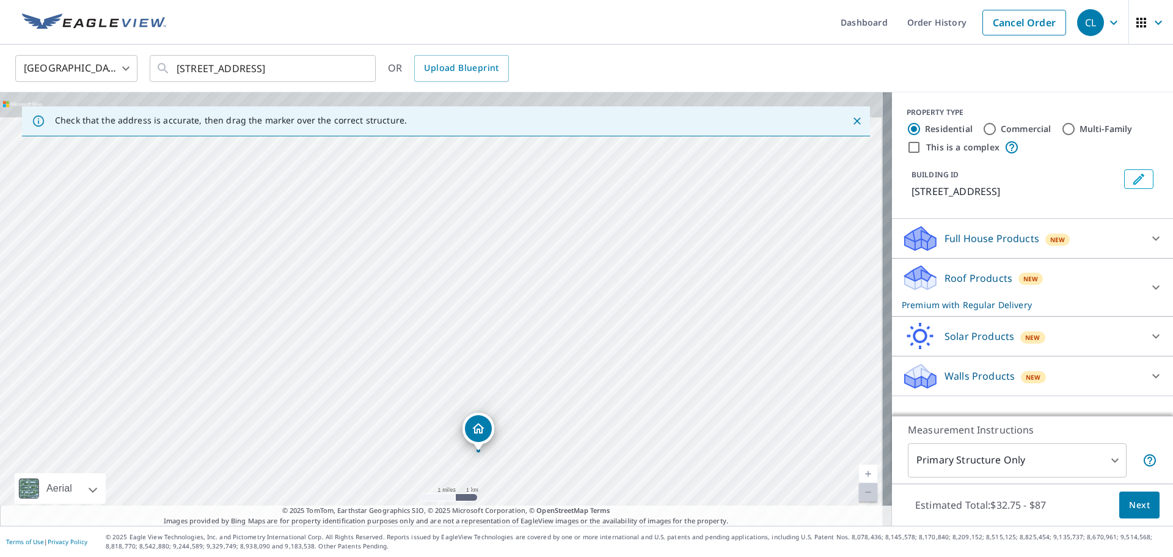
drag, startPoint x: 409, startPoint y: 358, endPoint x: 401, endPoint y: 430, distance: 72.6
click at [402, 430] on div "[STREET_ADDRESS]" at bounding box center [446, 308] width 892 height 433
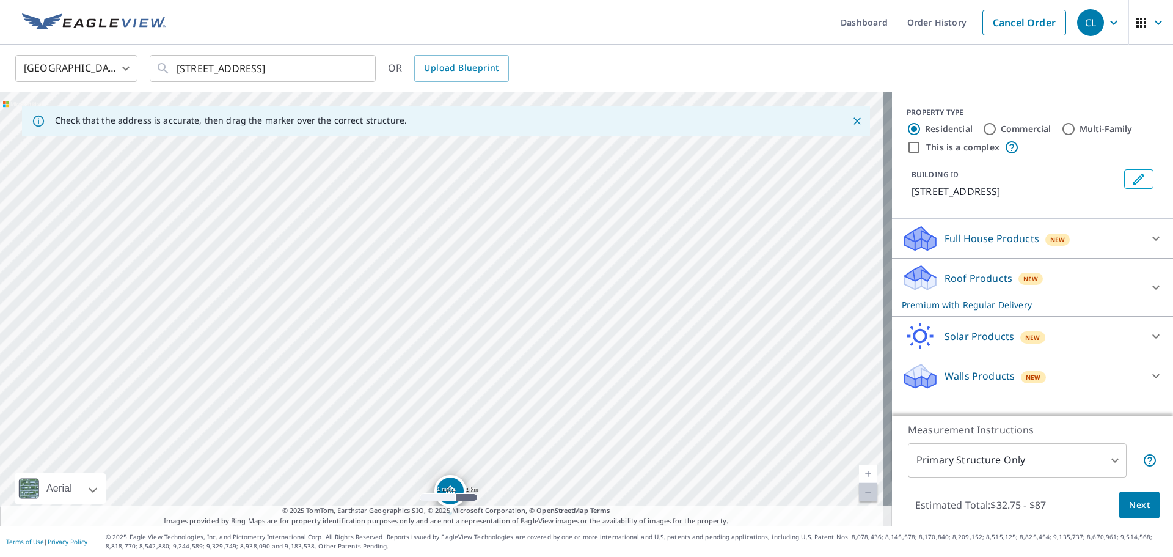
drag, startPoint x: 405, startPoint y: 341, endPoint x: 376, endPoint y: 407, distance: 72.0
click at [376, 407] on div "[STREET_ADDRESS]" at bounding box center [446, 308] width 892 height 433
